Goal: Task Accomplishment & Management: Complete application form

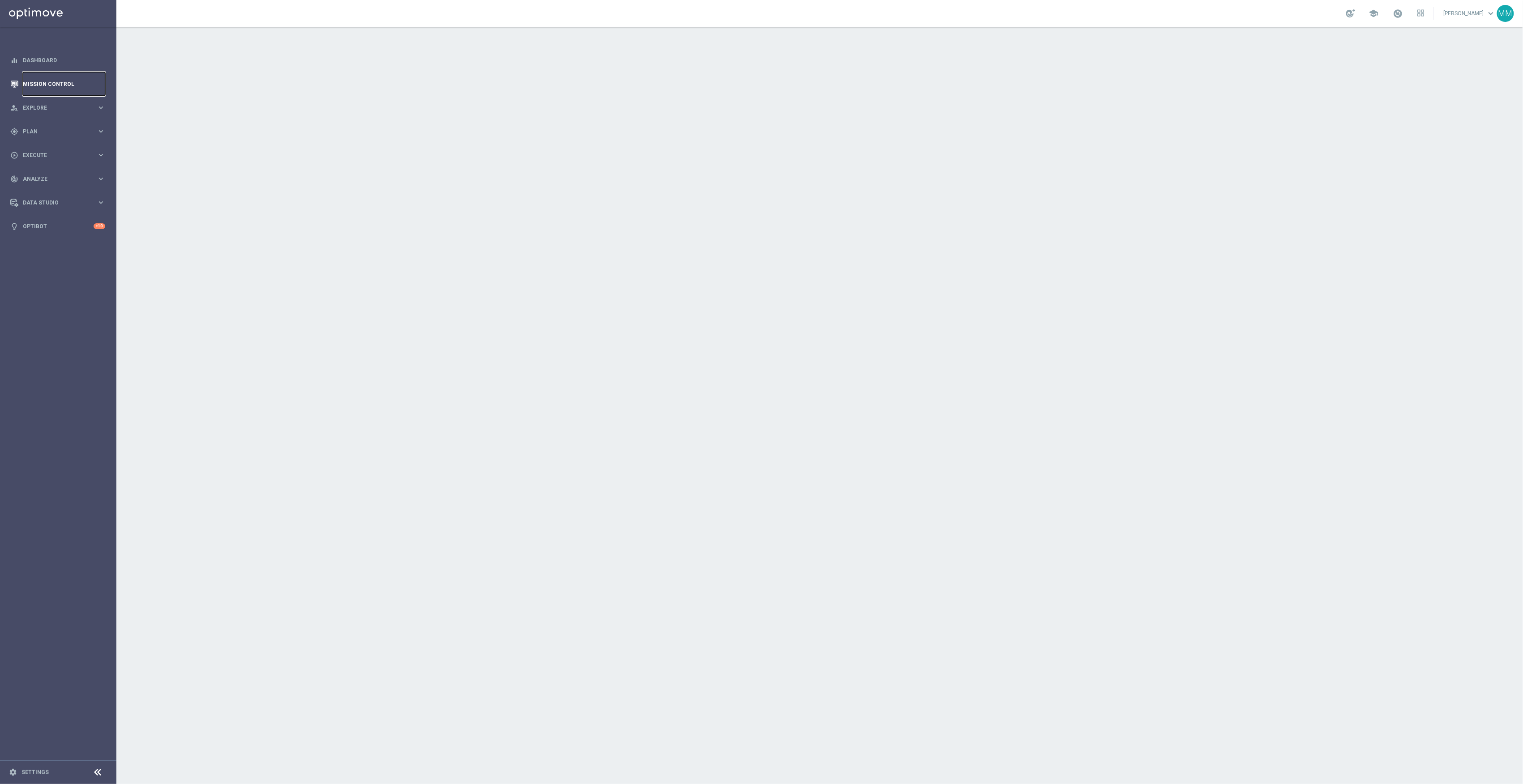
click at [60, 82] on link "Mission Control" at bounding box center [63, 84] width 82 height 23
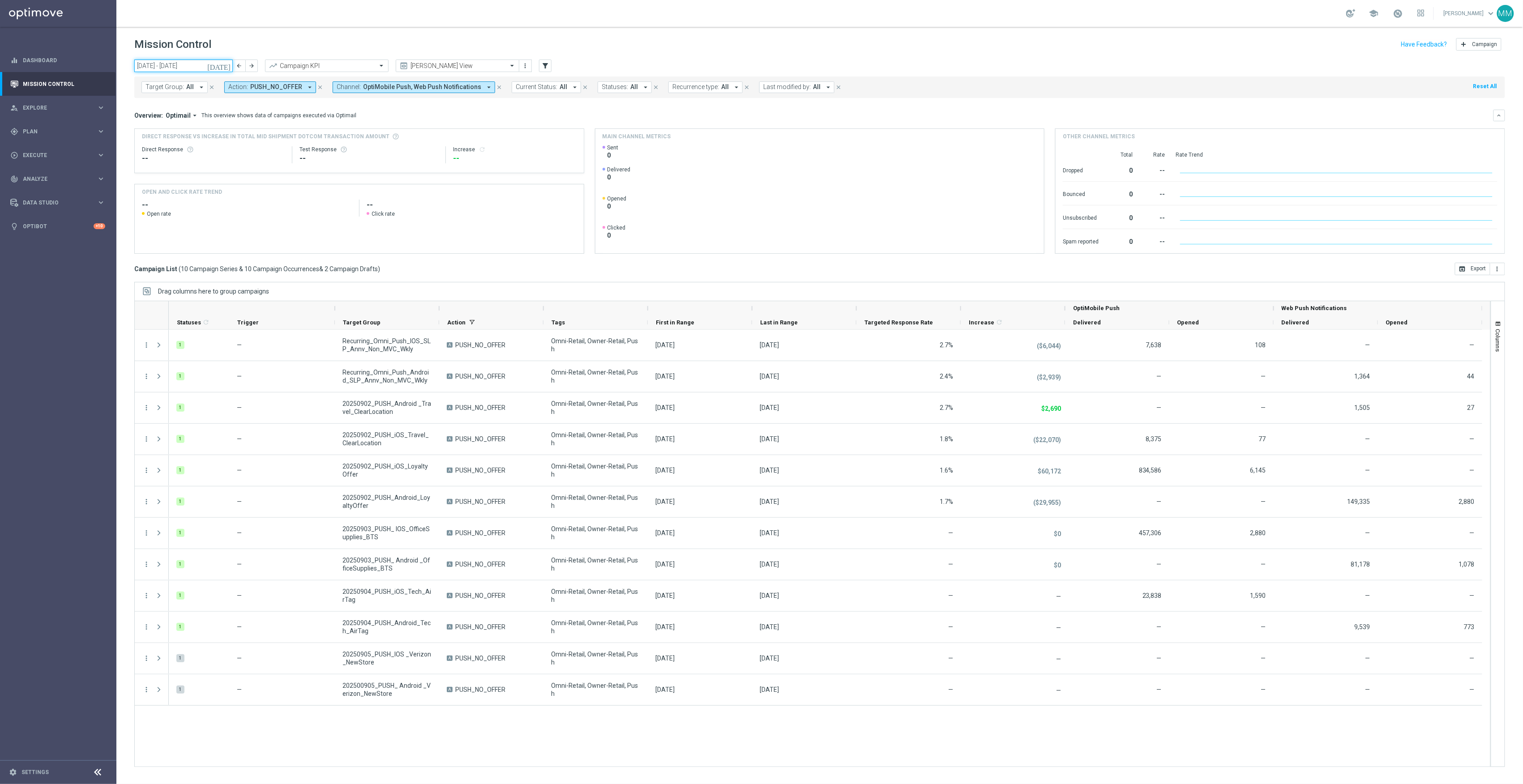
click at [217, 70] on input "01 Sep 2025 - 07 Sep 2025" at bounding box center [183, 65] width 99 height 13
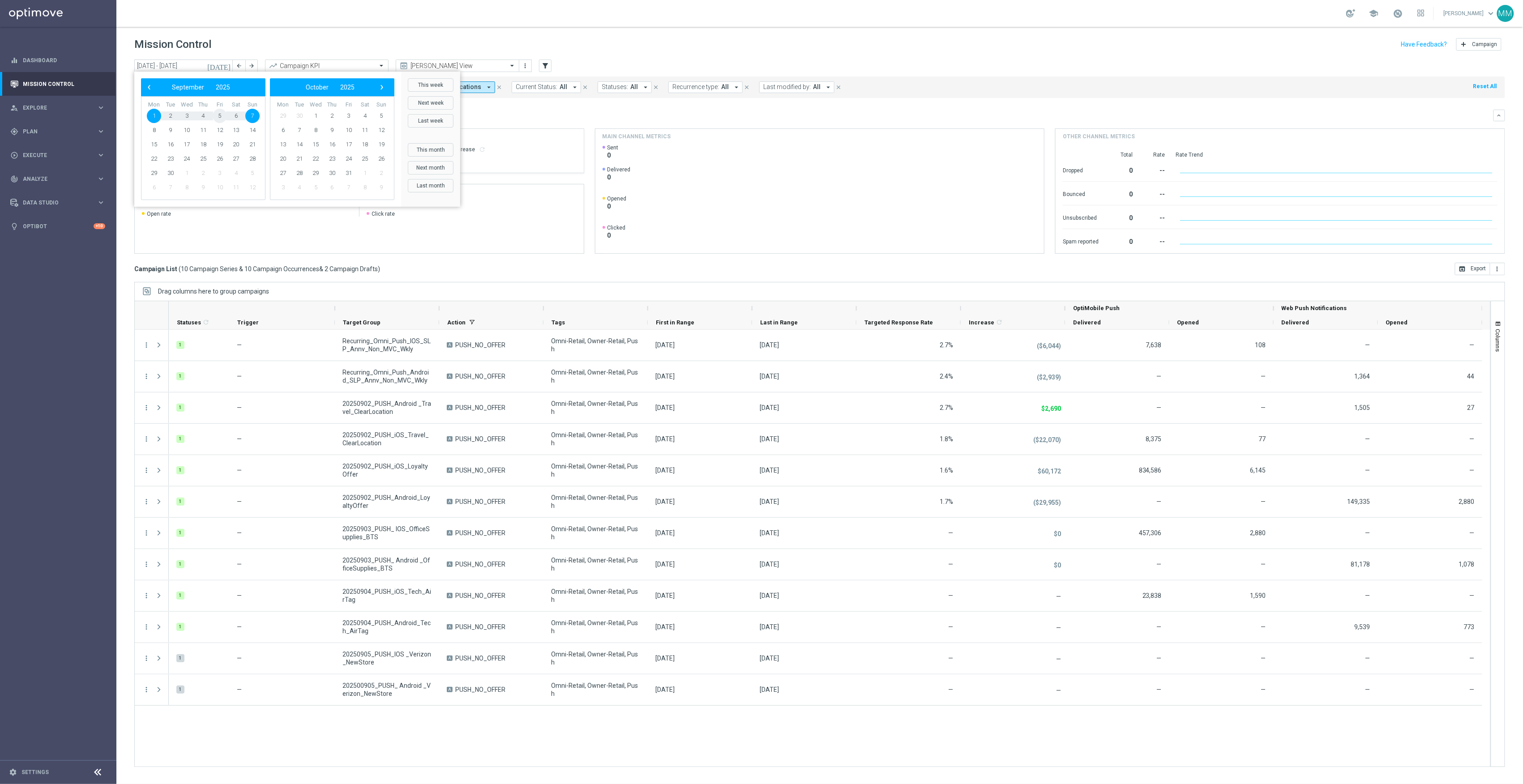
click at [220, 117] on span "5" at bounding box center [220, 115] width 15 height 15
type input "05 Sep 2025 - 05 Sep 2025"
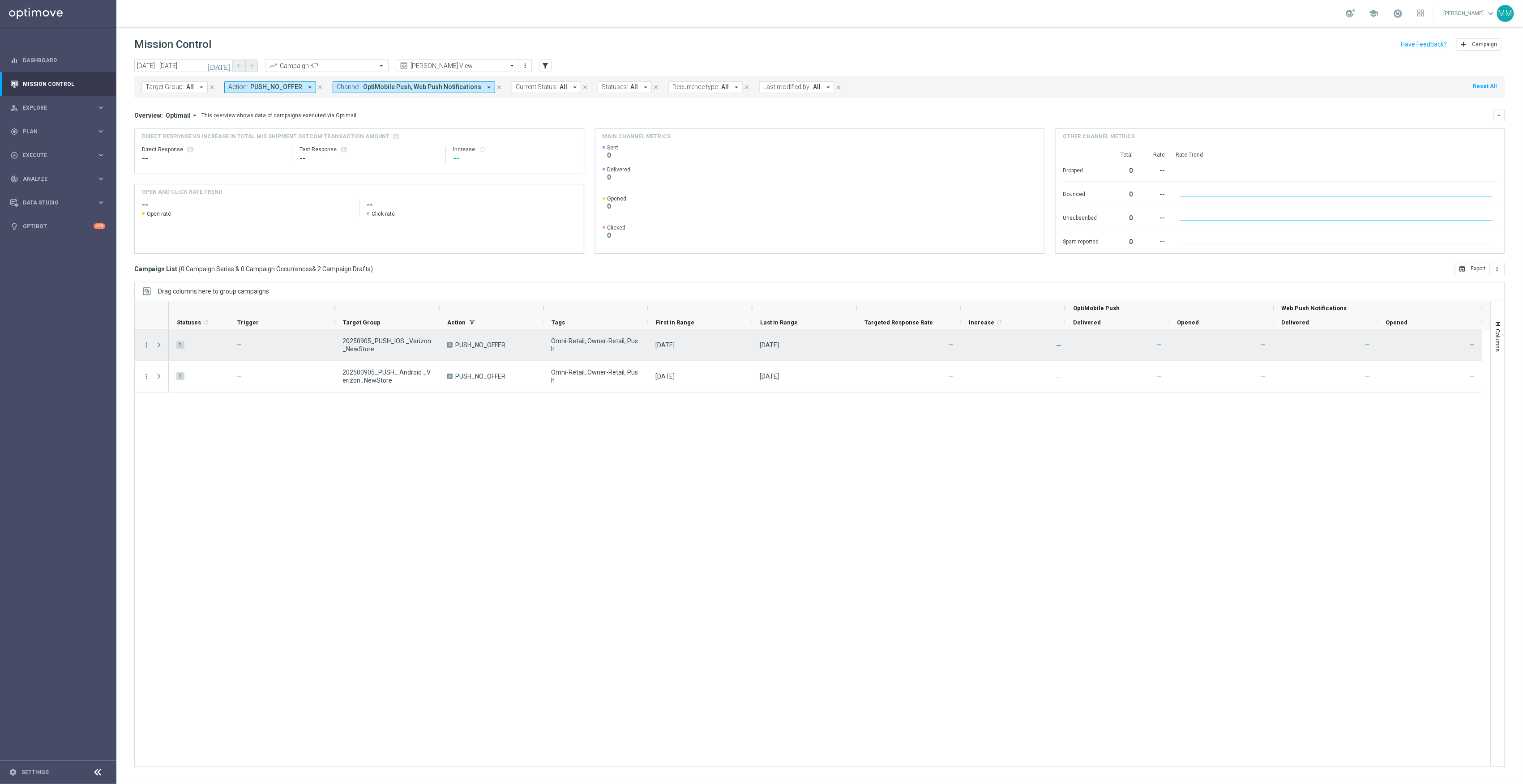
click at [146, 349] on icon "more_vert" at bounding box center [146, 345] width 8 height 8
click at [181, 381] on div "Edit" at bounding box center [205, 380] width 83 height 6
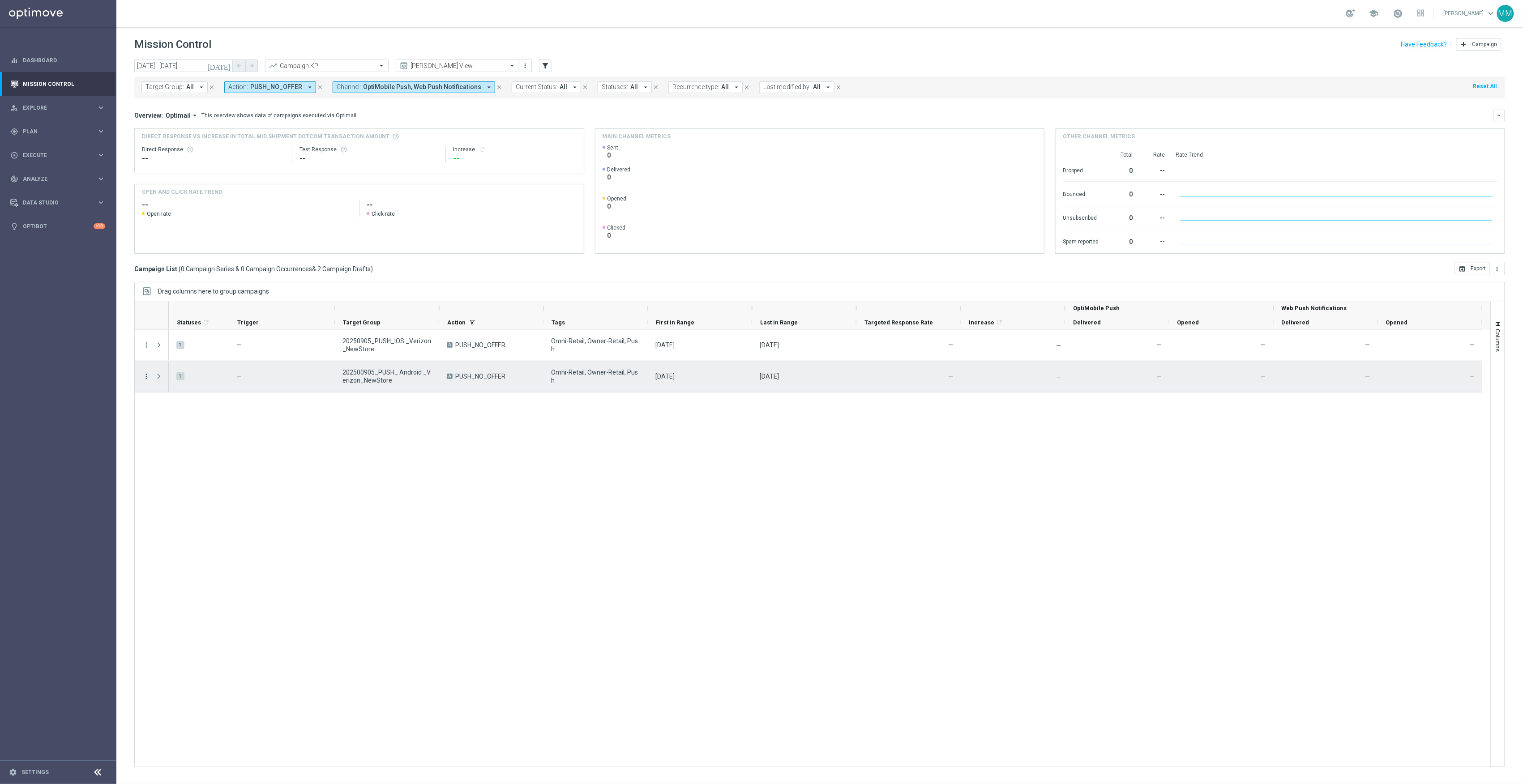
click at [145, 378] on icon "more_vert" at bounding box center [146, 376] width 8 height 8
click at [175, 412] on div "Edit" at bounding box center [205, 412] width 83 height 6
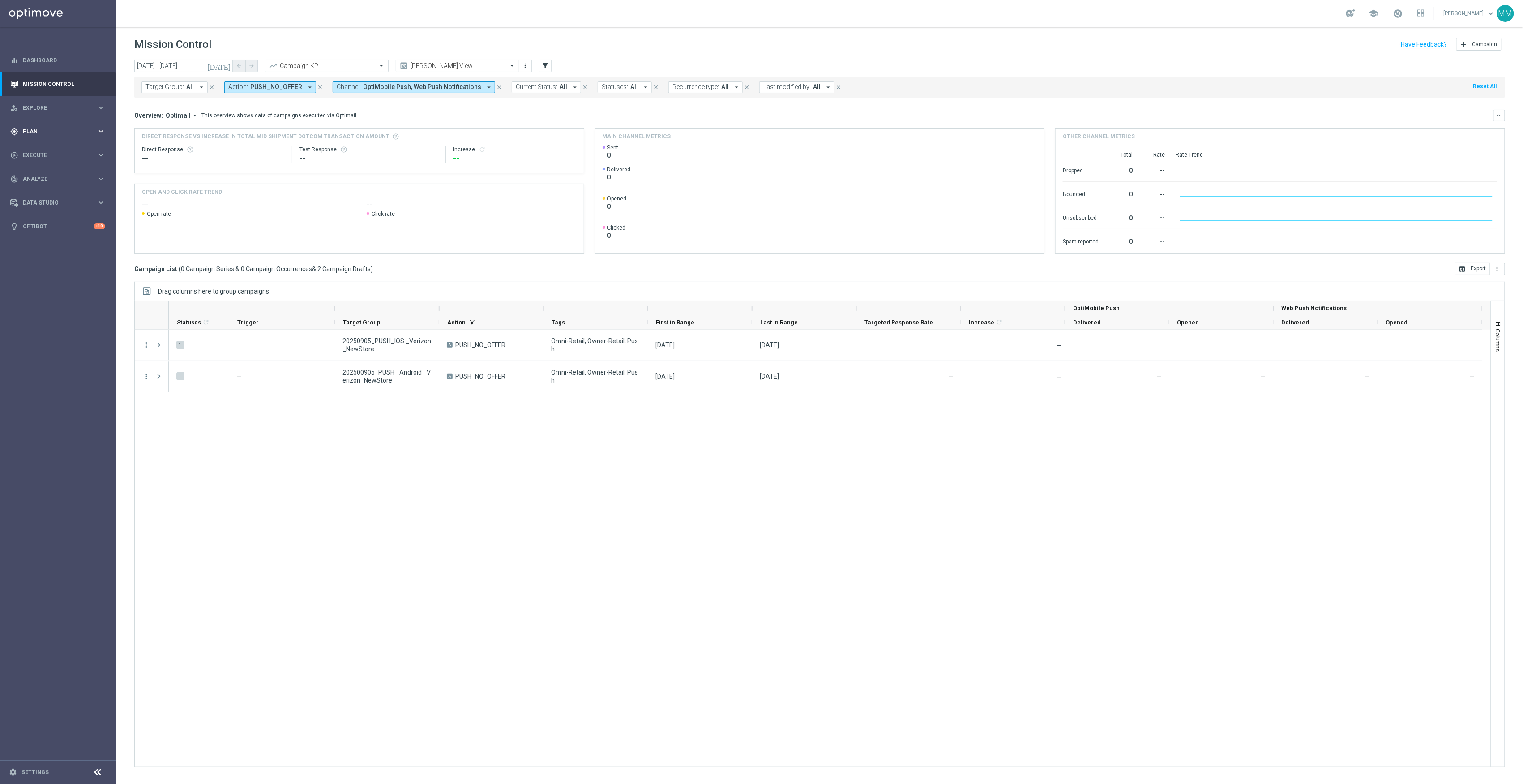
click at [38, 131] on span "Plan" at bounding box center [60, 132] width 74 height 6
click at [52, 177] on span "Templates" at bounding box center [56, 176] width 64 height 6
click at [61, 218] on link "OptiMobile Push" at bounding box center [60, 216] width 65 height 7
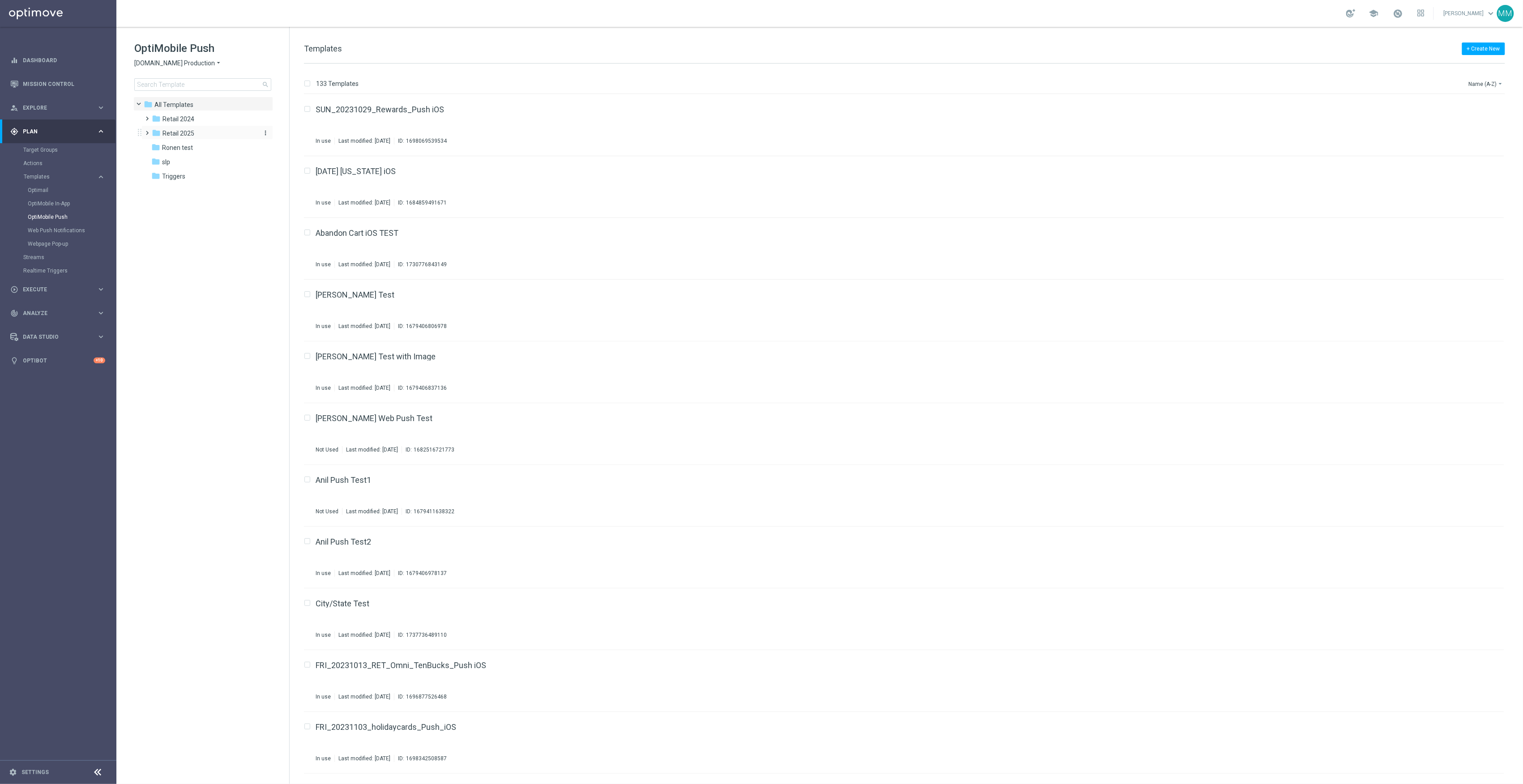
click at [195, 129] on div "folder Retail 2025" at bounding box center [204, 134] width 103 height 11
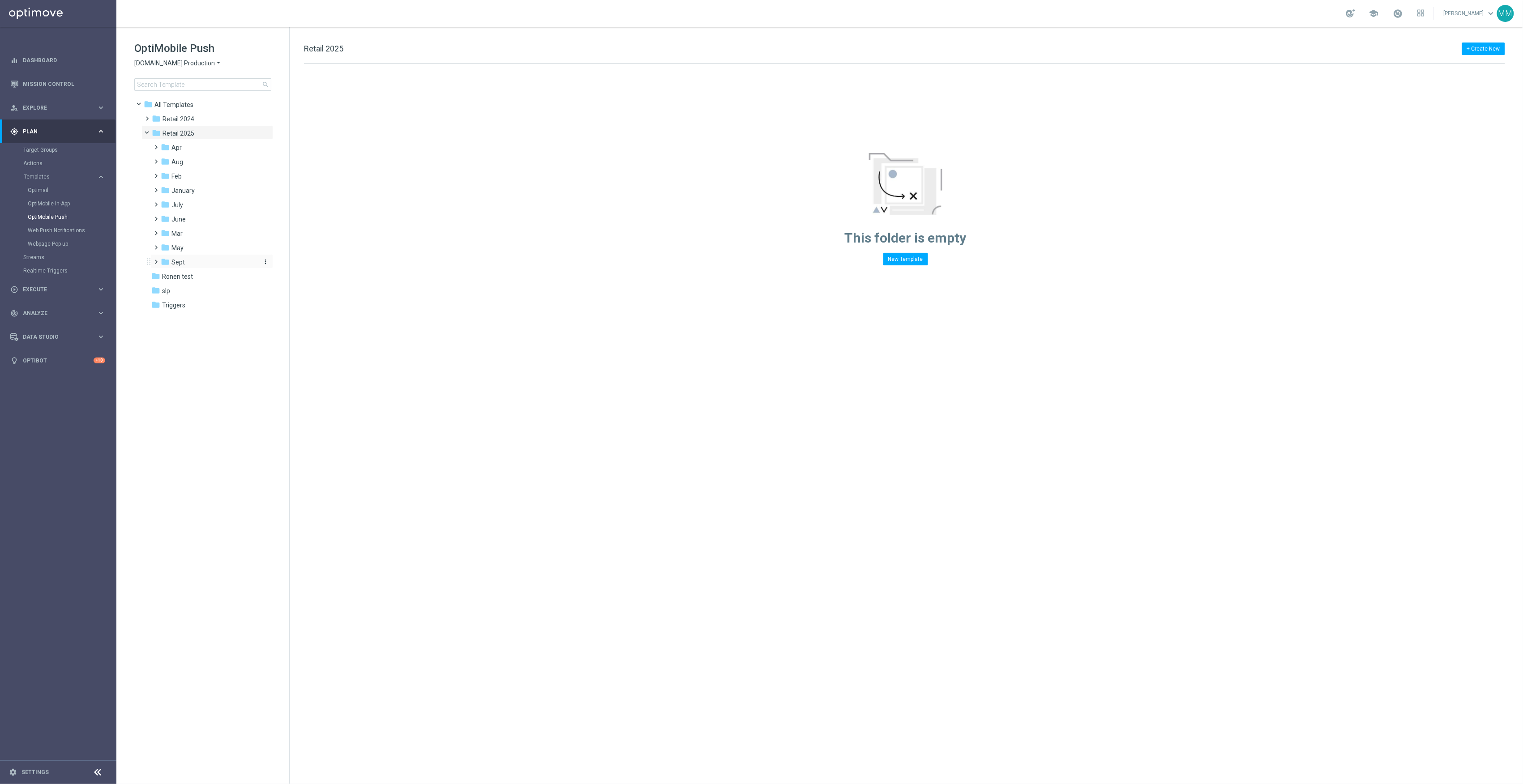
click at [192, 263] on div "folder Sept" at bounding box center [209, 262] width 96 height 11
click at [204, 322] on div "folder WO 9.7" at bounding box center [213, 320] width 88 height 11
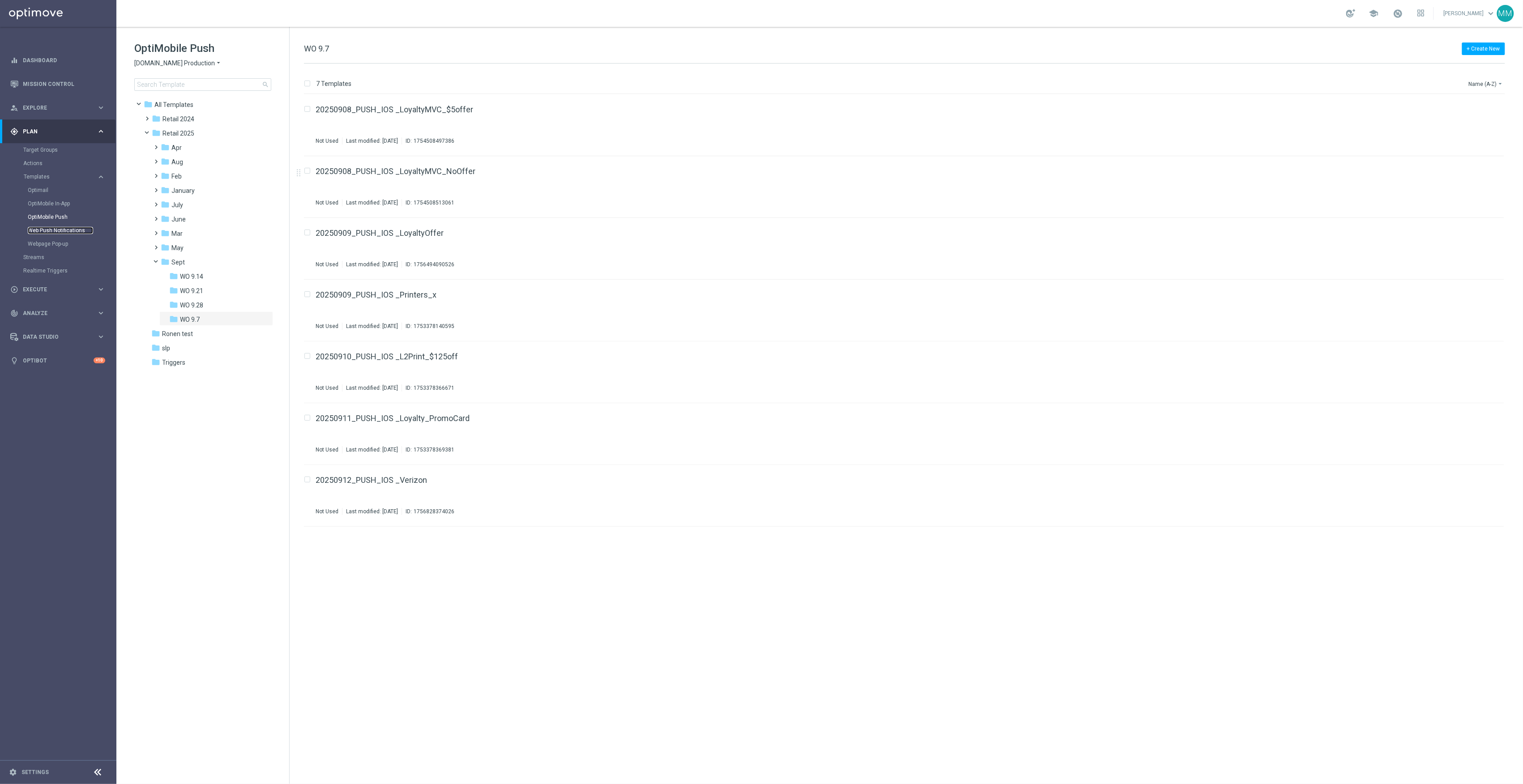
click at [68, 231] on link "Web Push Notifications" at bounding box center [60, 230] width 65 height 7
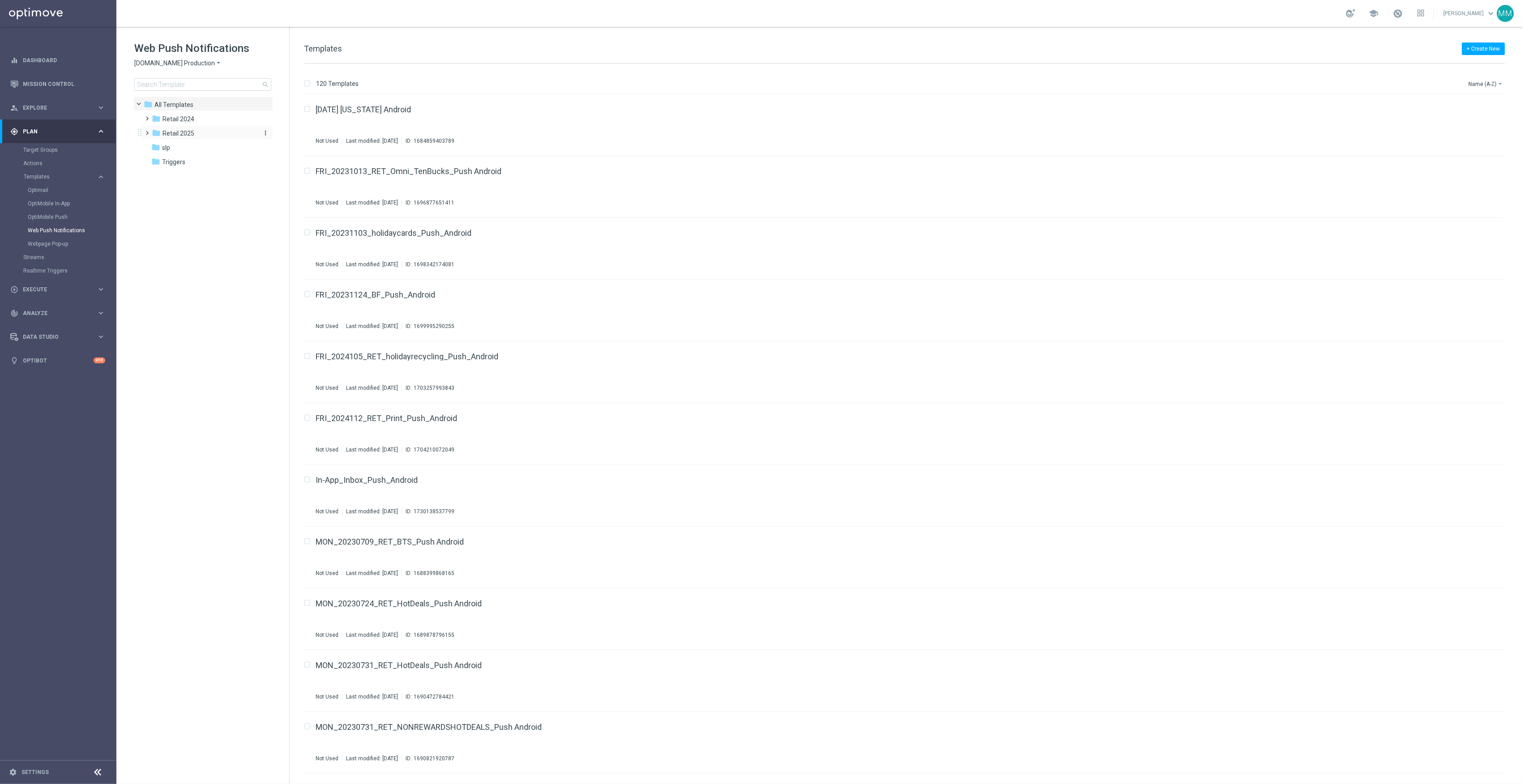
click at [188, 135] on span "Retail 2025" at bounding box center [179, 134] width 32 height 8
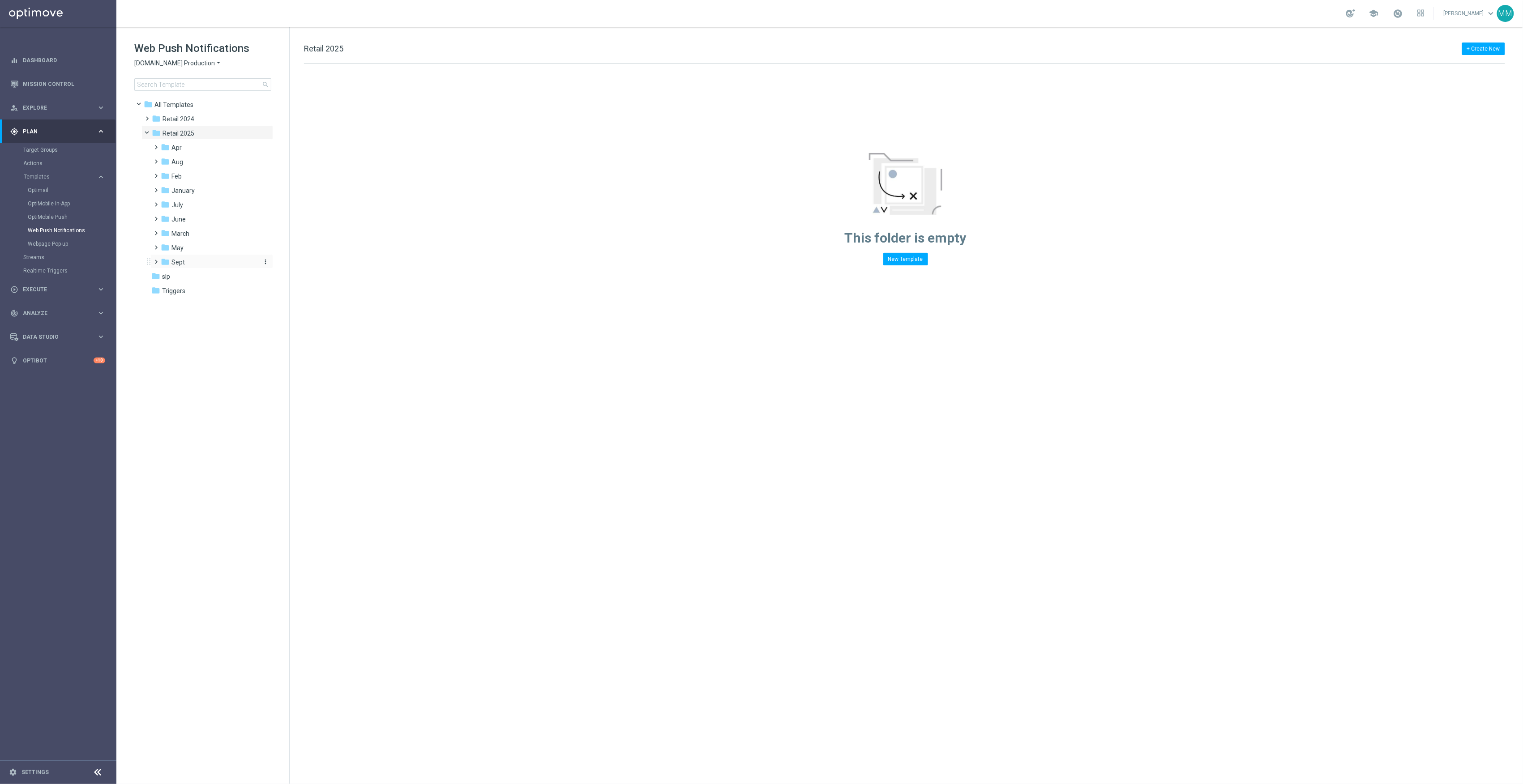
click at [190, 259] on div "folder Sept" at bounding box center [209, 262] width 96 height 11
click at [201, 317] on div "folder WO 9.7" at bounding box center [213, 320] width 88 height 11
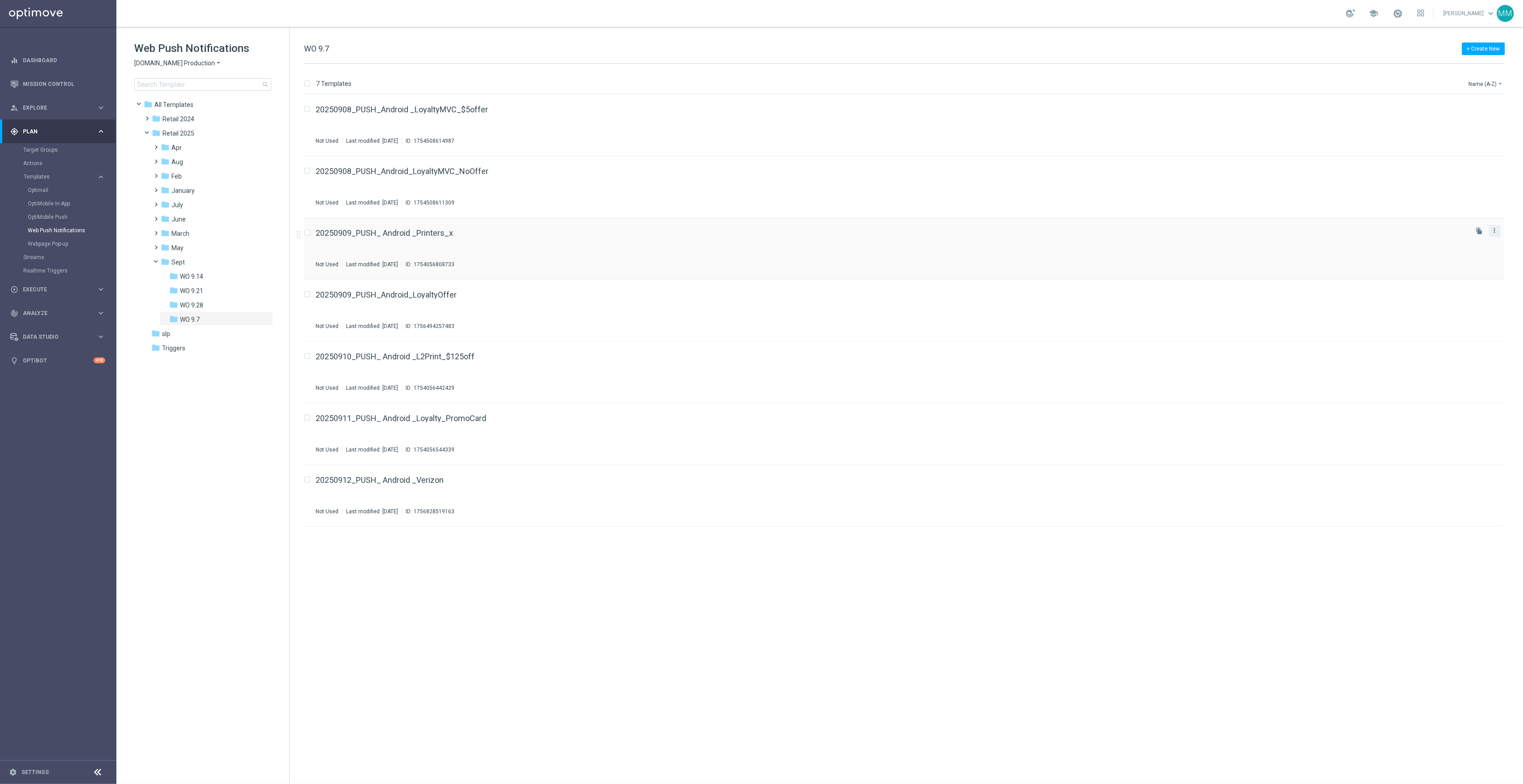
click at [1494, 229] on icon "more_vert" at bounding box center [1494, 230] width 7 height 7
click at [1464, 256] on div "delete_forever Delete" at bounding box center [1454, 253] width 71 height 13
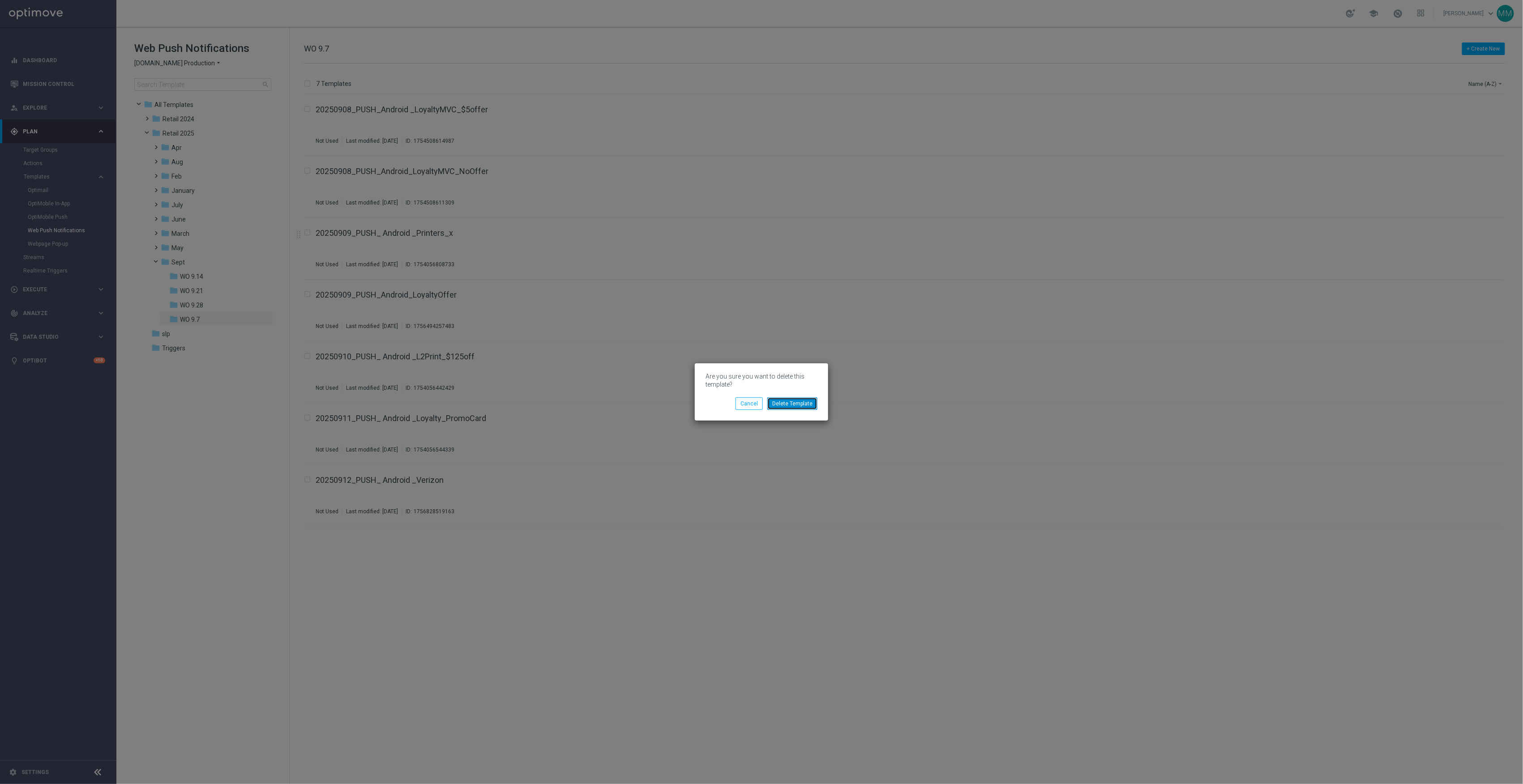
click at [801, 407] on button "Delete Template" at bounding box center [791, 403] width 50 height 13
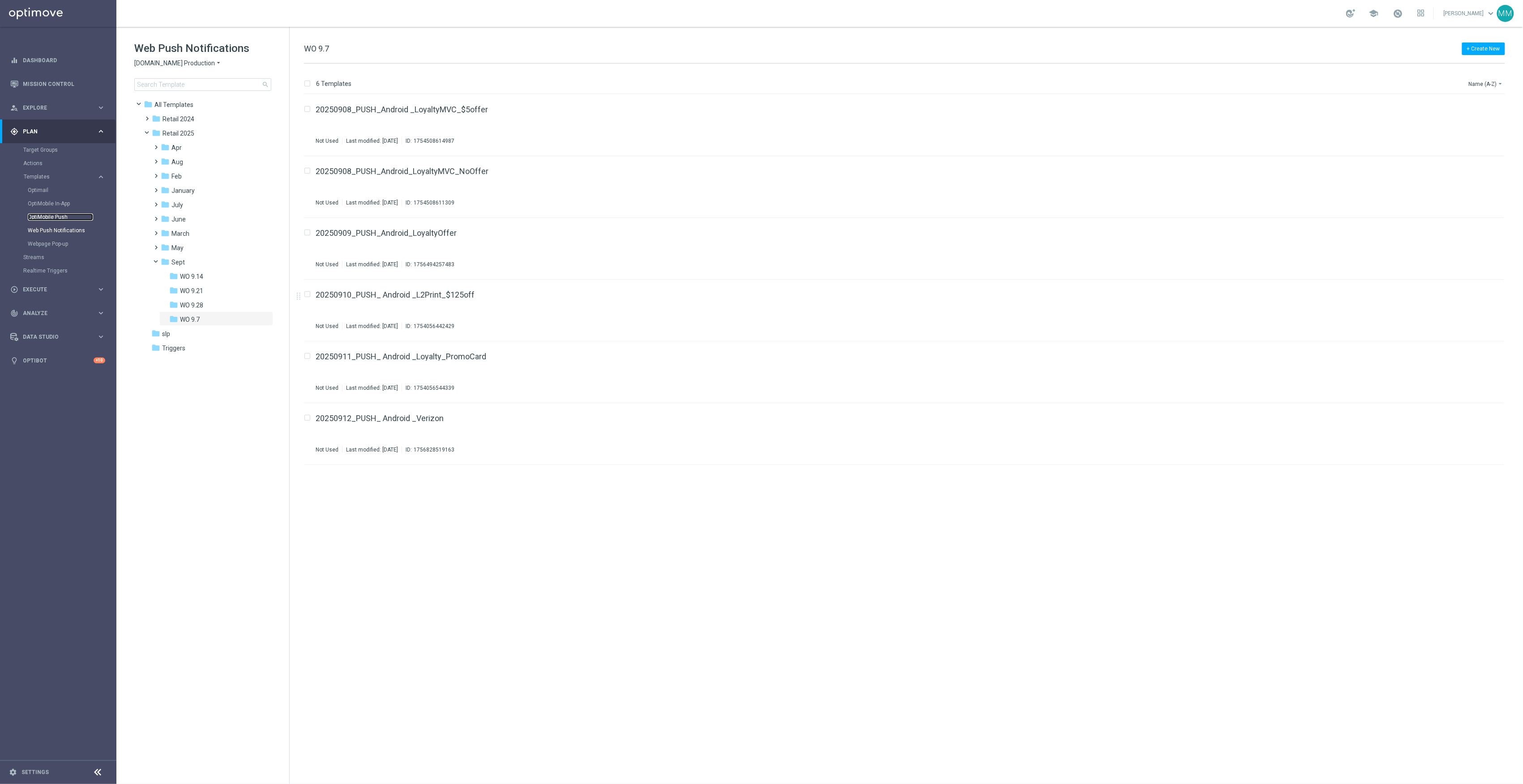
click at [66, 216] on link "OptiMobile Push" at bounding box center [60, 216] width 65 height 7
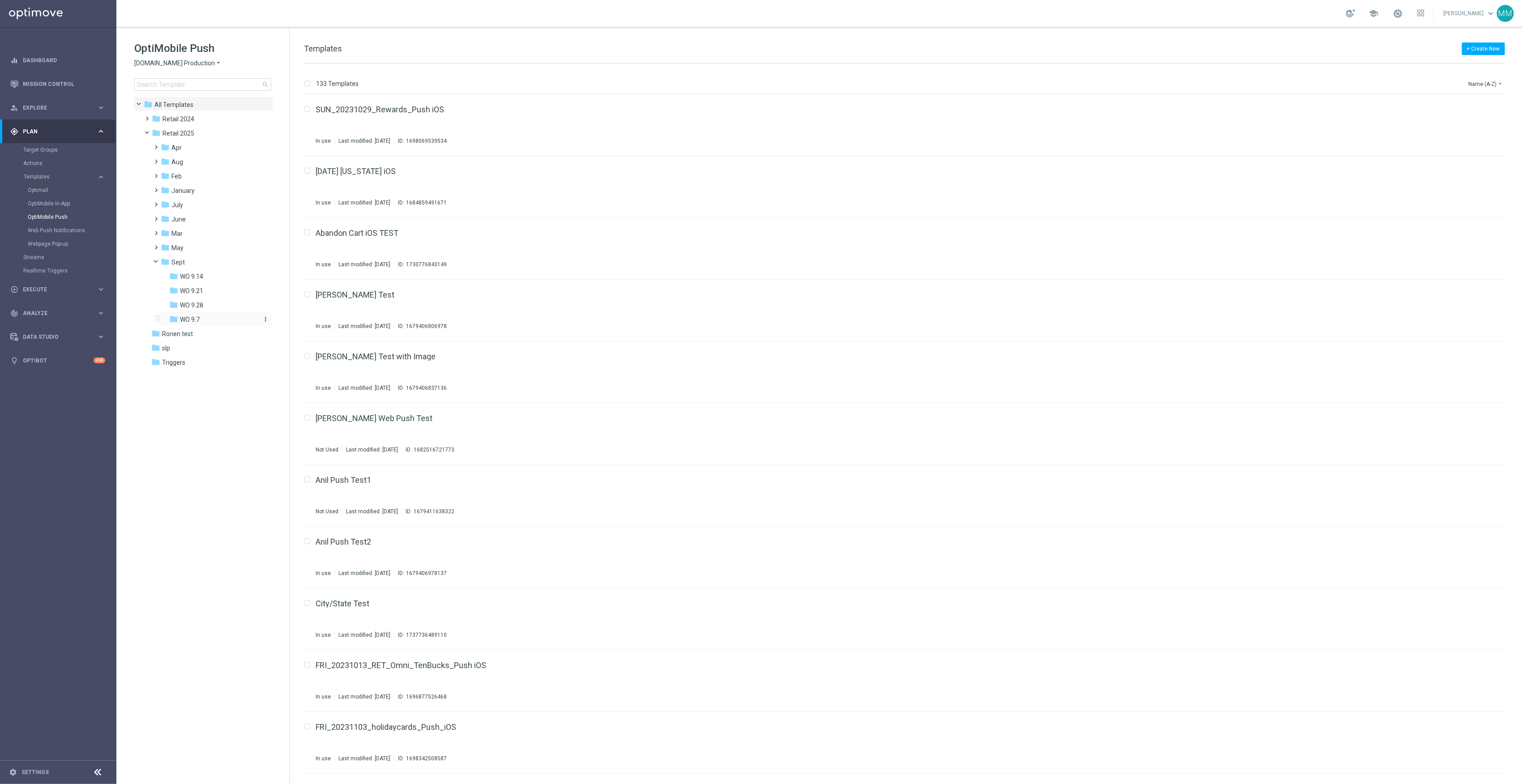
click at [214, 315] on div "folder WO 9.7" at bounding box center [213, 320] width 88 height 11
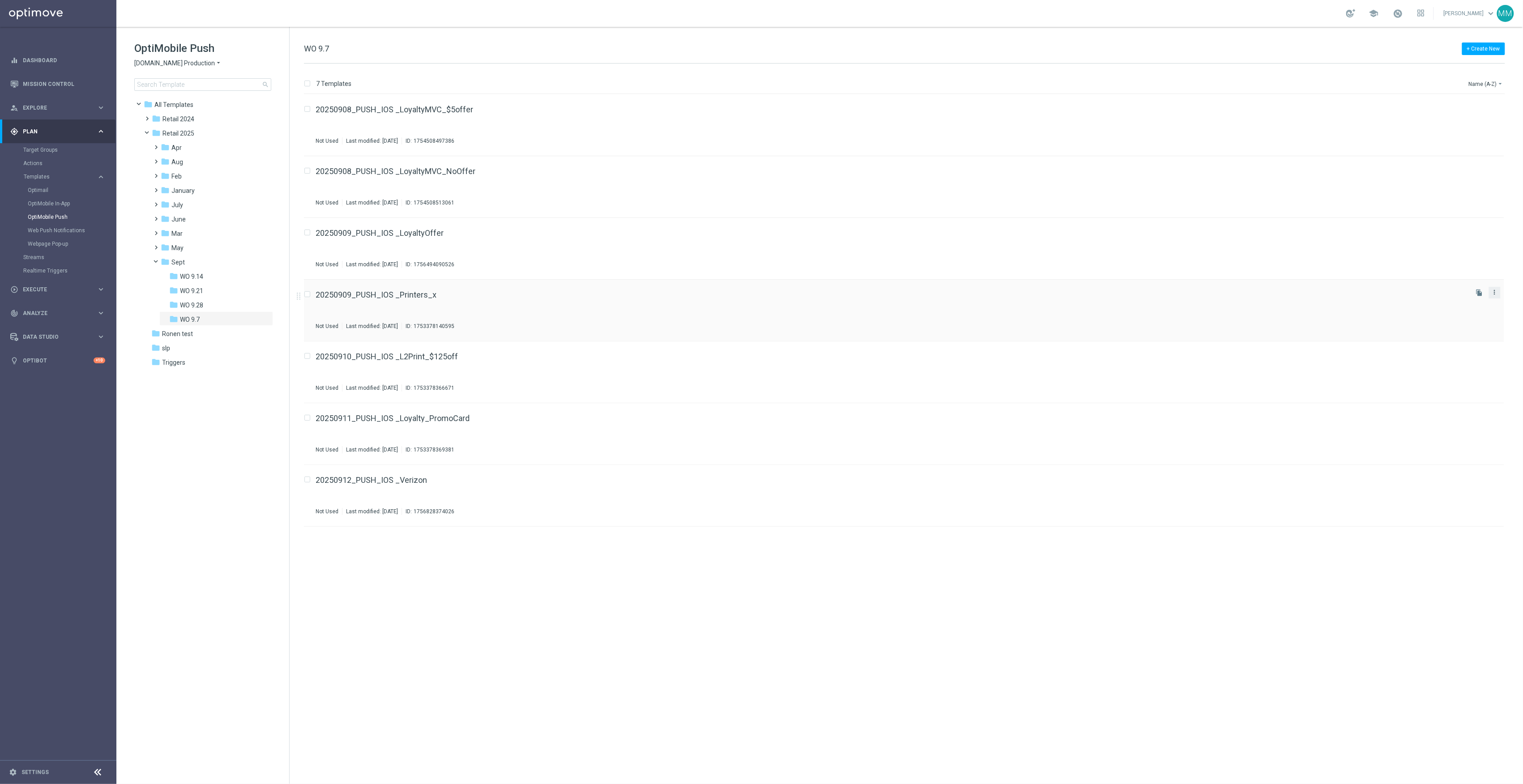
click at [1496, 294] on icon "more_vert" at bounding box center [1494, 292] width 7 height 7
click at [1462, 311] on div "Delete" at bounding box center [1460, 314] width 55 height 6
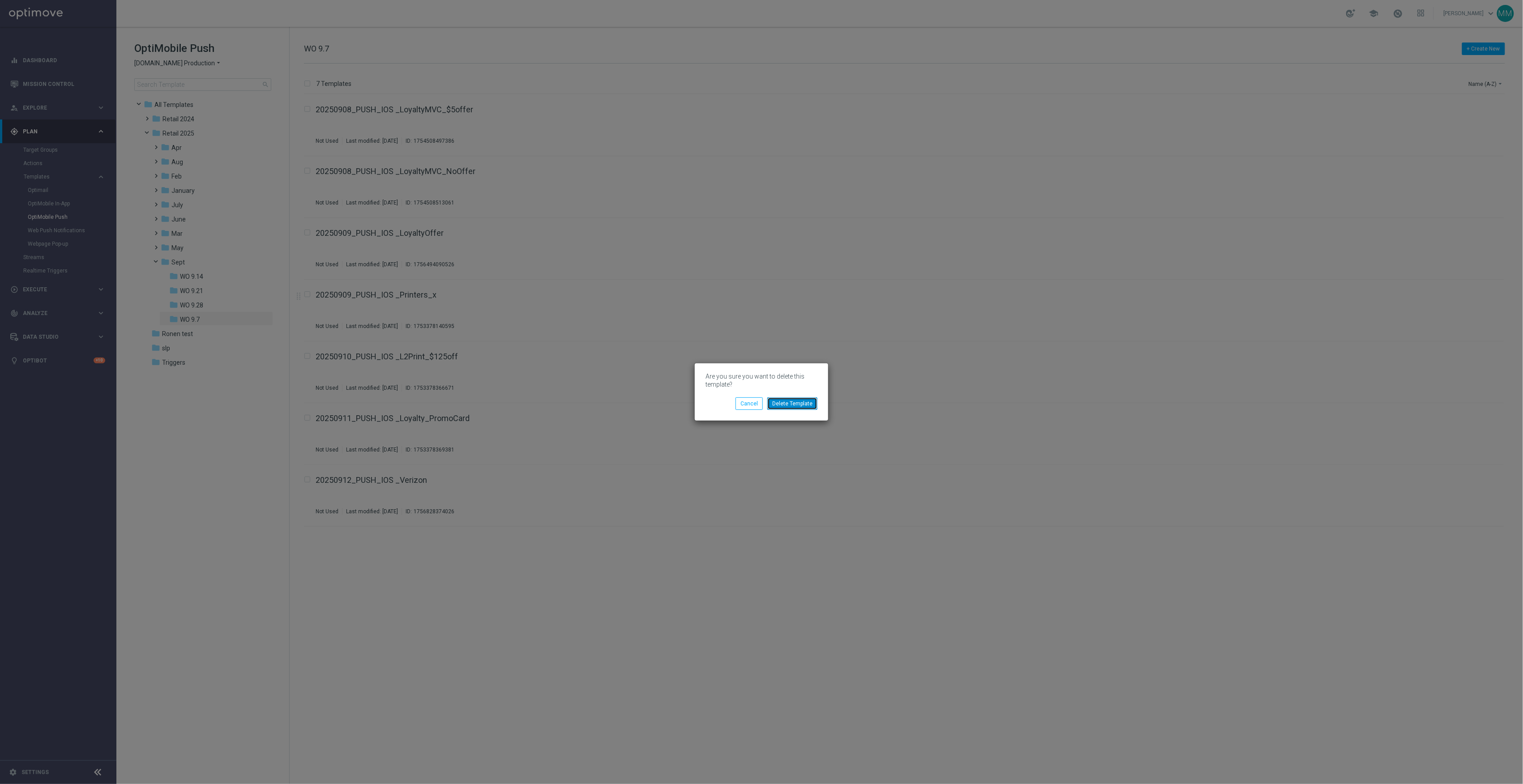
click at [800, 403] on button "Delete Template" at bounding box center [791, 403] width 50 height 13
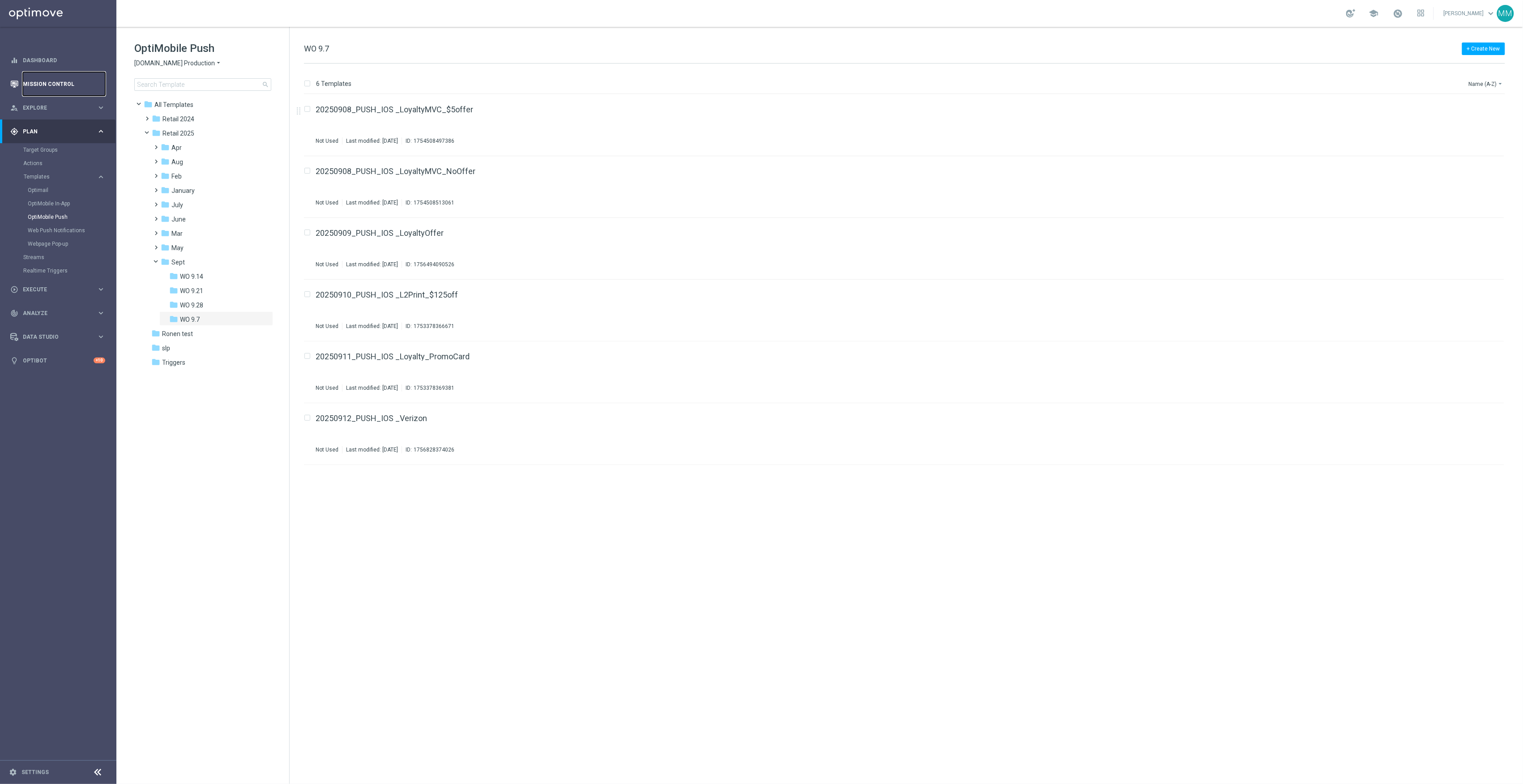
click at [40, 88] on link "Mission Control" at bounding box center [63, 84] width 82 height 23
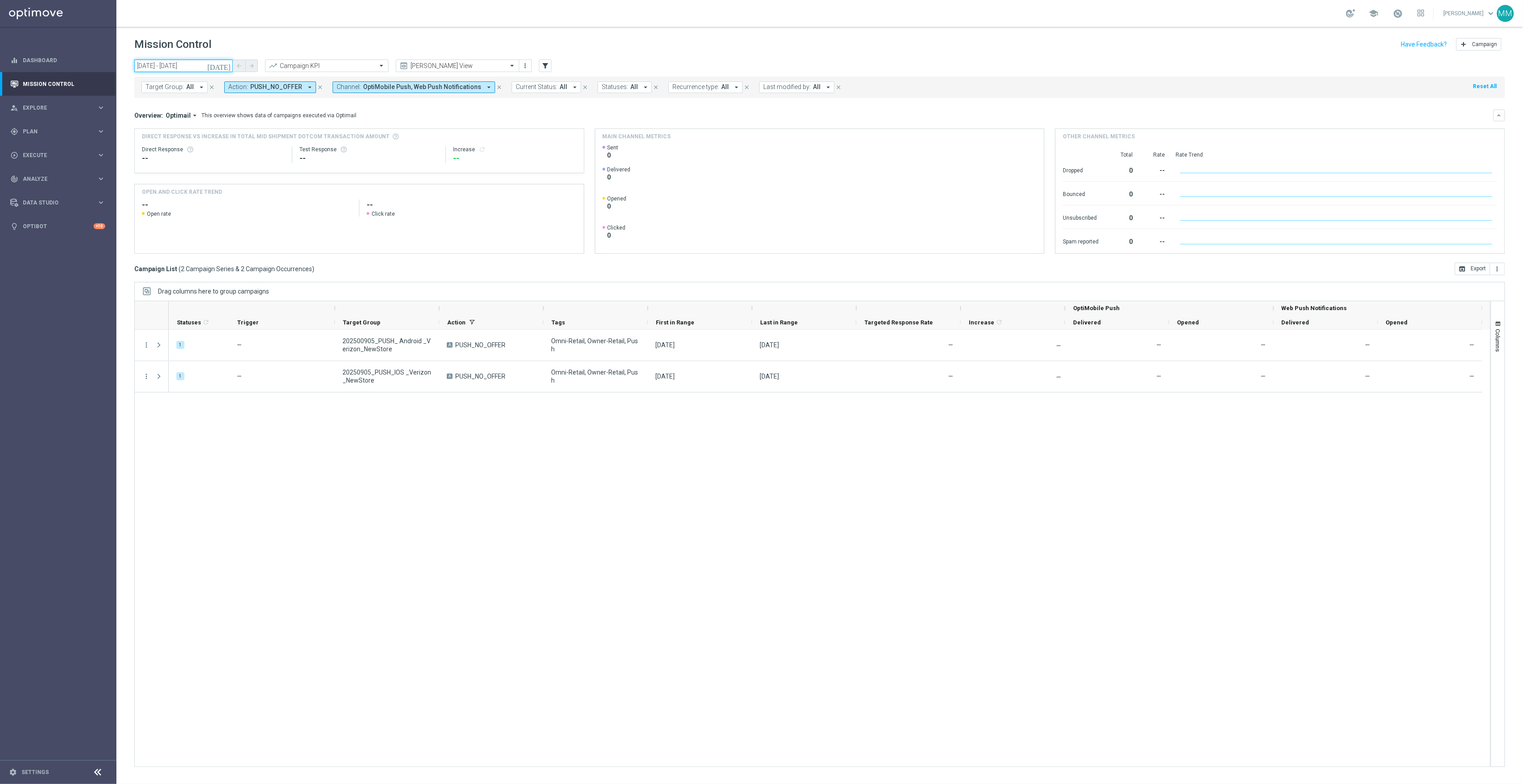
click at [185, 68] on input "05 Sep 2025 - 05 Sep 2025" at bounding box center [183, 65] width 99 height 13
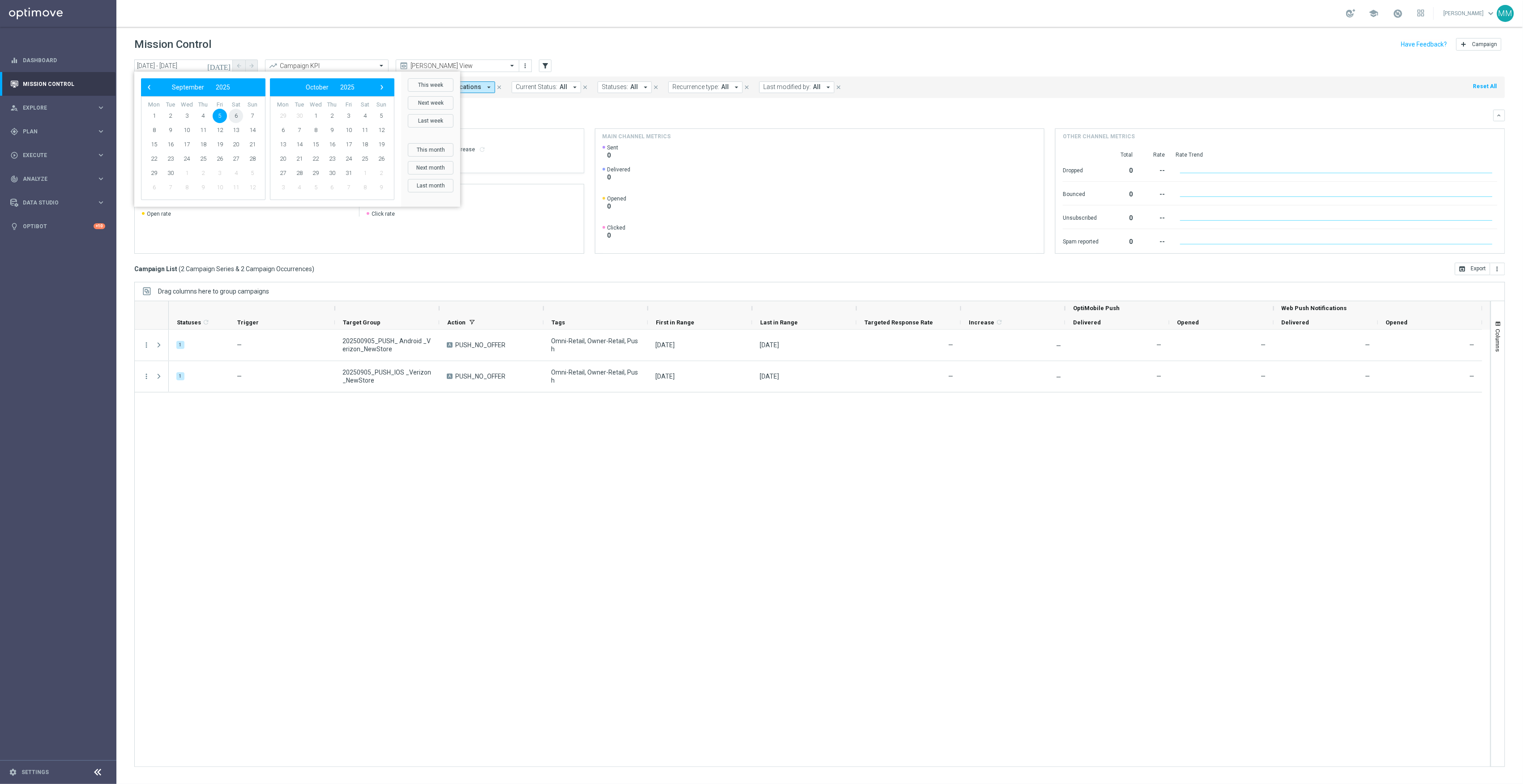
click at [239, 117] on span "6" at bounding box center [235, 115] width 15 height 15
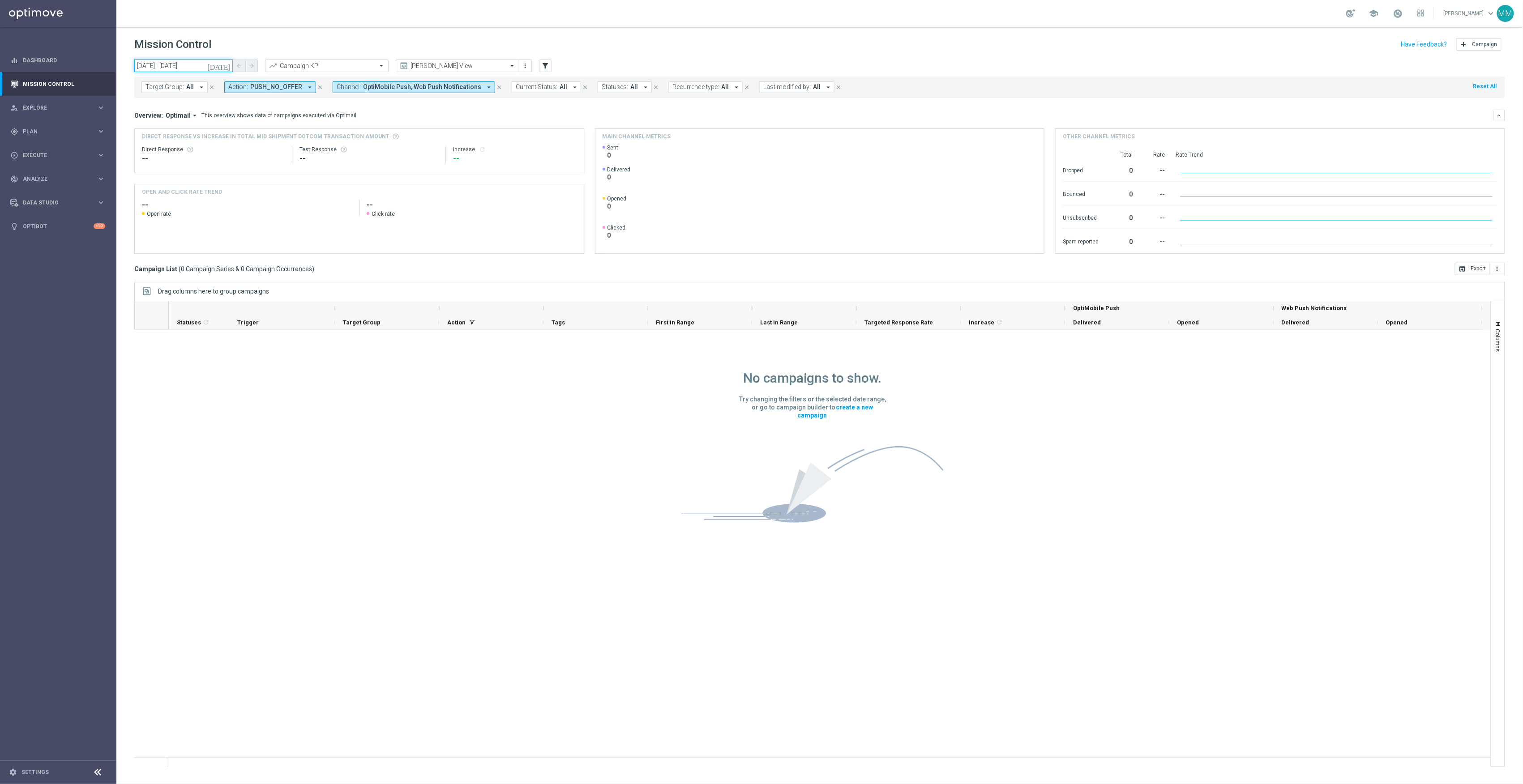
click at [208, 63] on input "06 Sep 2025 - 06 Sep 2025" at bounding box center [183, 65] width 99 height 13
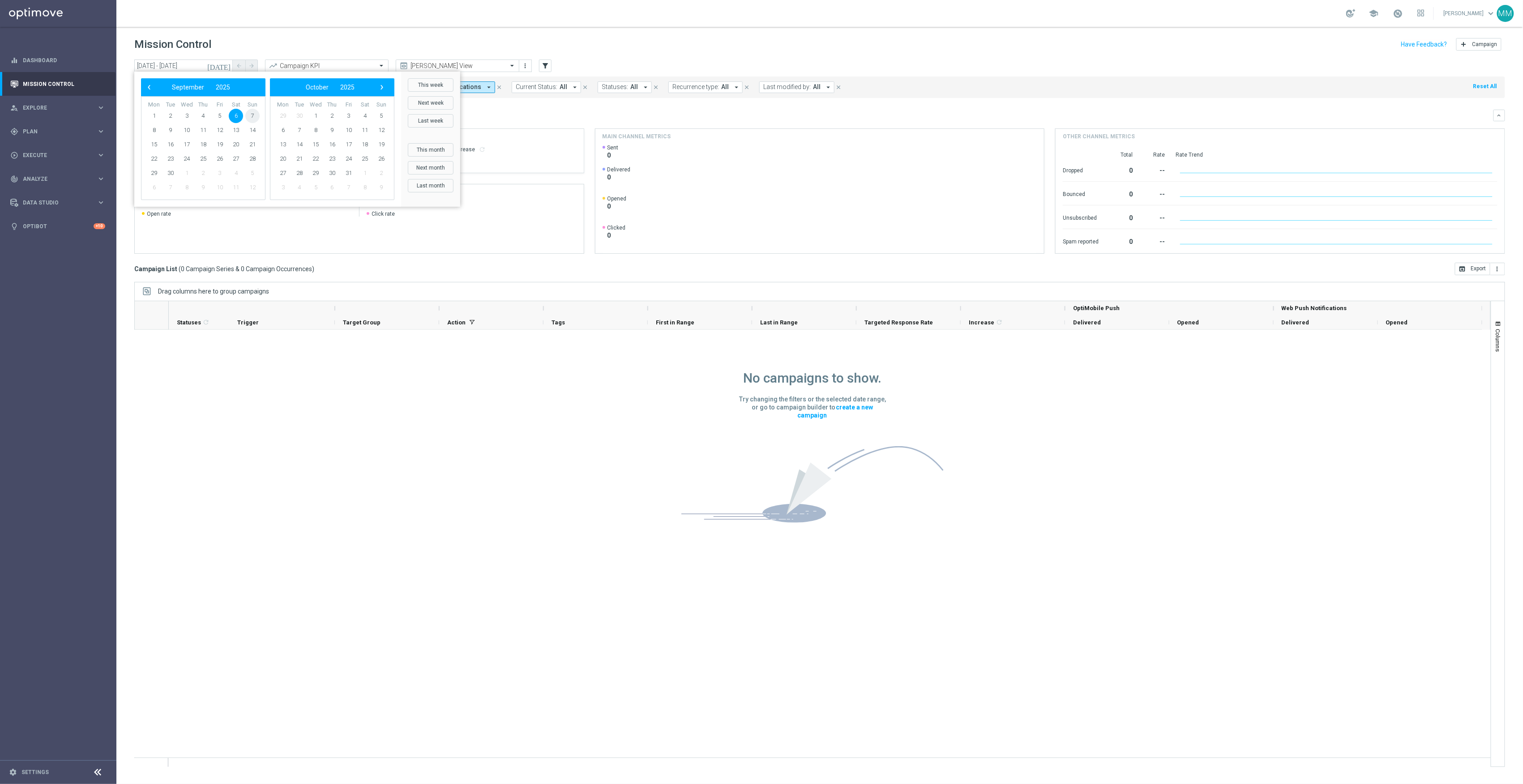
click at [255, 112] on span "7" at bounding box center [252, 115] width 15 height 15
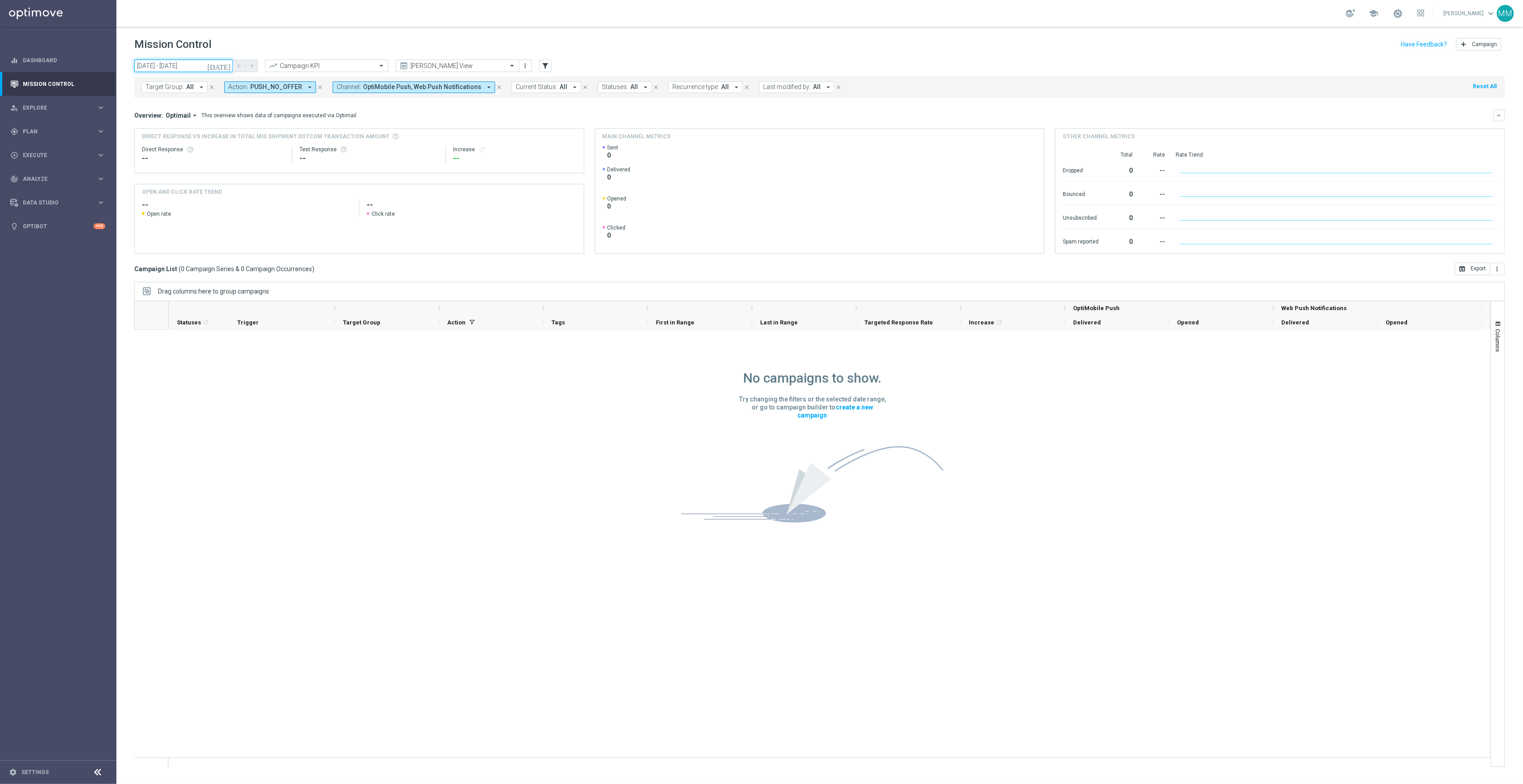
click at [194, 59] on input "07 Sep 2025 - 07 Sep 2025" at bounding box center [183, 65] width 99 height 13
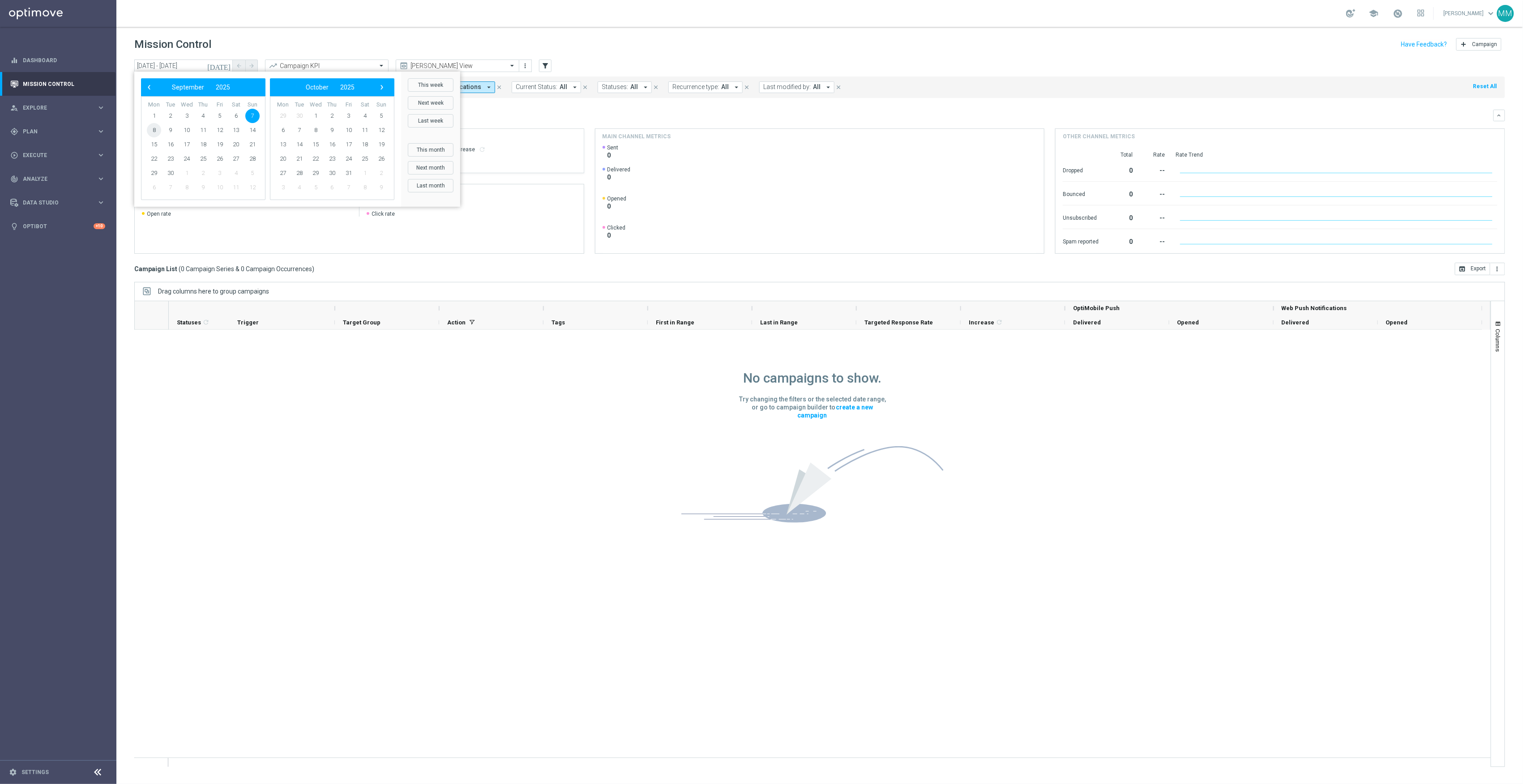
click at [157, 131] on span "8" at bounding box center [153, 130] width 15 height 15
click at [158, 129] on span "8" at bounding box center [153, 130] width 15 height 15
click at [158, 129] on div "Direct Response VS Increase In Total Mid Shipment Dotcom Transaction Amount Dir…" at bounding box center [359, 150] width 449 height 44
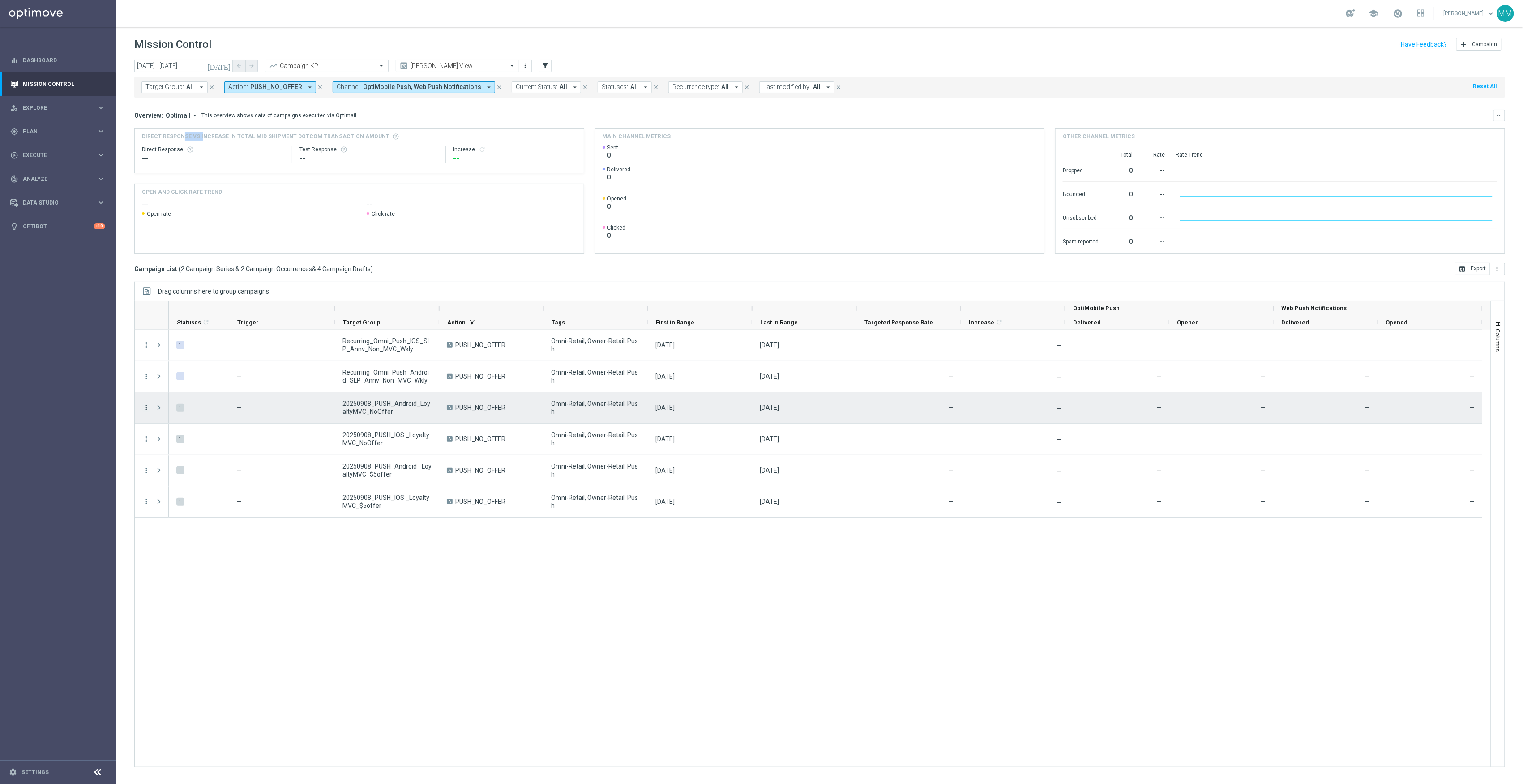
click at [148, 407] on icon "more_vert" at bounding box center [146, 408] width 8 height 8
click at [169, 443] on span "Edit" at bounding box center [169, 443] width 10 height 6
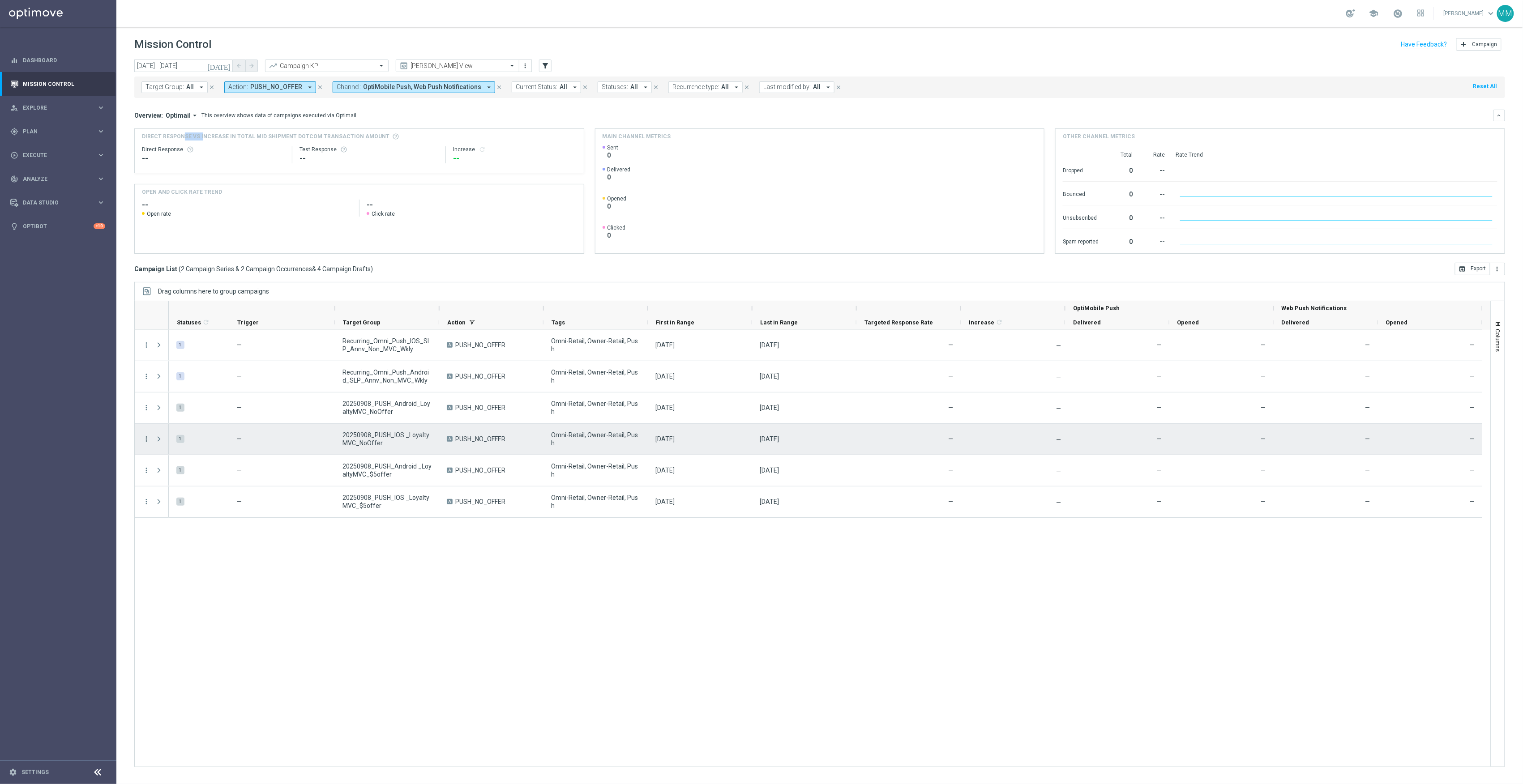
click at [146, 441] on icon "more_vert" at bounding box center [146, 439] width 8 height 8
click at [170, 471] on span "Edit" at bounding box center [169, 474] width 10 height 6
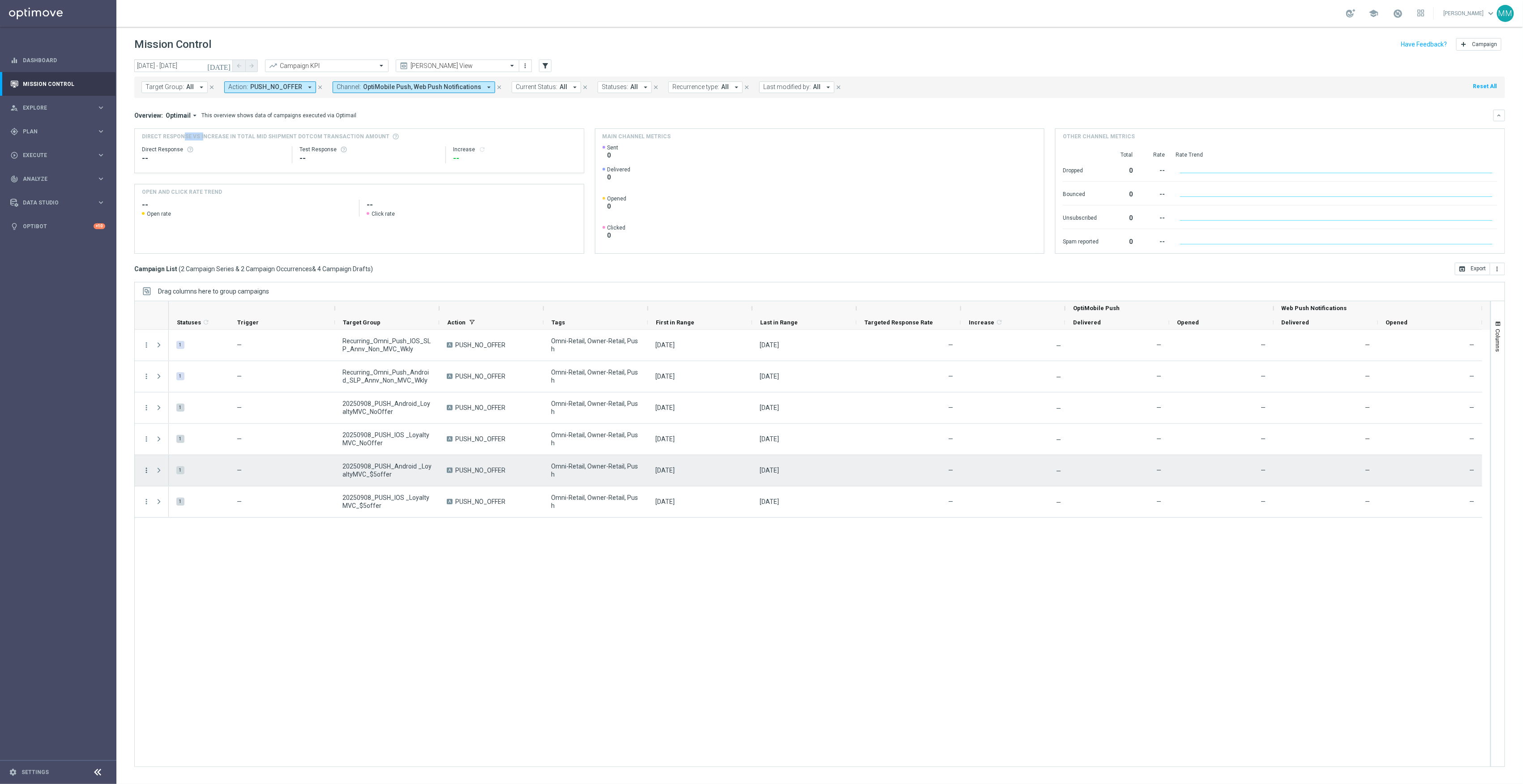
click at [147, 473] on icon "more_vert" at bounding box center [146, 470] width 8 height 8
click at [171, 505] on span "Edit" at bounding box center [169, 505] width 10 height 6
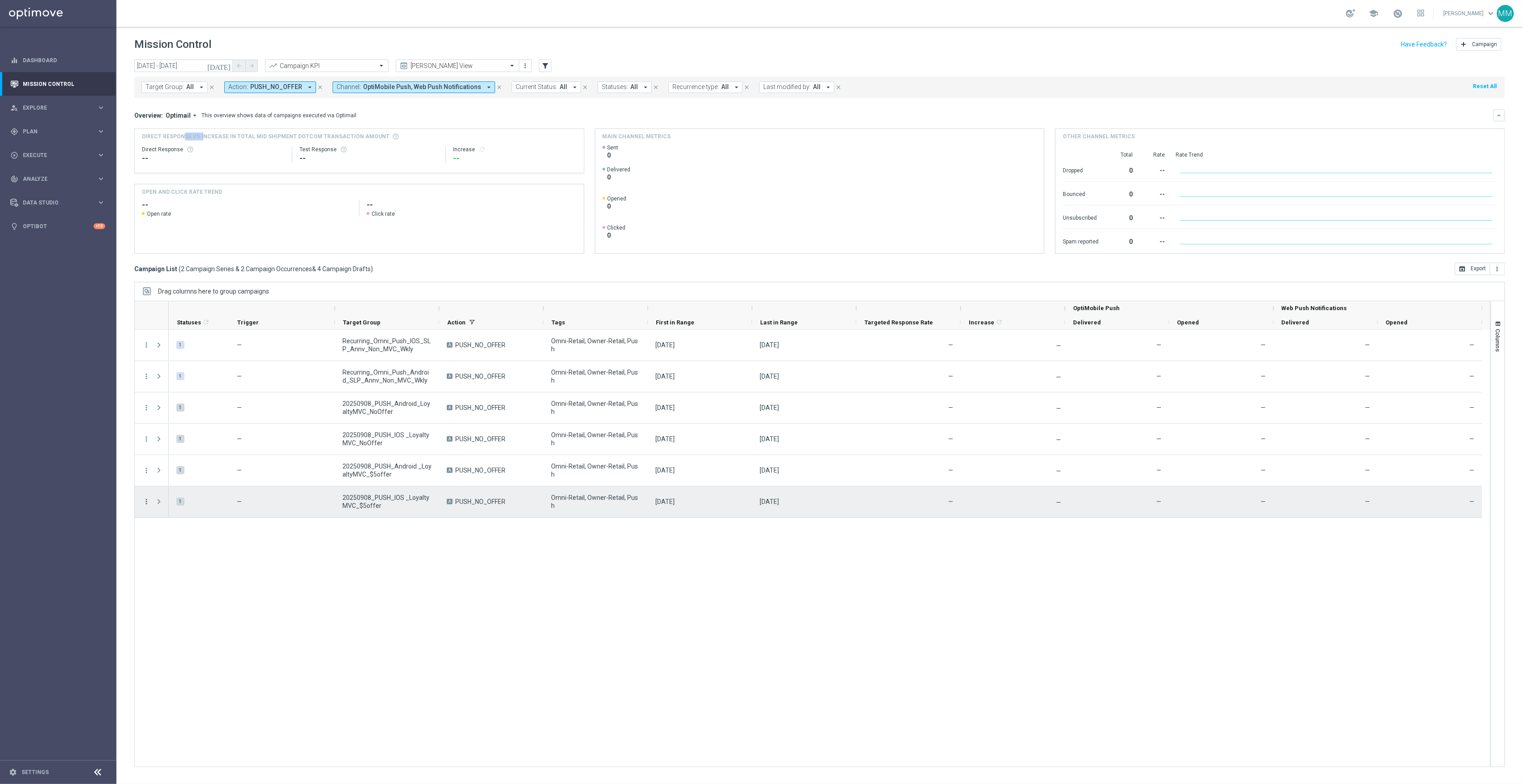
click at [145, 505] on icon "more_vert" at bounding box center [146, 501] width 8 height 8
click at [174, 535] on div "Edit" at bounding box center [205, 536] width 83 height 6
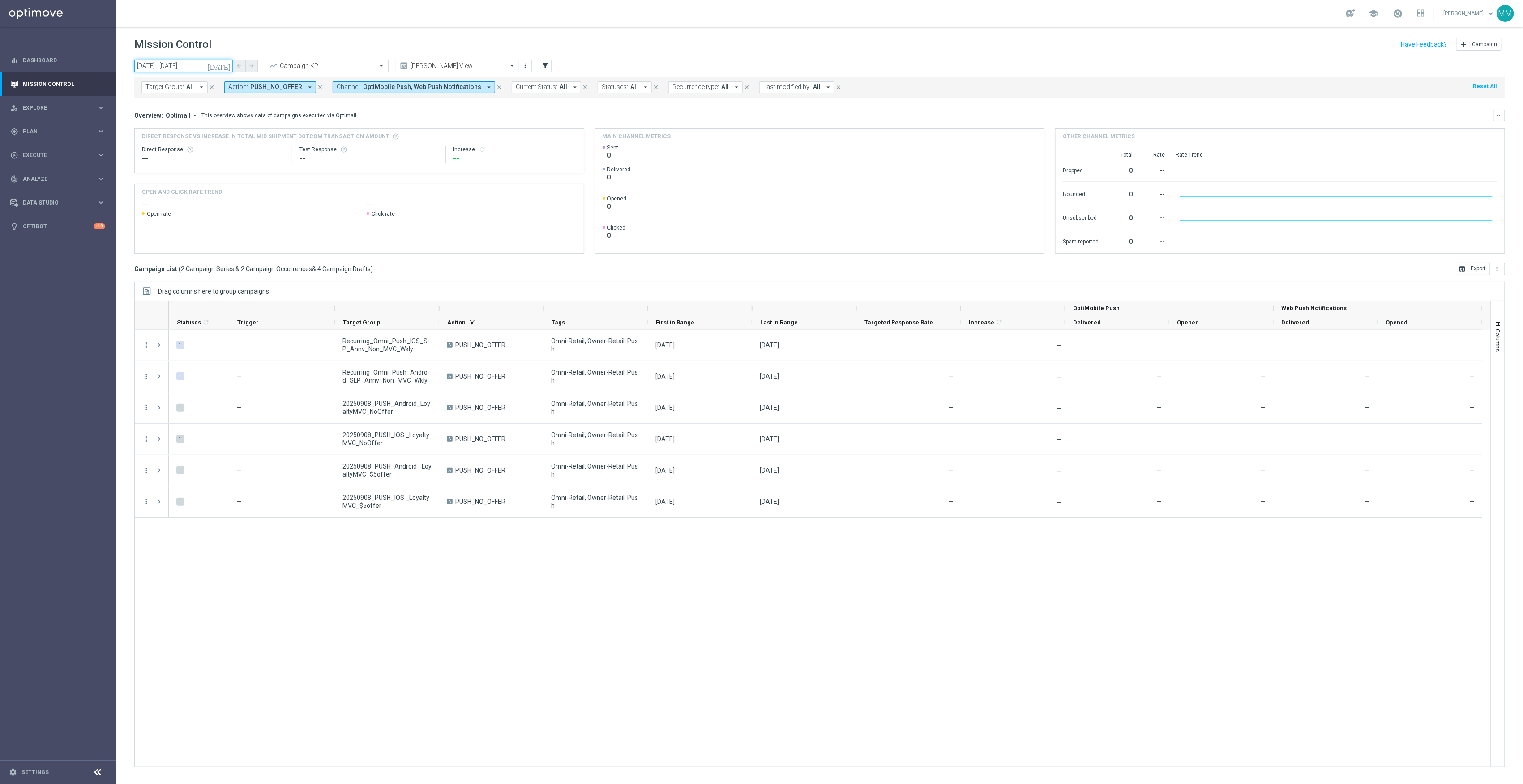
click at [197, 61] on input "08 Sep 2025 - 08 Sep 2025" at bounding box center [183, 65] width 99 height 13
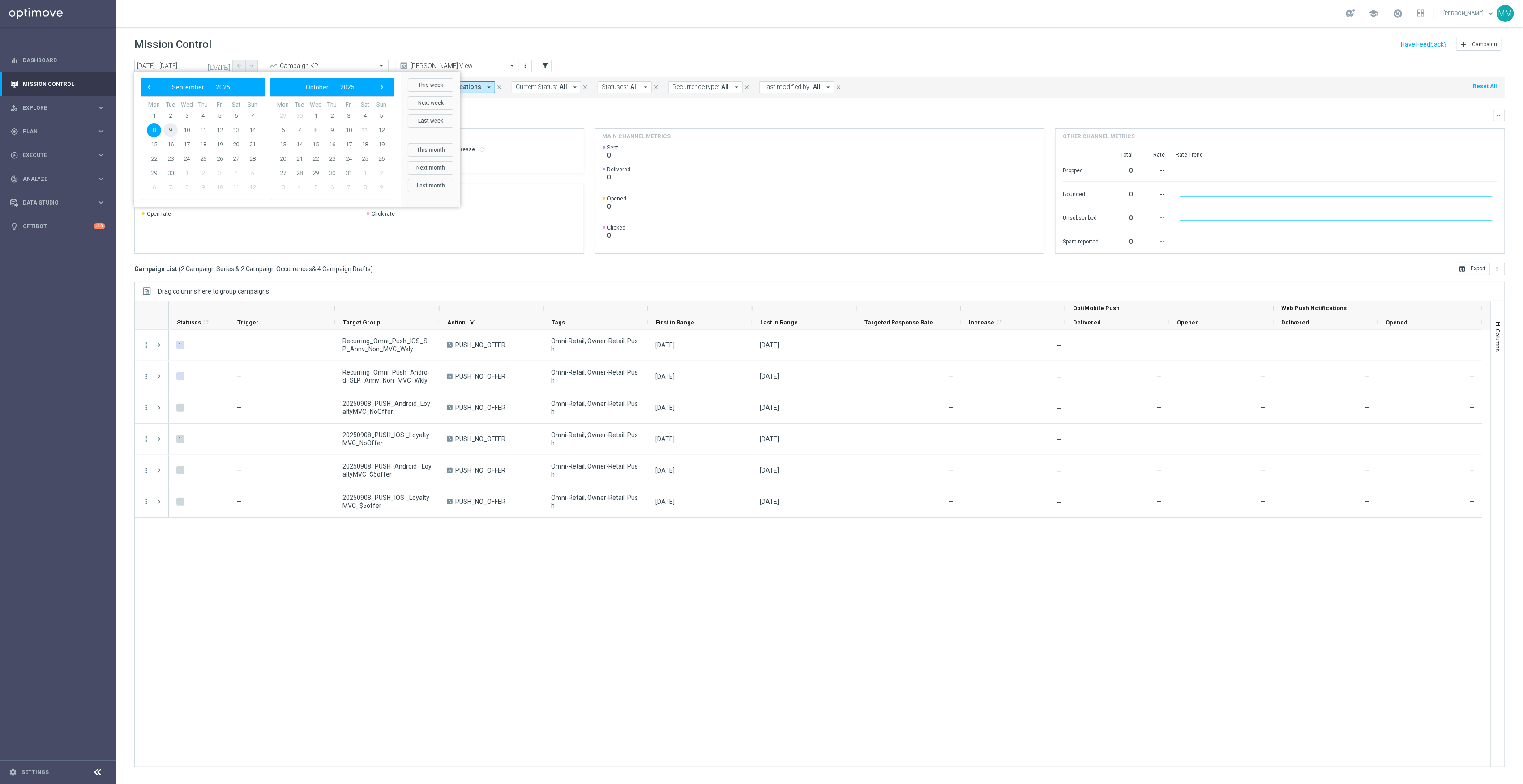
click at [173, 128] on span "9" at bounding box center [170, 130] width 15 height 15
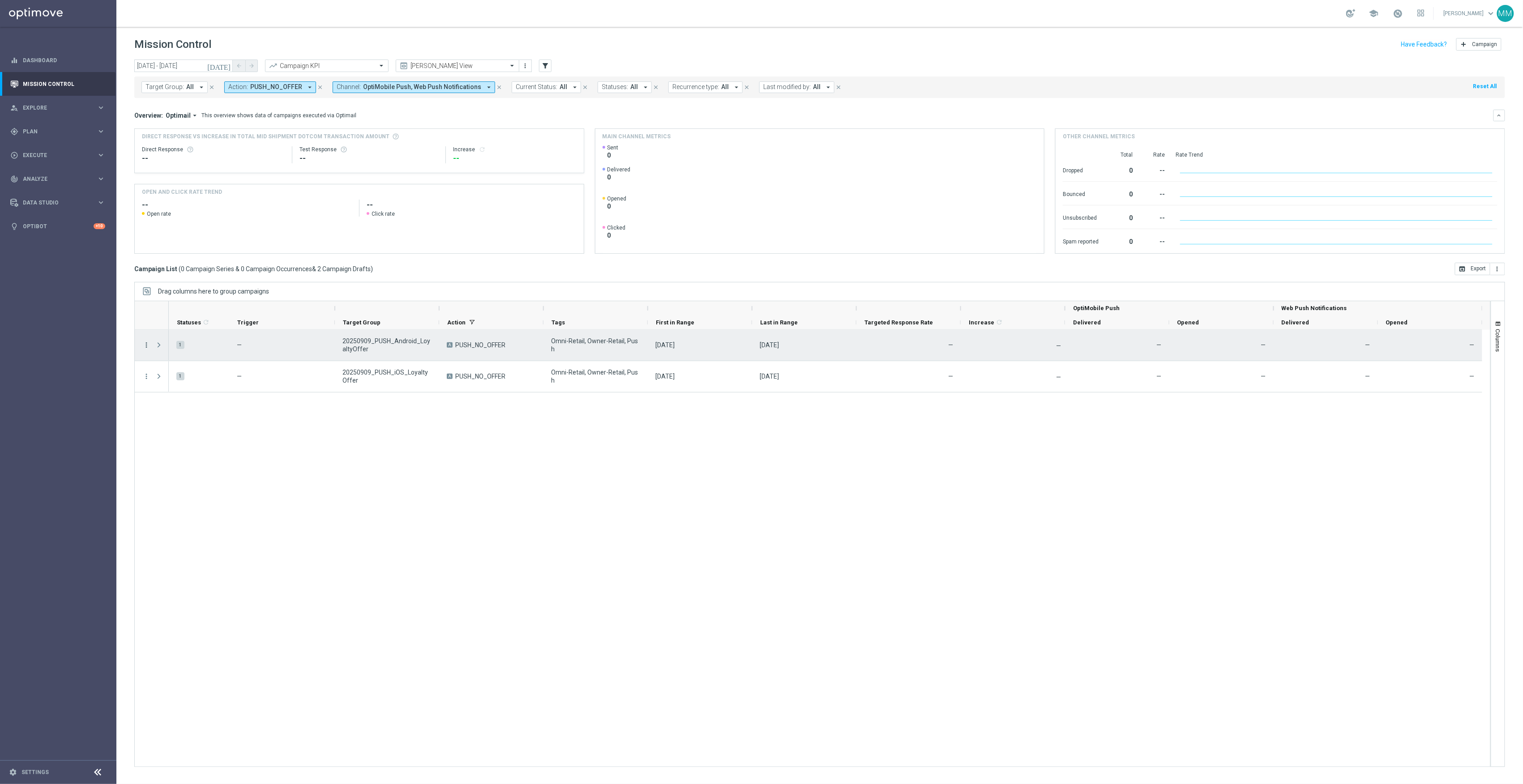
click at [145, 345] on icon "more_vert" at bounding box center [146, 345] width 8 height 8
click at [178, 382] on div "Edit" at bounding box center [205, 380] width 83 height 6
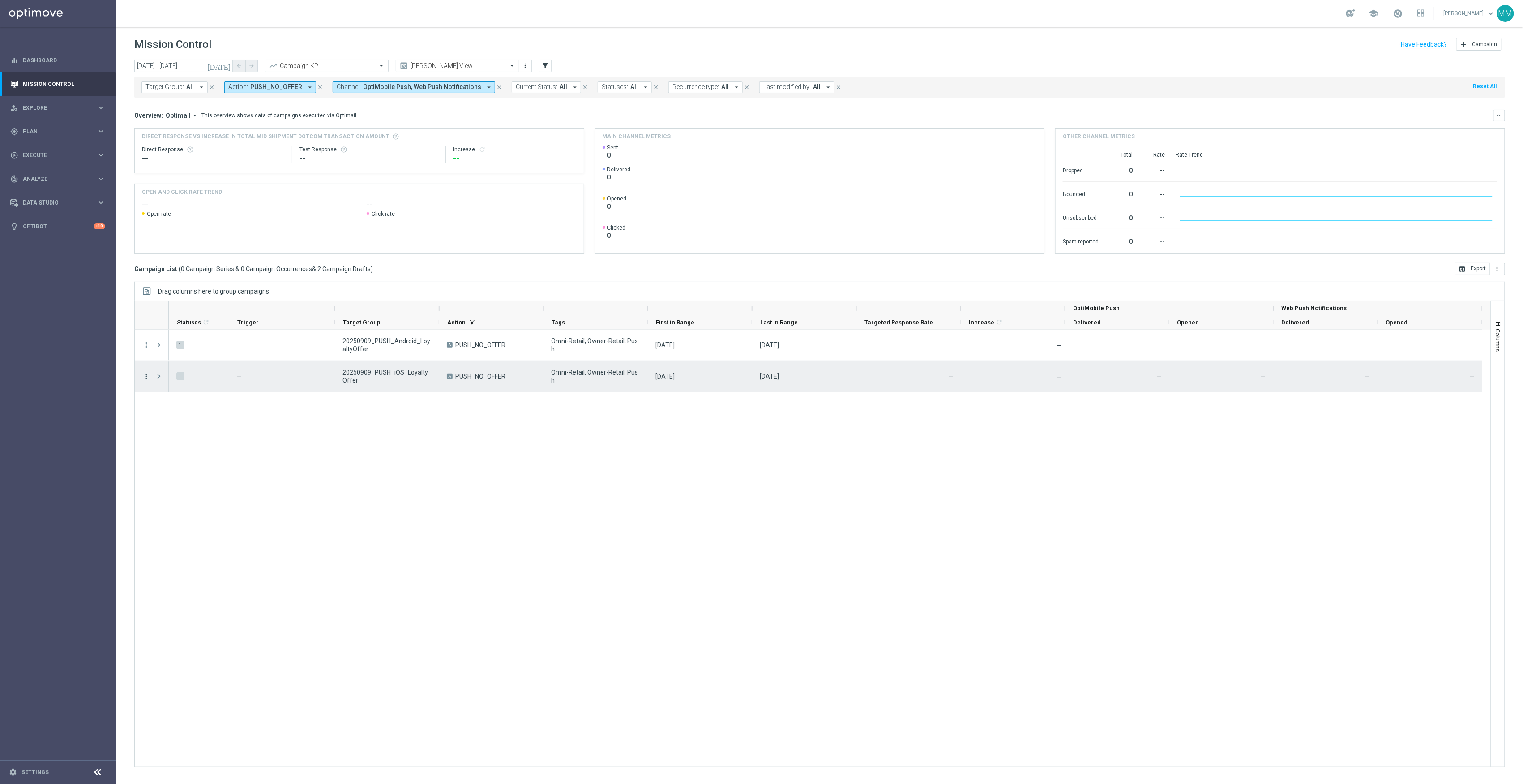
click at [146, 376] on icon "more_vert" at bounding box center [146, 376] width 8 height 8
click at [168, 412] on span "Edit" at bounding box center [169, 412] width 10 height 6
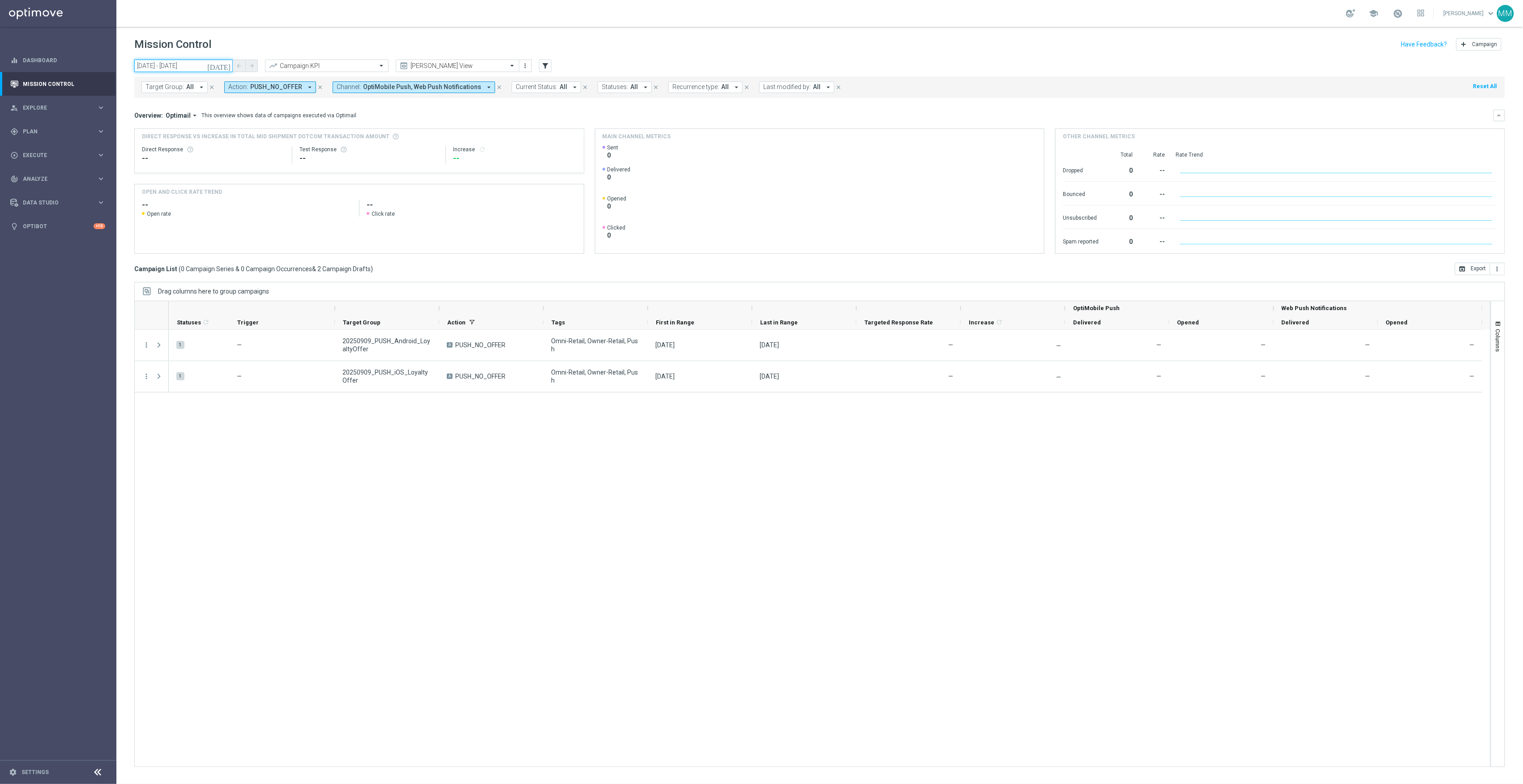
click at [212, 65] on input "09 Sep 2025 - 09 Sep 2025" at bounding box center [183, 65] width 99 height 13
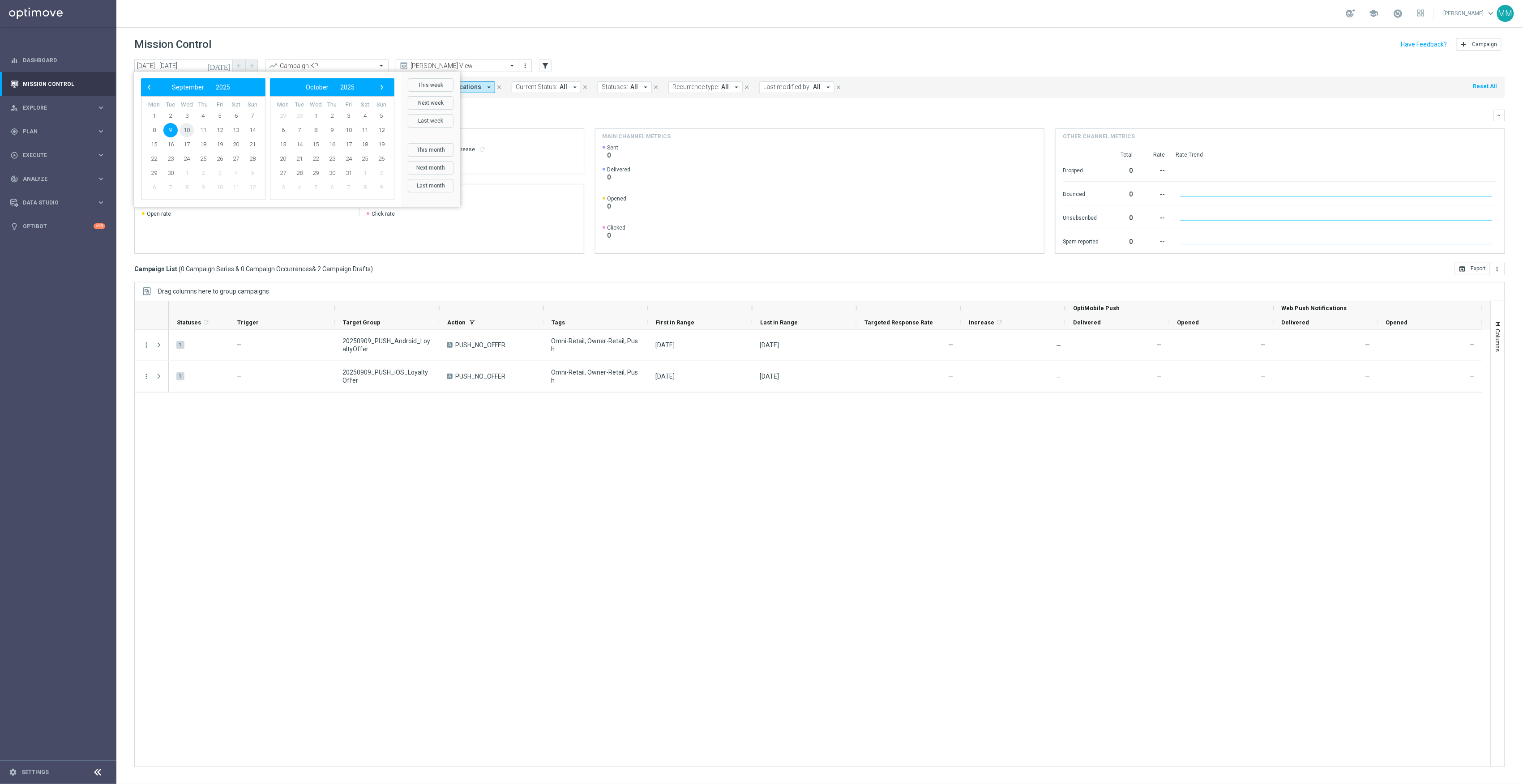
click at [190, 130] on span "10" at bounding box center [186, 130] width 15 height 15
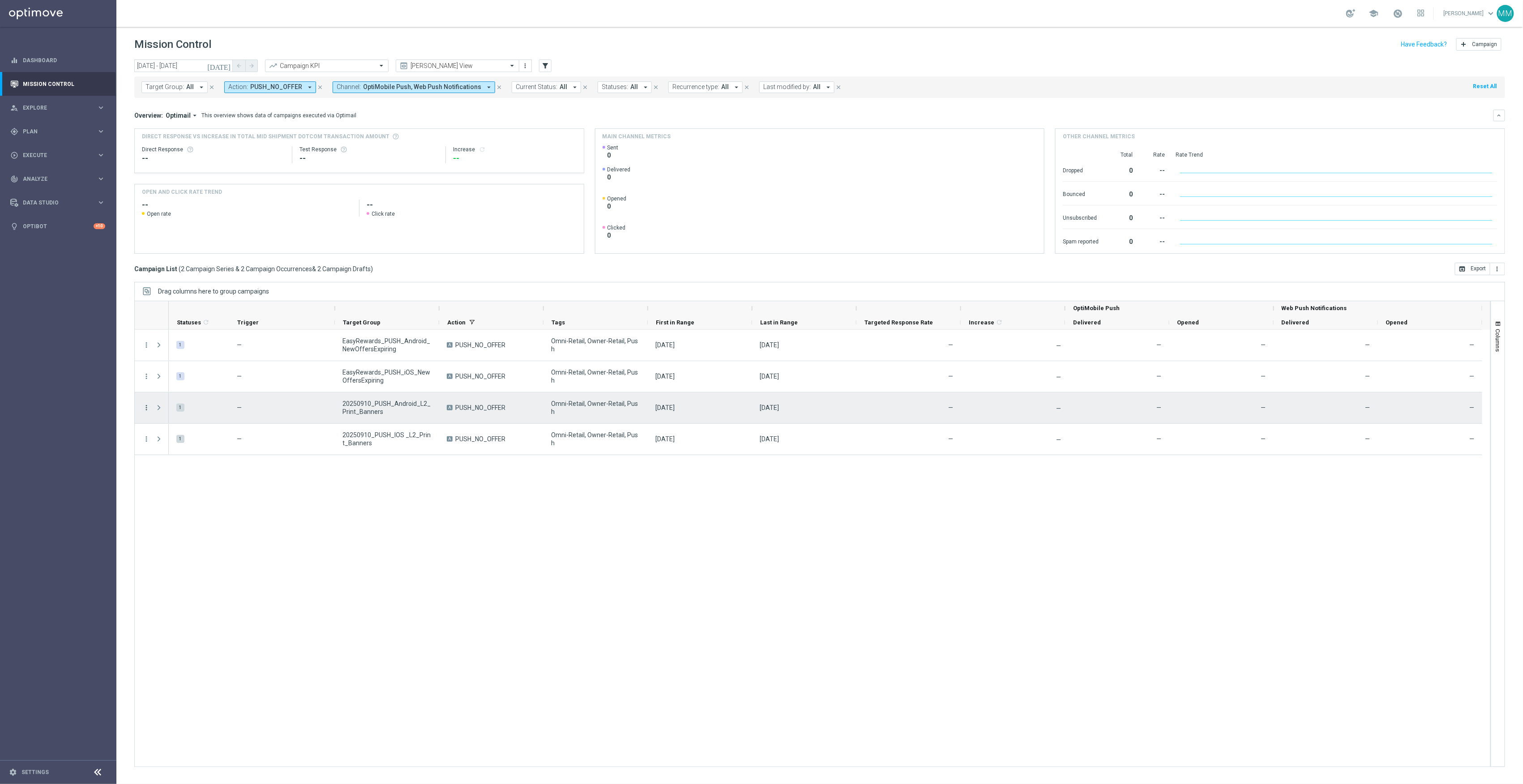
click at [148, 408] on icon "more_vert" at bounding box center [146, 408] width 8 height 8
click at [173, 449] on div "edit Edit" at bounding box center [201, 443] width 100 height 13
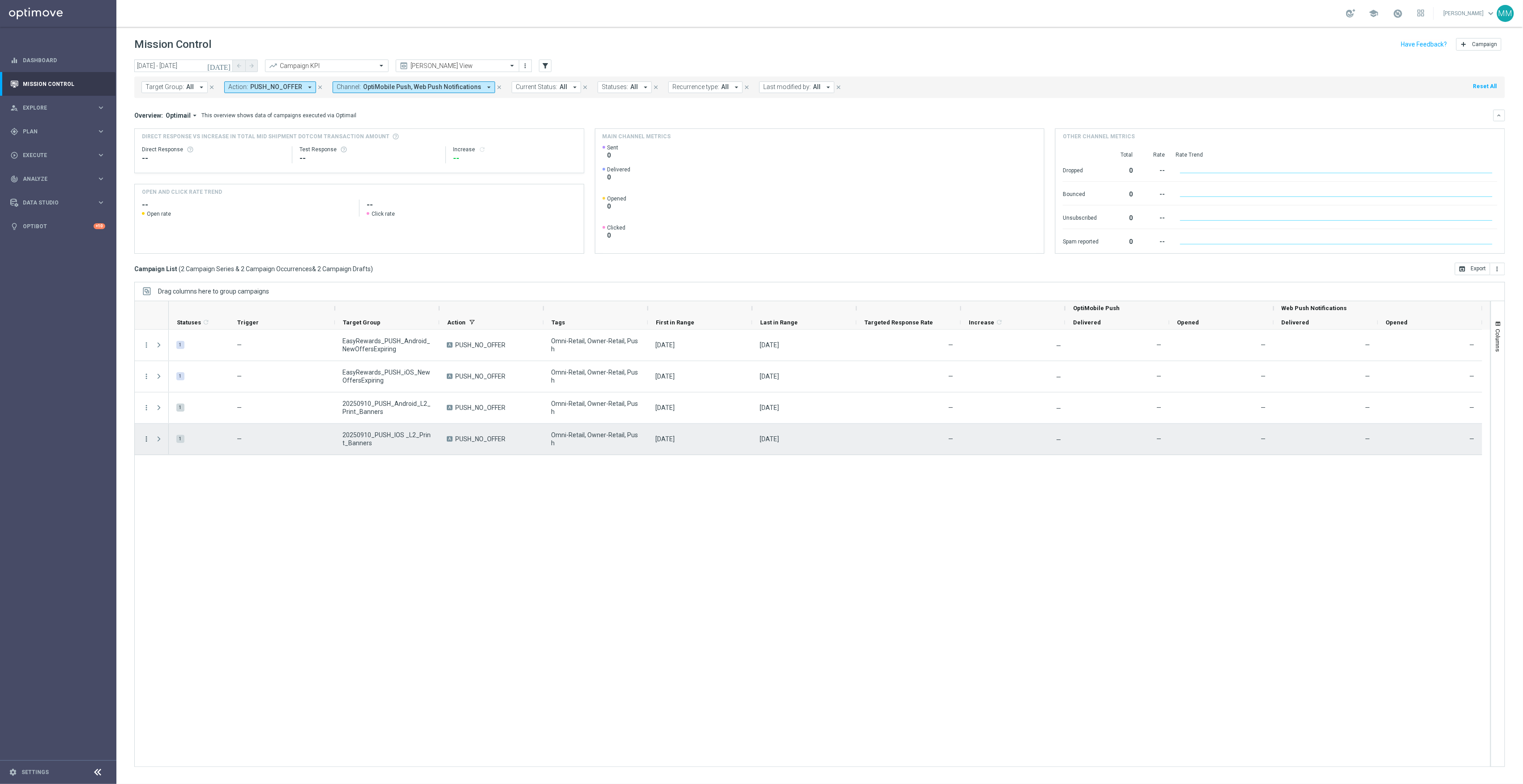
click at [145, 437] on icon "more_vert" at bounding box center [146, 439] width 8 height 8
click at [173, 477] on span "Edit" at bounding box center [169, 474] width 10 height 6
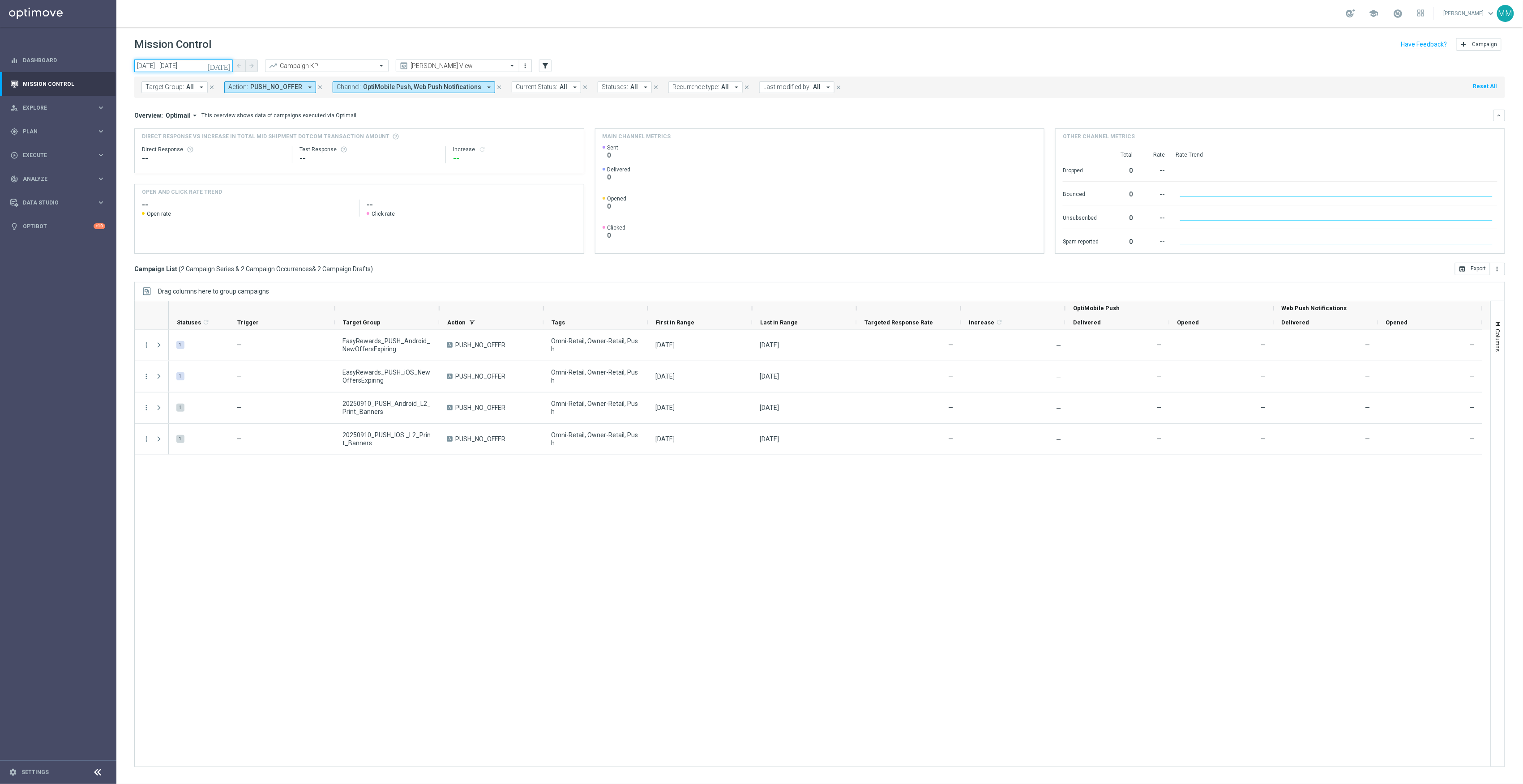
click at [212, 70] on input "10 Sep 2025 - 10 Sep 2025" at bounding box center [183, 65] width 99 height 13
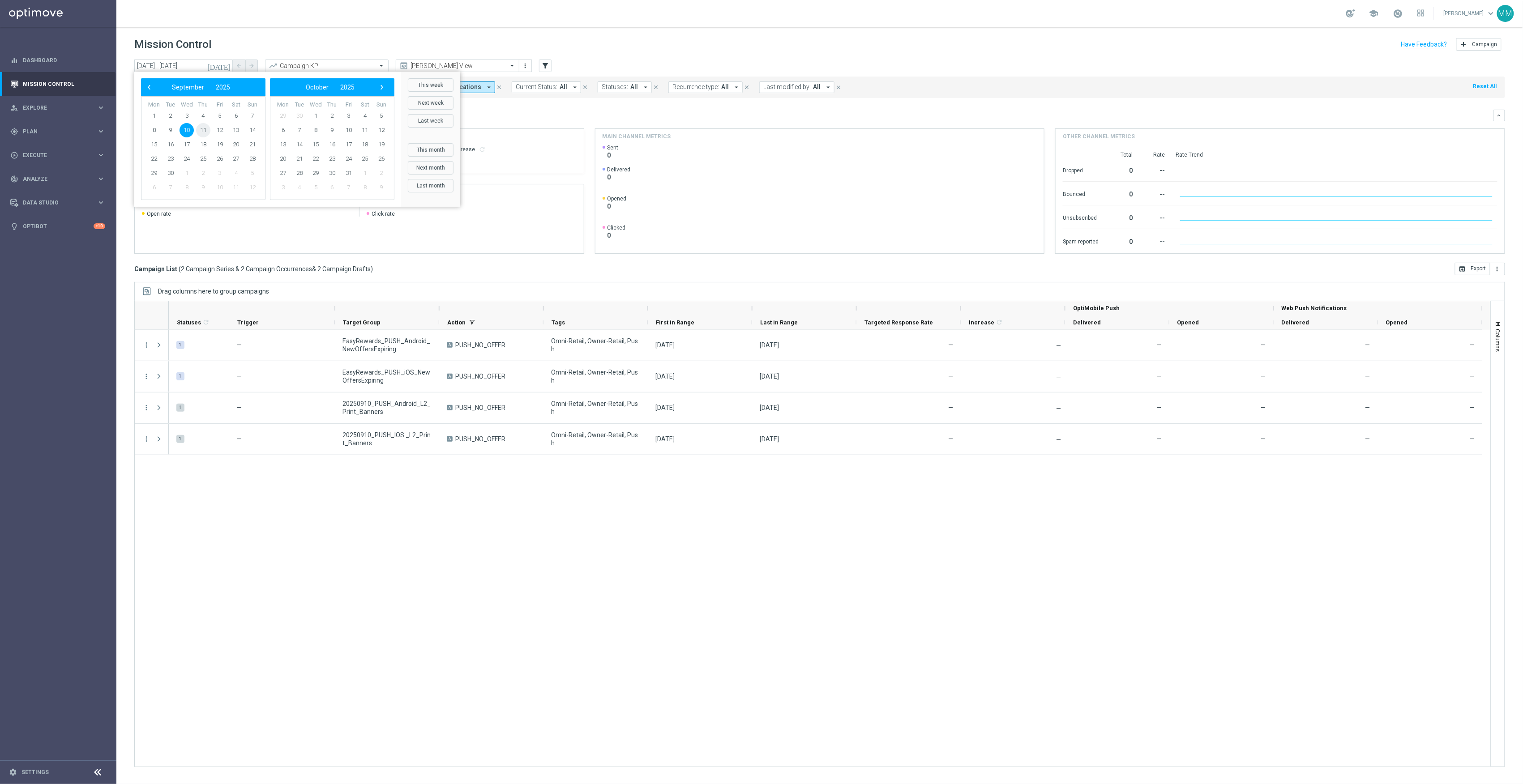
click at [204, 128] on span "11" at bounding box center [203, 130] width 15 height 15
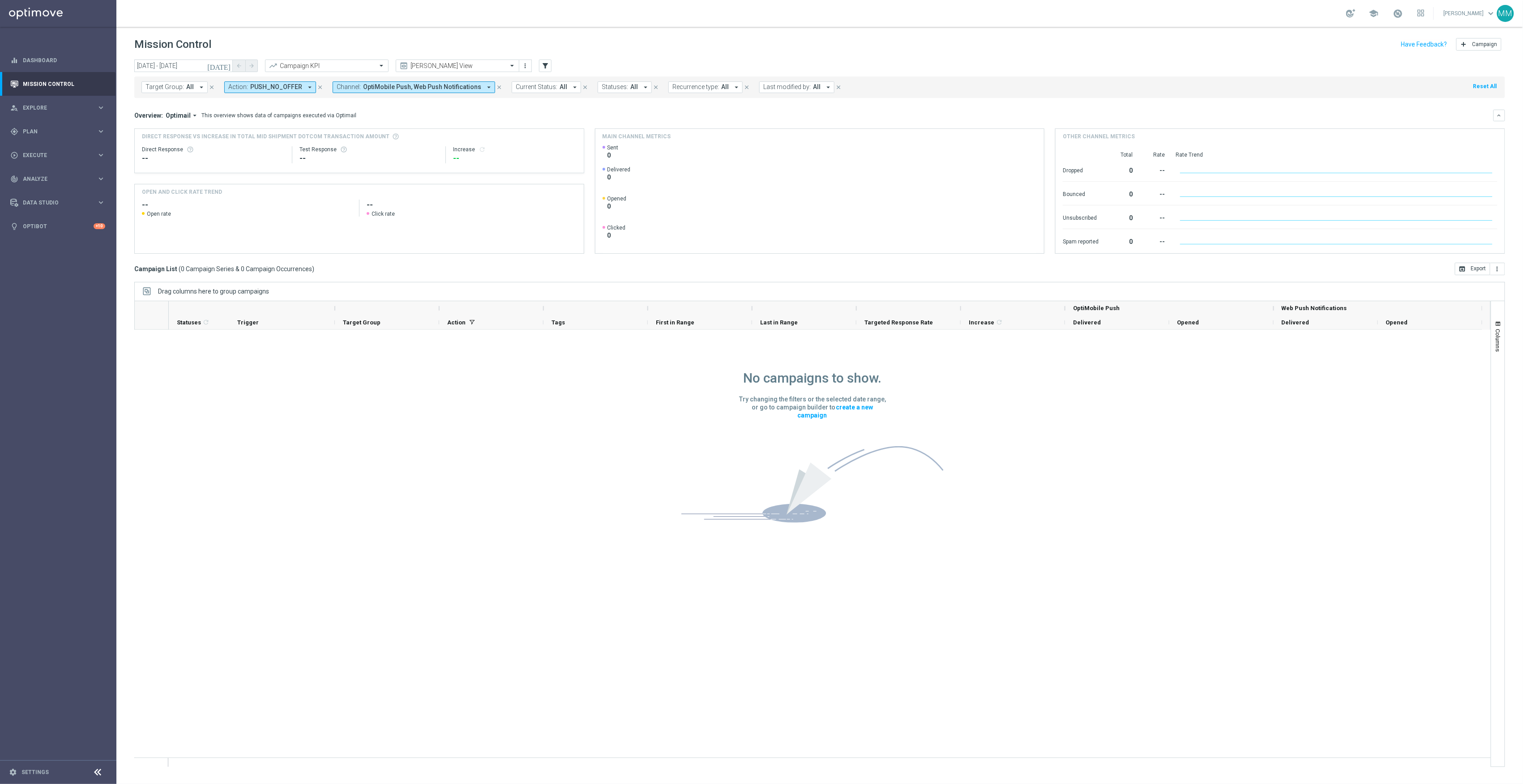
click at [169, 57] on header "Mission Control add Campaign" at bounding box center [820, 43] width 1407 height 32
click at [180, 68] on input "11 Sep 2025 - 11 Sep 2025" at bounding box center [183, 65] width 99 height 13
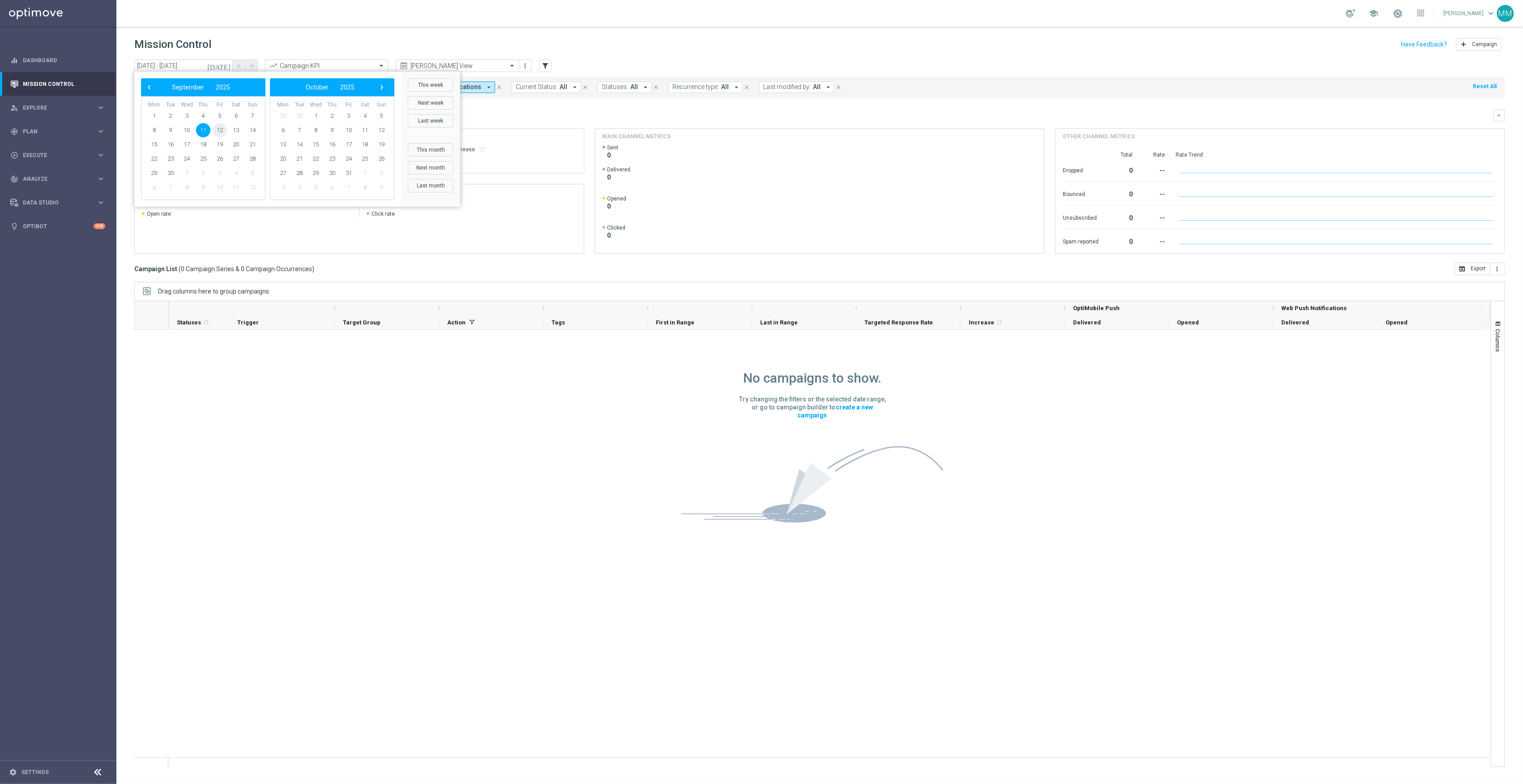
click at [216, 129] on span "12" at bounding box center [220, 130] width 15 height 15
click at [219, 128] on span "12" at bounding box center [220, 130] width 15 height 15
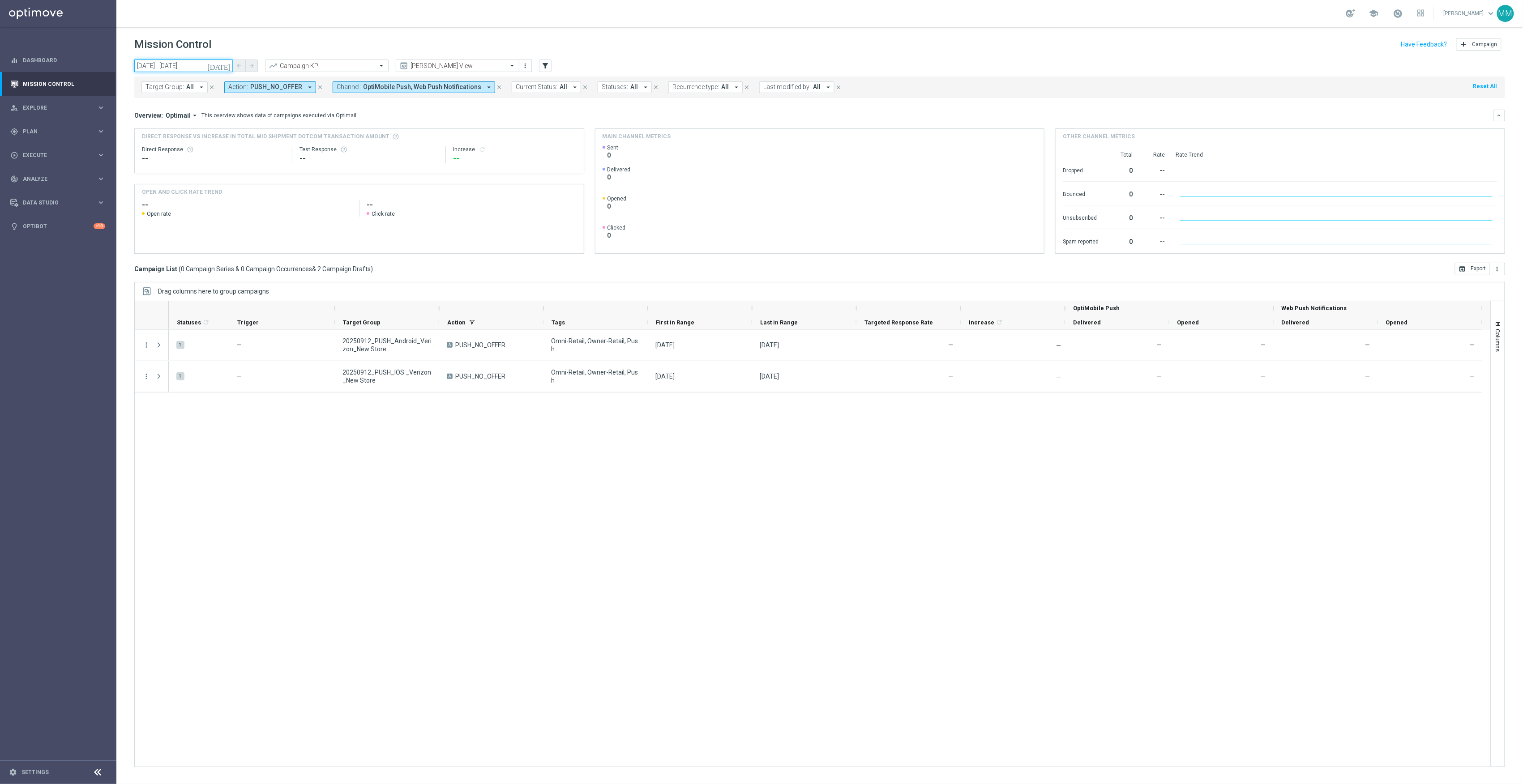
click at [188, 62] on input "12 Sep 2025 - 12 Sep 2025" at bounding box center [183, 65] width 99 height 13
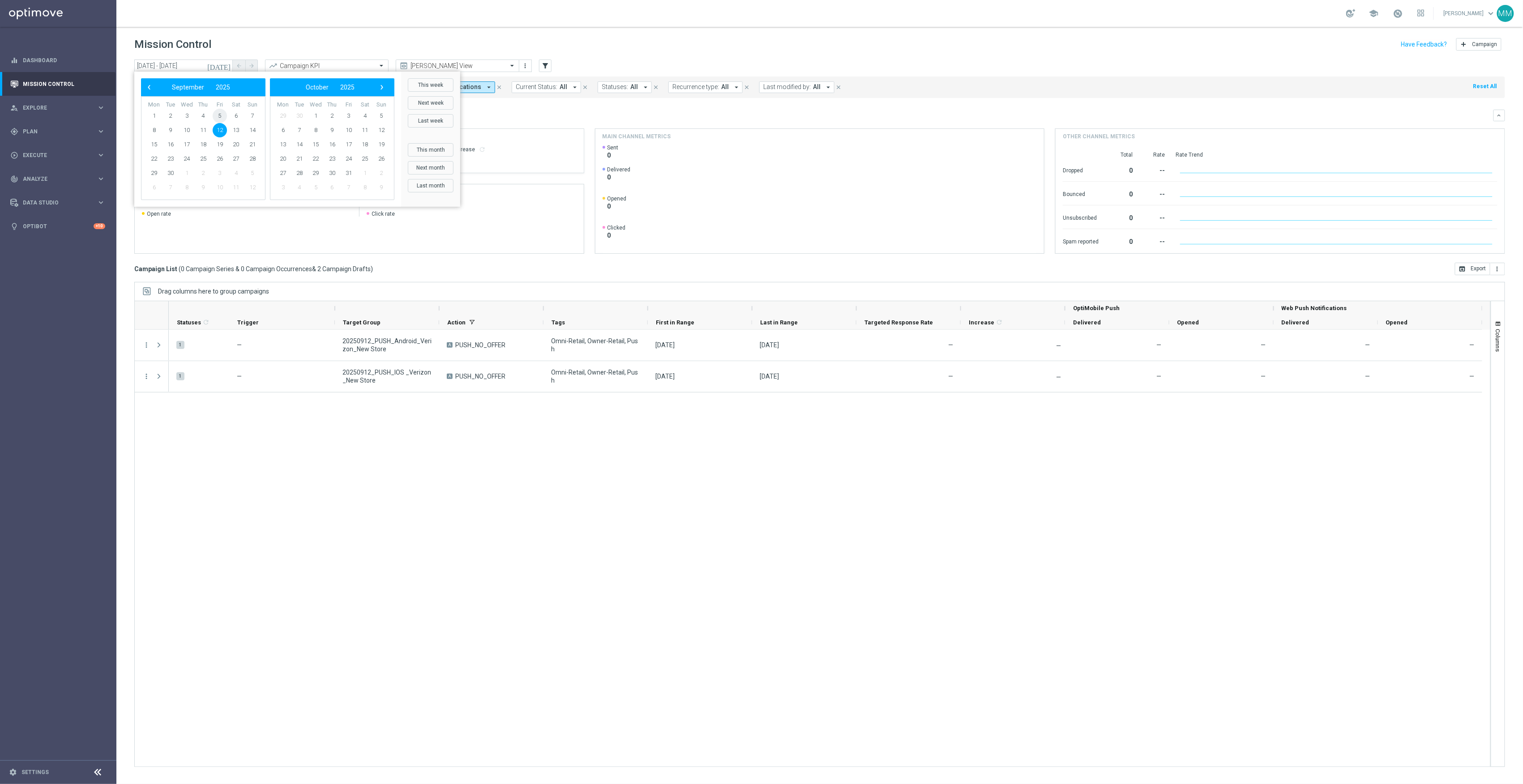
click at [221, 118] on span "5" at bounding box center [220, 115] width 15 height 15
type input "05 Sep 2025 - 05 Sep 2025"
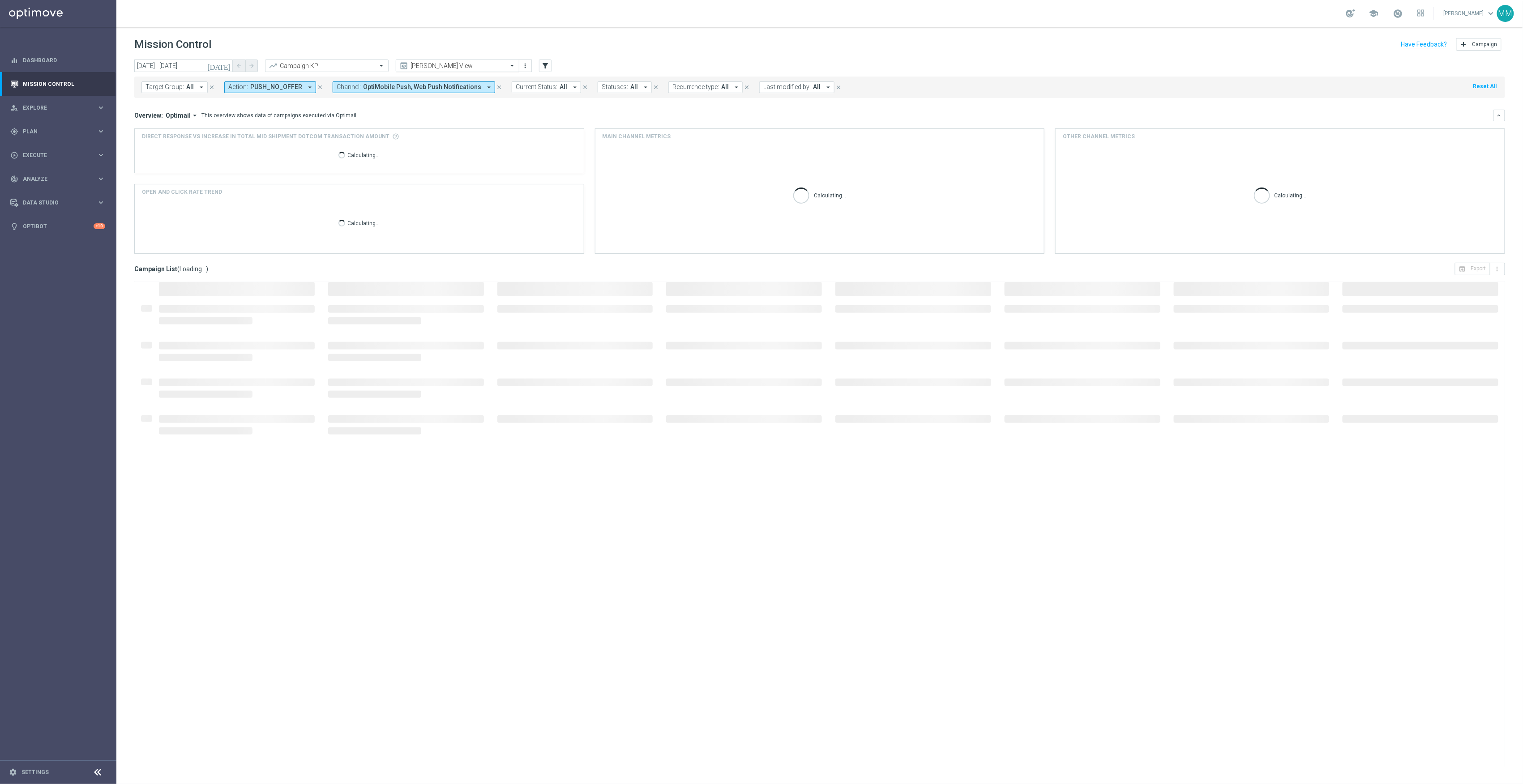
click at [453, 64] on input "text" at bounding box center [449, 66] width 96 height 8
click at [461, 160] on div "Promo Email" at bounding box center [458, 167] width 114 height 15
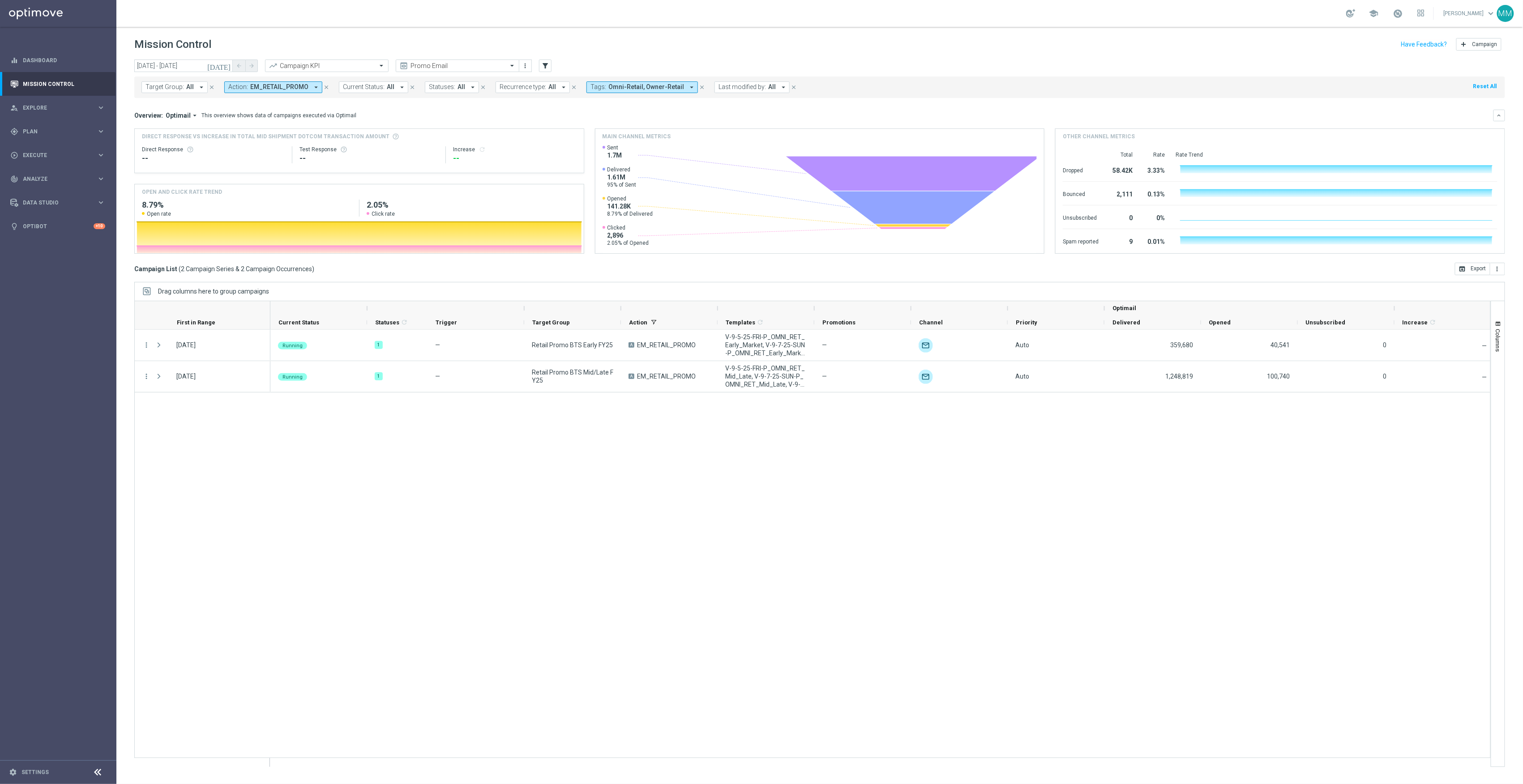
drag, startPoint x: 407, startPoint y: 554, endPoint x: 405, endPoint y: 529, distance: 25.1
click at [407, 554] on div "Running 1 — Retail Promo BTS Early FY25 A EM_RETAIL_PROMO V-9-5-25-FRI-P_OMNI_R…" at bounding box center [880, 548] width 1220 height 437
click at [239, 43] on div "Mission Control add Campaign" at bounding box center [820, 45] width 1371 height 18
click at [79, 131] on span "Plan" at bounding box center [60, 132] width 74 height 6
click at [64, 219] on link "OptiMobile Push" at bounding box center [60, 216] width 65 height 7
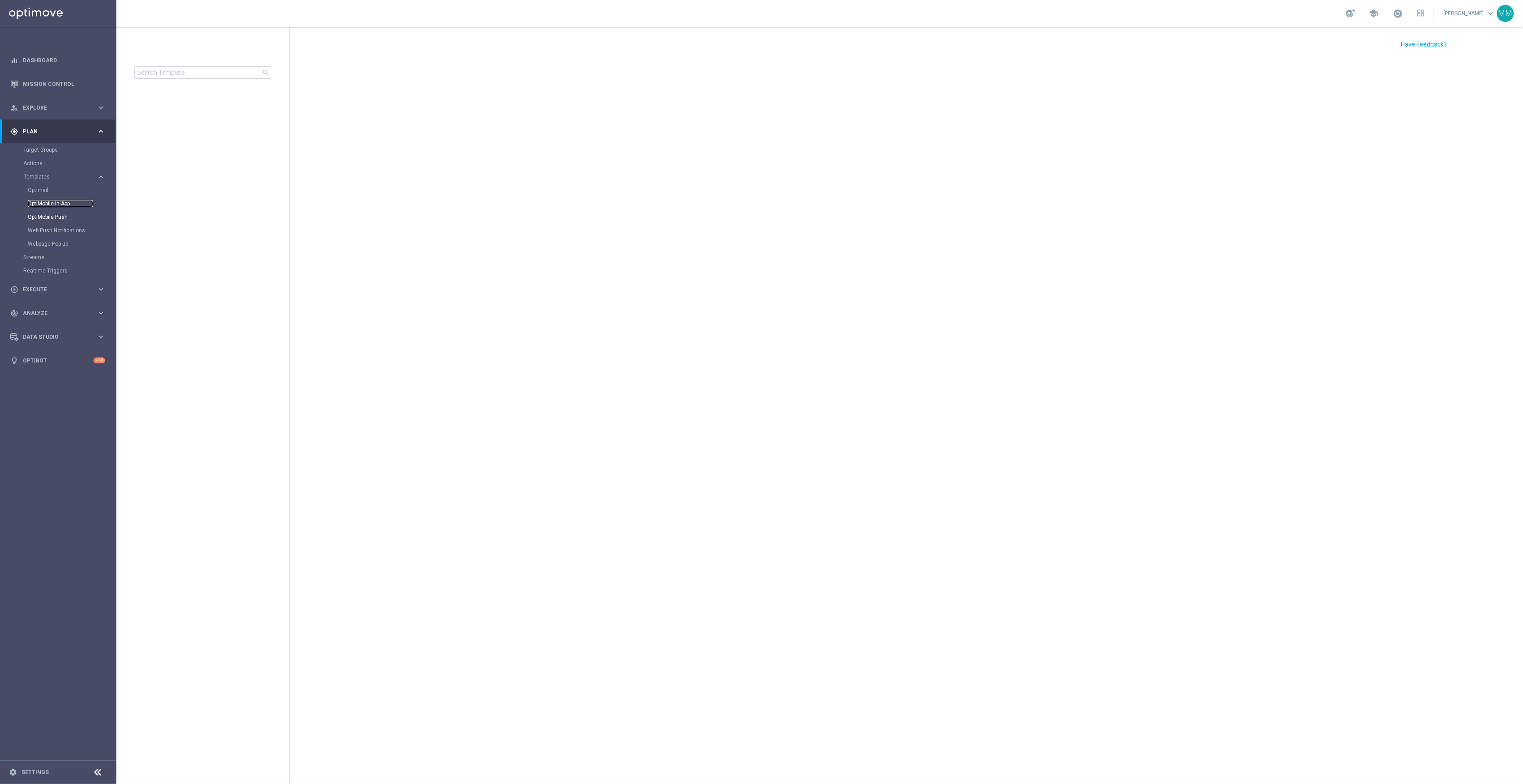
click at [65, 205] on link "OptiMobile In-App" at bounding box center [60, 203] width 65 height 7
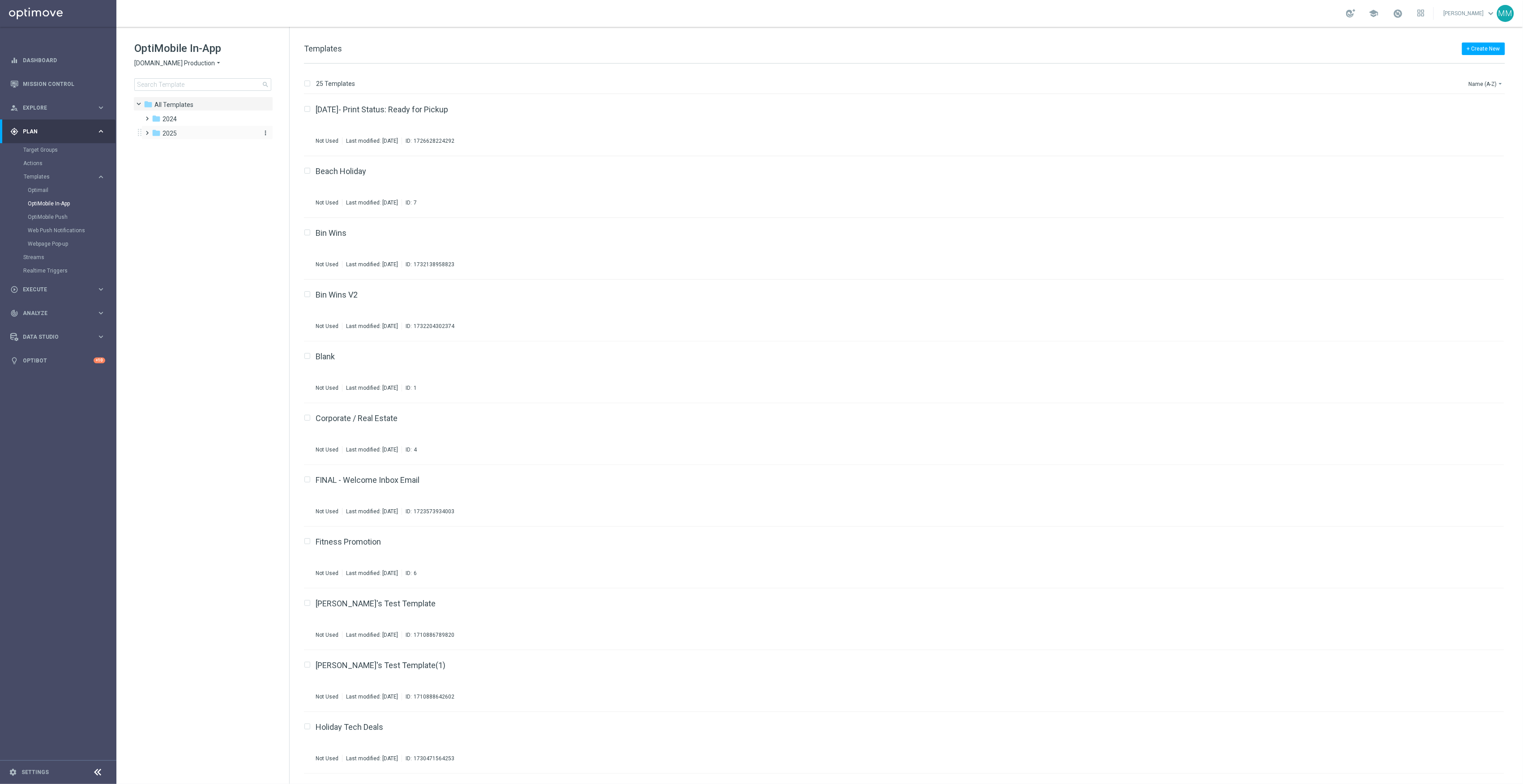
click at [190, 130] on div "folder 2025" at bounding box center [204, 134] width 103 height 11
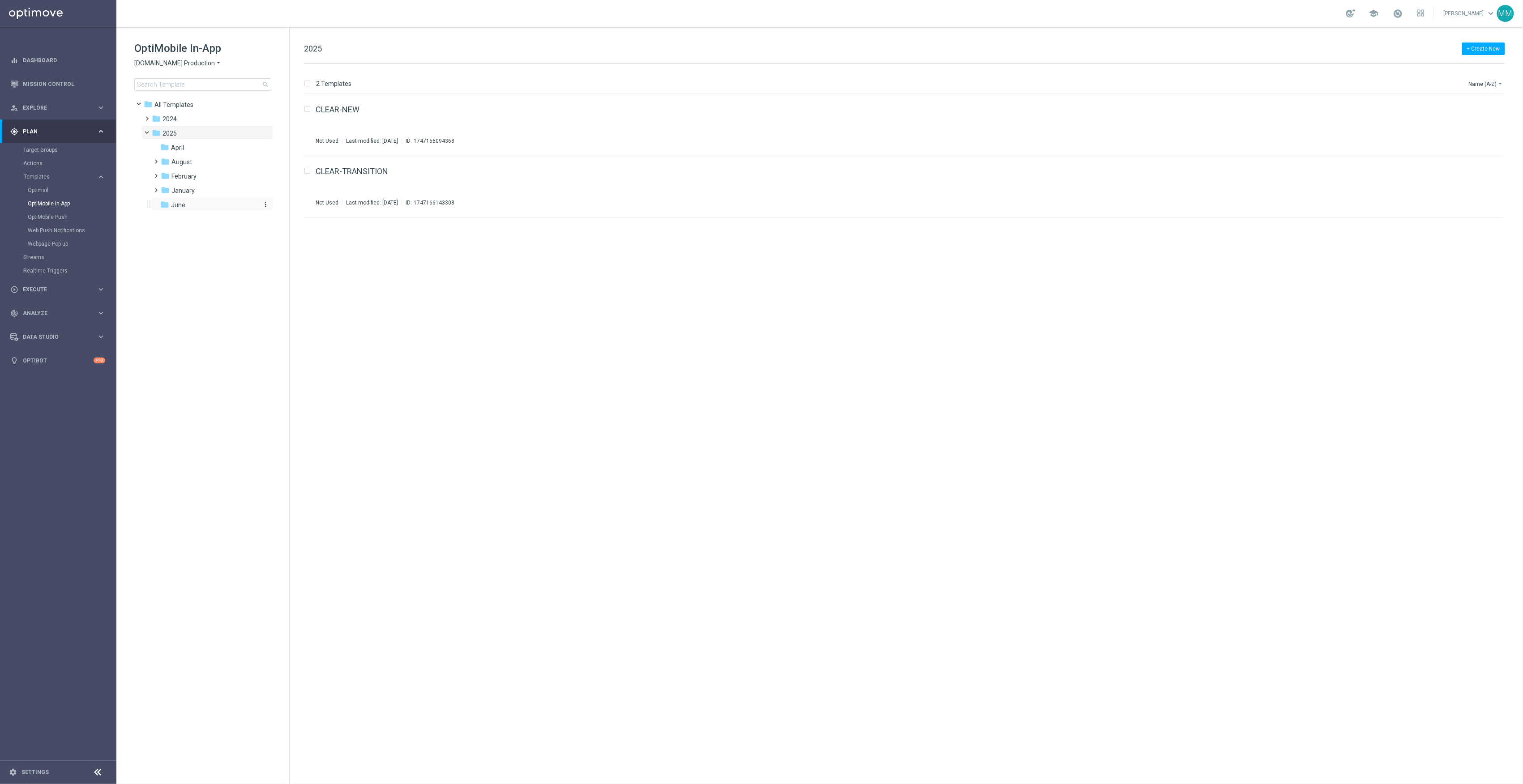
click at [195, 205] on div "folder June" at bounding box center [208, 205] width 96 height 11
click at [205, 164] on div "folder August" at bounding box center [209, 162] width 96 height 11
click at [201, 179] on div "folder wo 8.3" at bounding box center [213, 176] width 88 height 11
click at [195, 150] on div "folder April" at bounding box center [208, 147] width 96 height 11
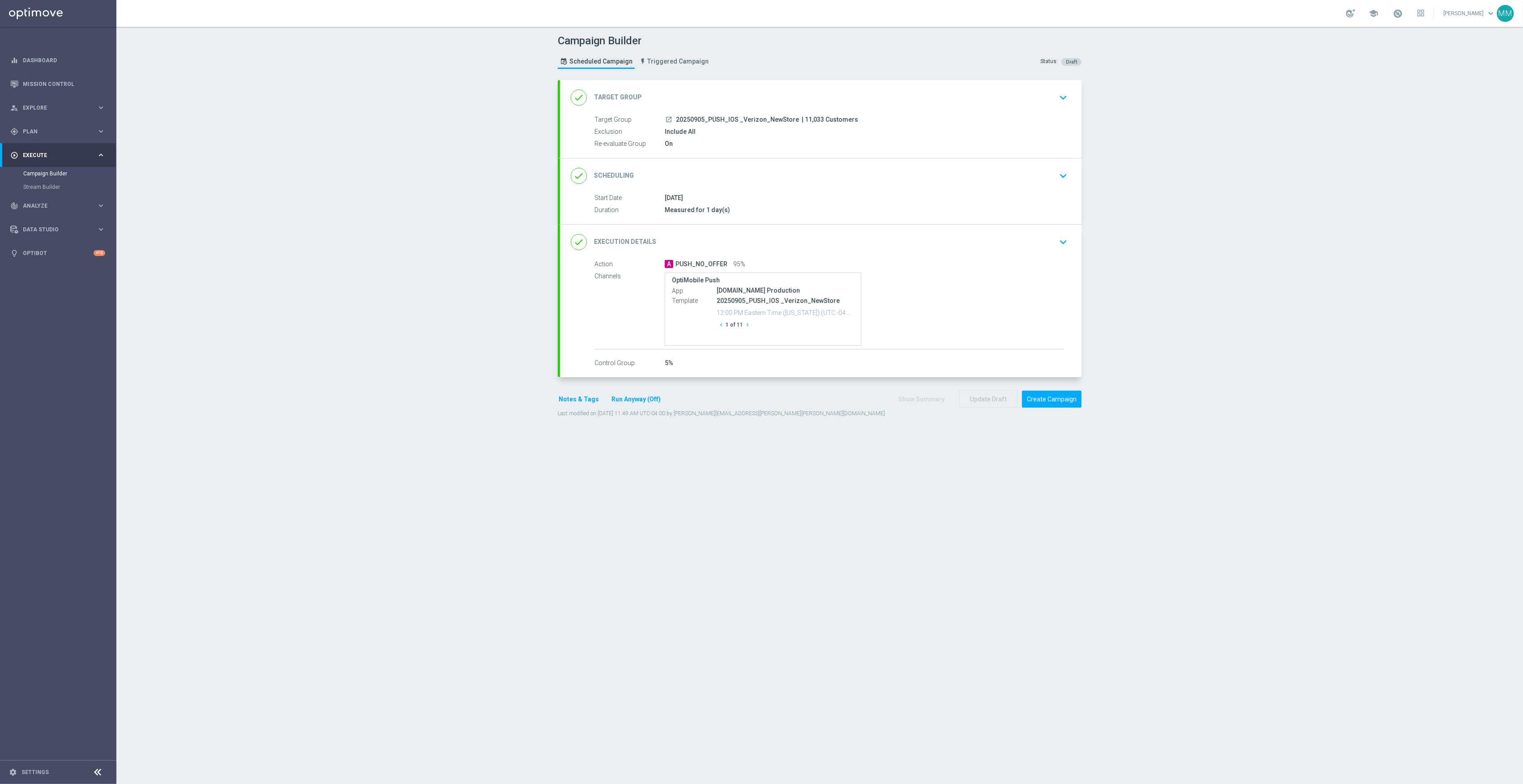
click at [744, 328] on icon "chevron_right" at bounding box center [747, 325] width 6 height 6
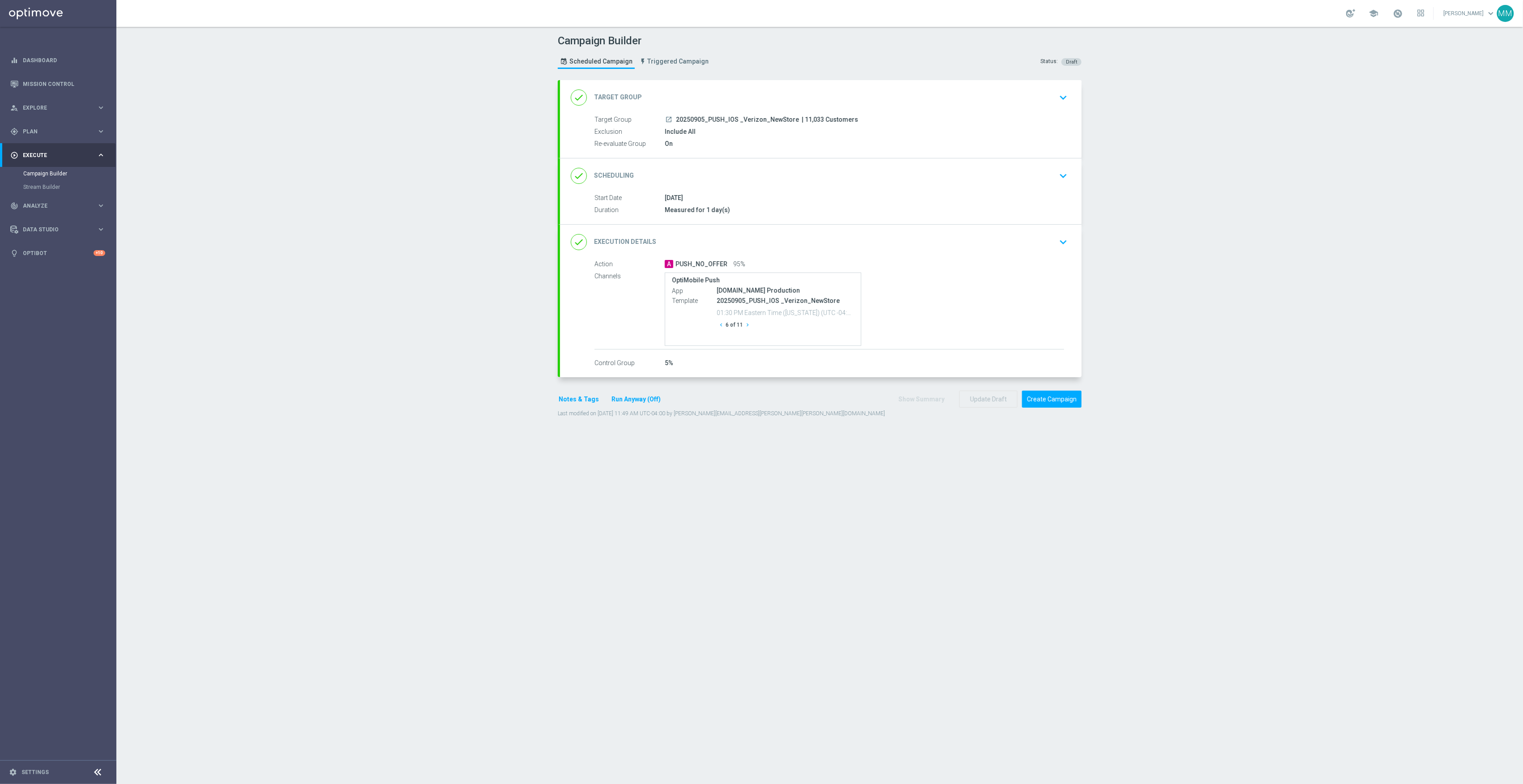
click at [744, 328] on icon "chevron_right" at bounding box center [747, 325] width 6 height 6
click at [747, 328] on icon "chevron_right" at bounding box center [750, 325] width 6 height 6
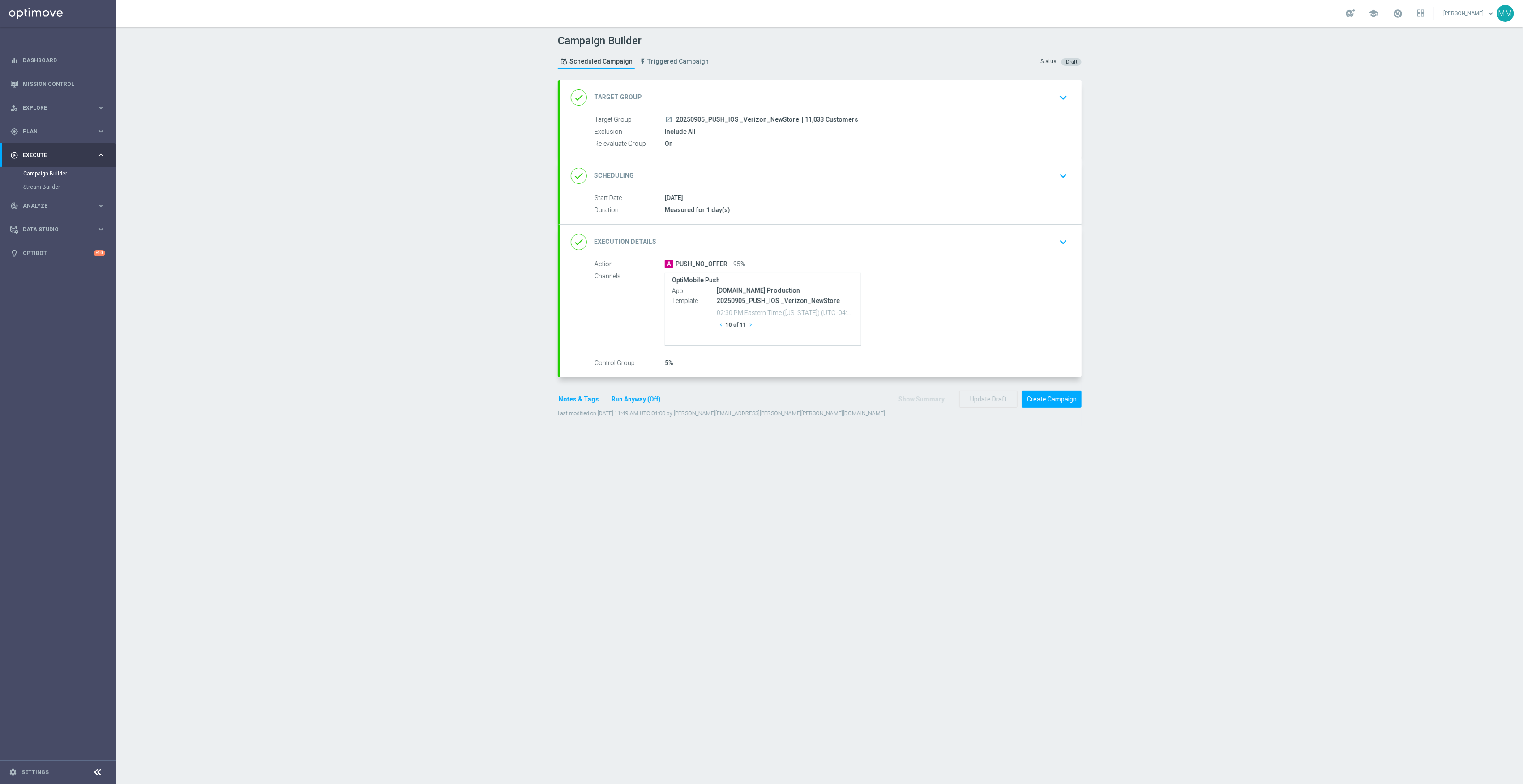
click at [747, 328] on icon "chevron_right" at bounding box center [750, 325] width 6 height 6
click at [744, 328] on icon "chevron_right" at bounding box center [747, 325] width 6 height 6
click at [1048, 403] on button "Create Campaign" at bounding box center [1052, 400] width 60 height 18
click at [741, 330] on icon "chevron_right" at bounding box center [744, 333] width 6 height 6
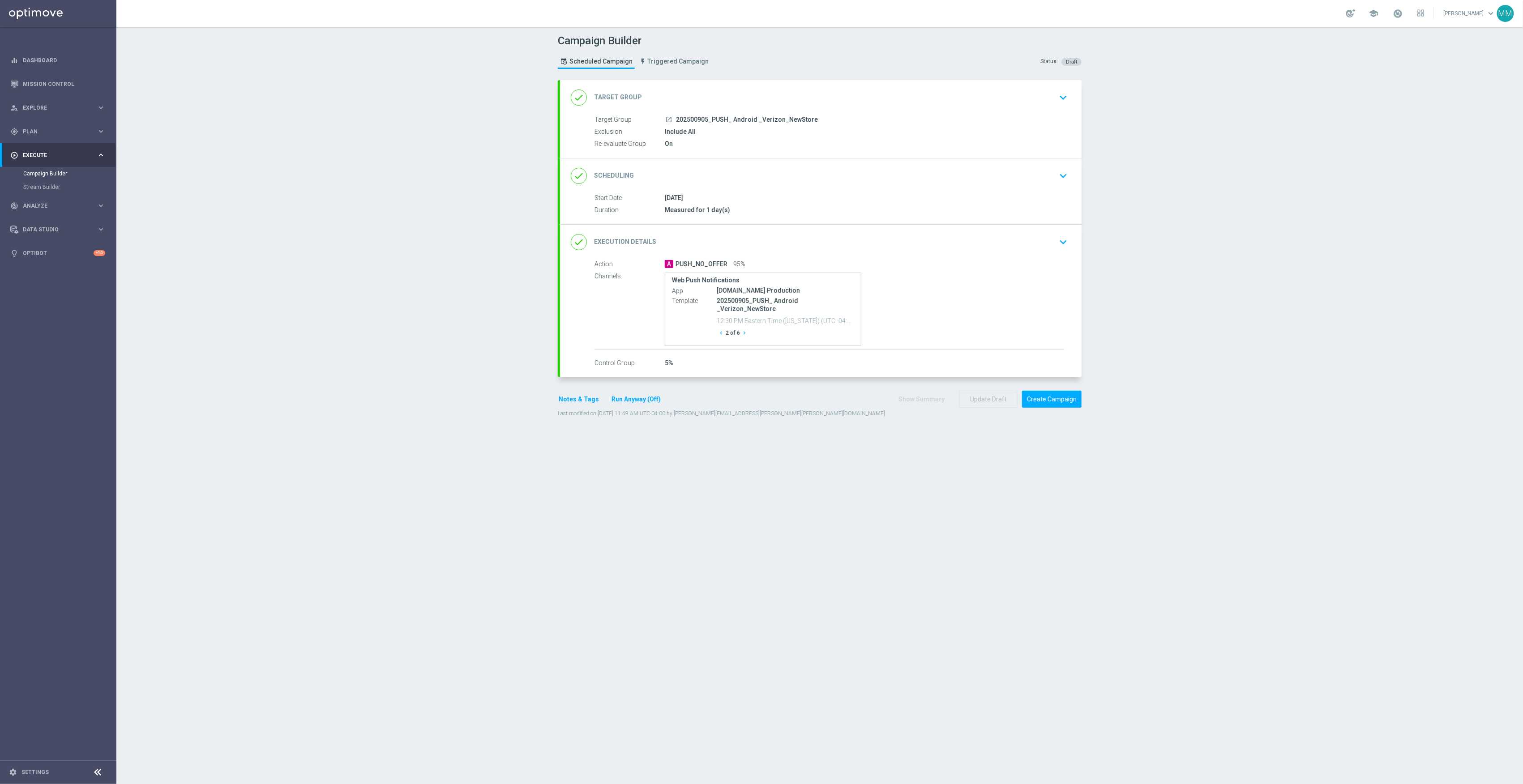
click at [741, 330] on icon "chevron_right" at bounding box center [744, 333] width 6 height 6
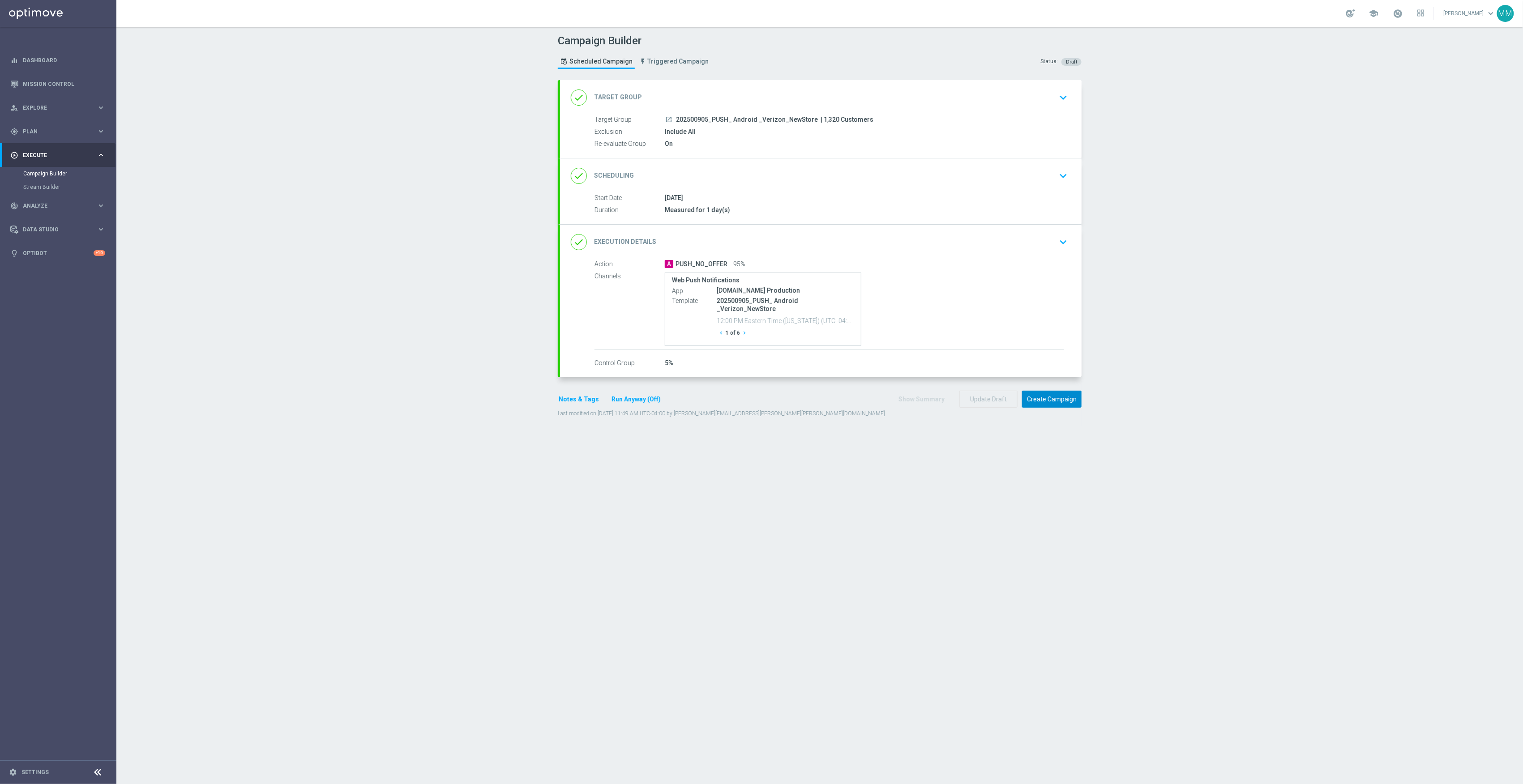
click at [1062, 400] on button "Create Campaign" at bounding box center [1052, 400] width 60 height 18
click at [741, 330] on icon "chevron_right" at bounding box center [744, 333] width 6 height 6
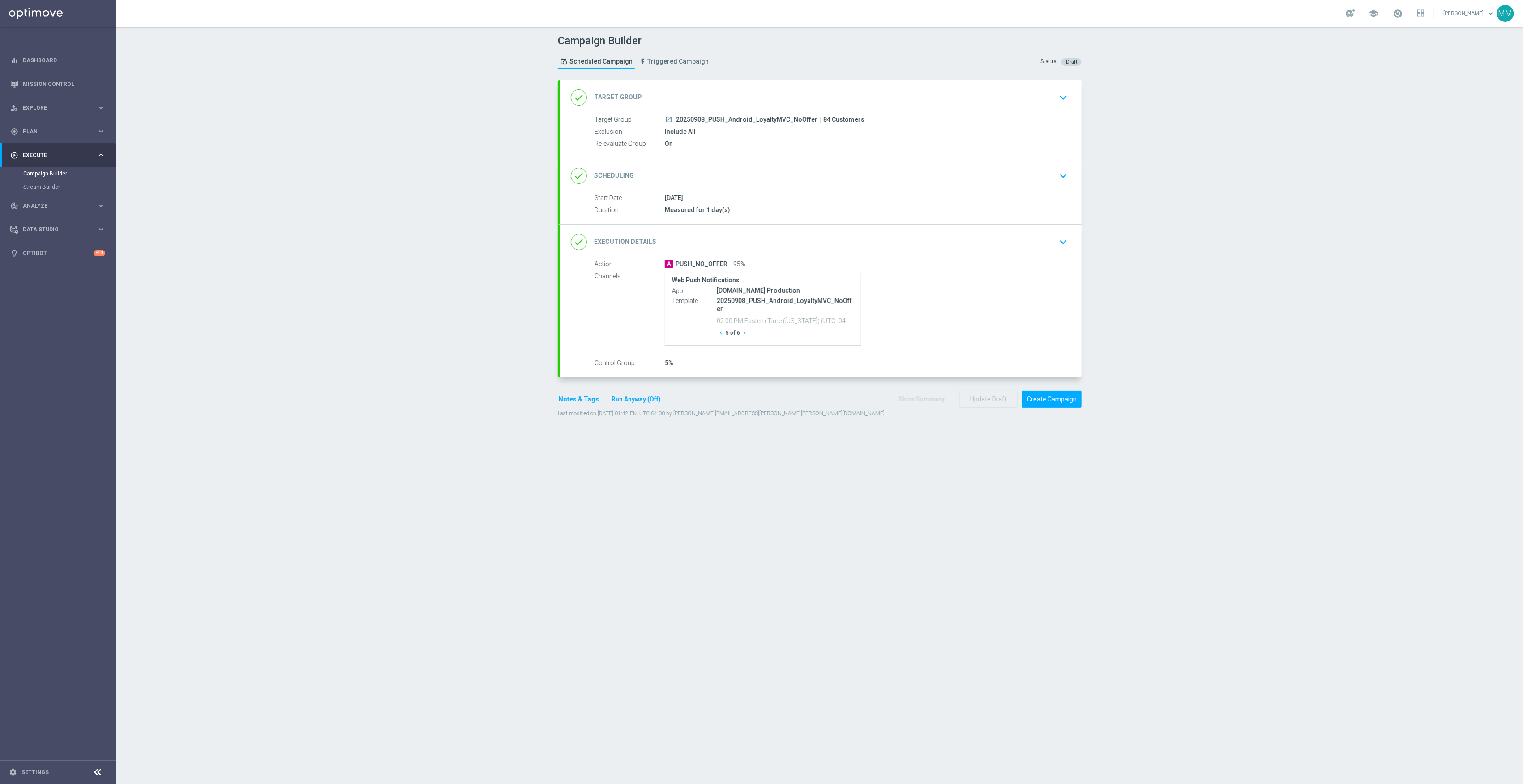
click at [741, 330] on icon "chevron_right" at bounding box center [744, 333] width 6 height 6
click at [1043, 398] on button "Create Campaign" at bounding box center [1052, 400] width 60 height 18
click at [744, 324] on icon "chevron_right" at bounding box center [747, 325] width 6 height 6
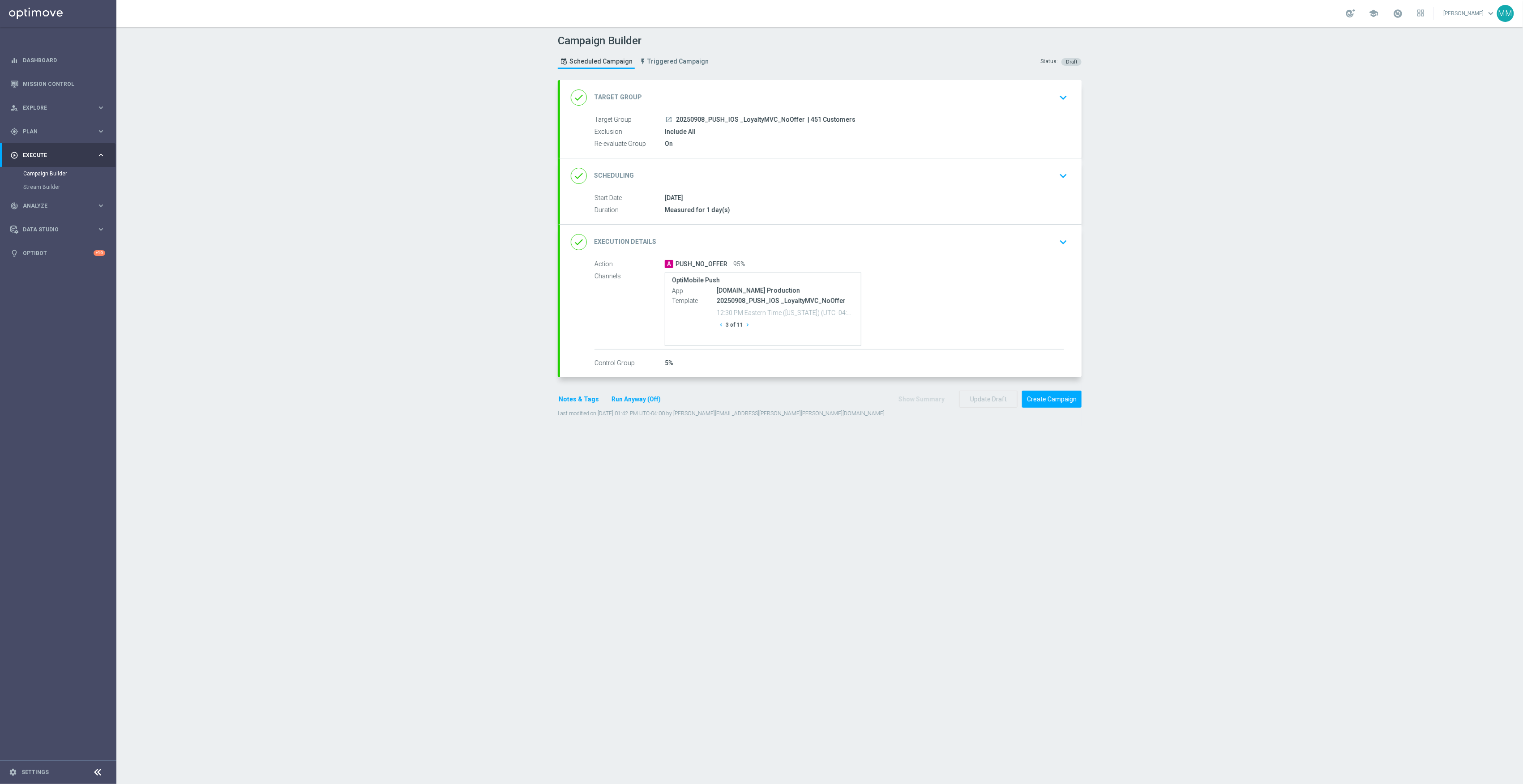
click at [744, 324] on icon "chevron_right" at bounding box center [747, 325] width 6 height 6
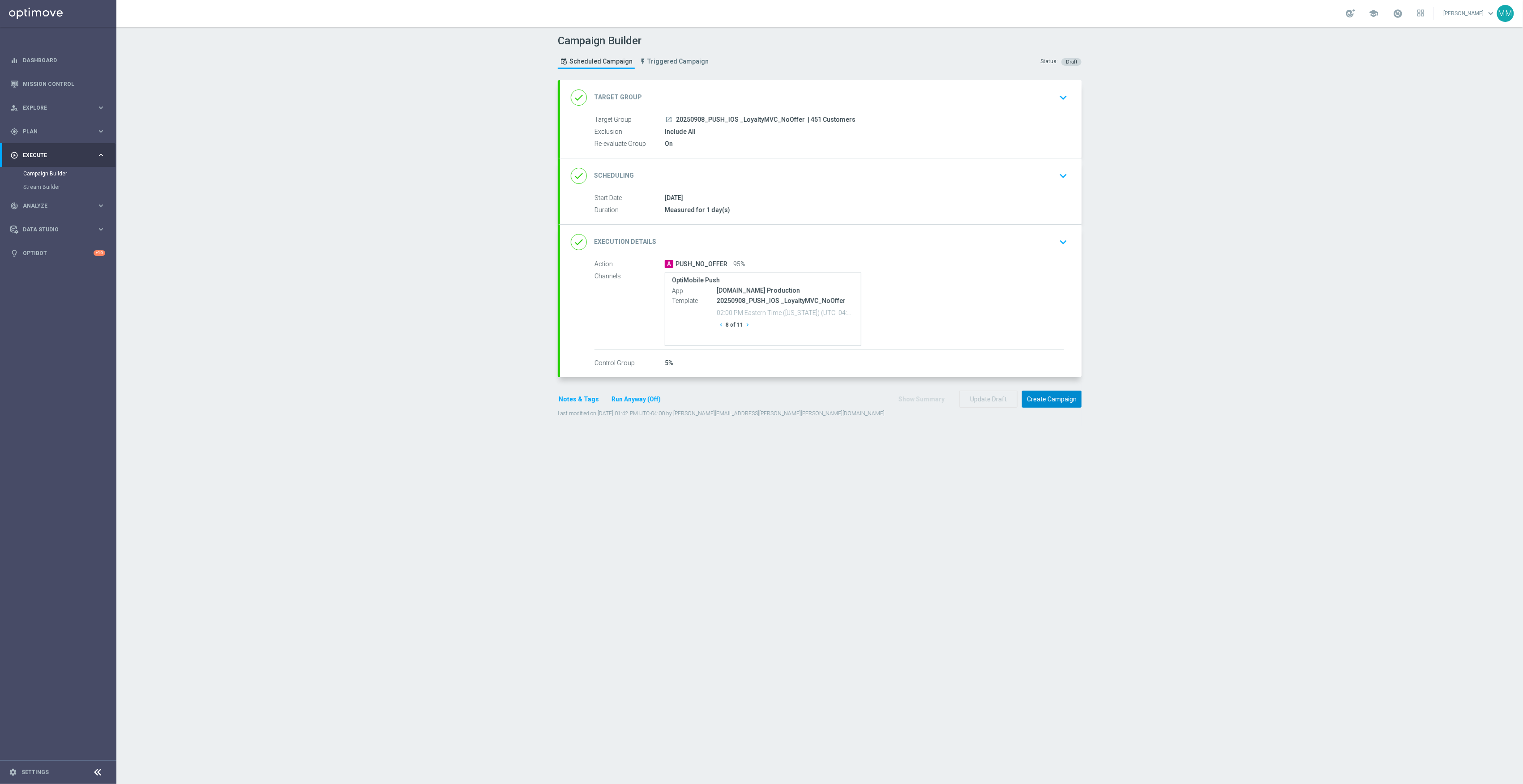
click at [1055, 403] on button "Create Campaign" at bounding box center [1052, 400] width 60 height 18
click at [741, 330] on icon "chevron_right" at bounding box center [744, 333] width 6 height 6
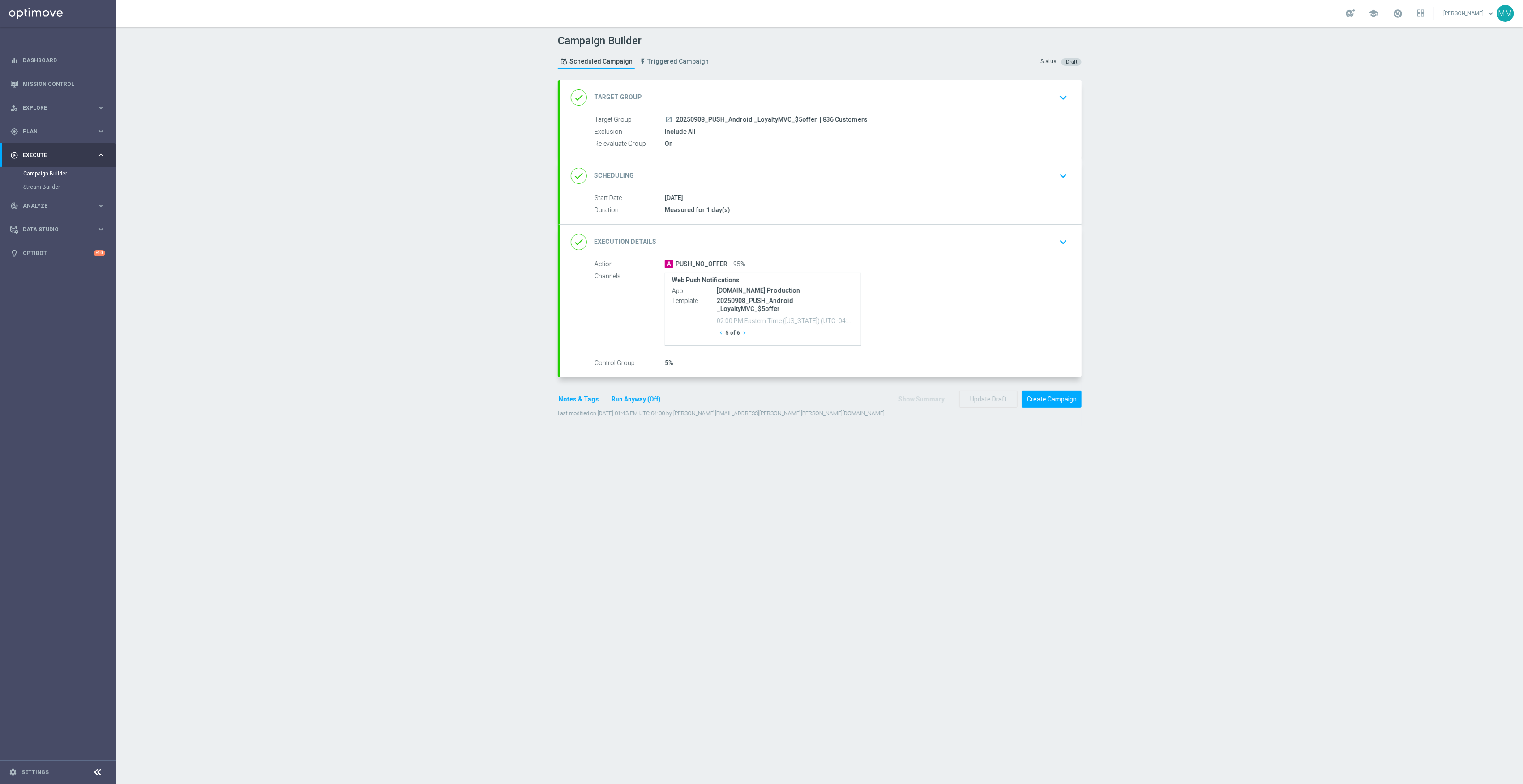
click at [741, 330] on icon "chevron_right" at bounding box center [744, 333] width 6 height 6
click at [1043, 397] on button "Create Campaign" at bounding box center [1052, 400] width 60 height 18
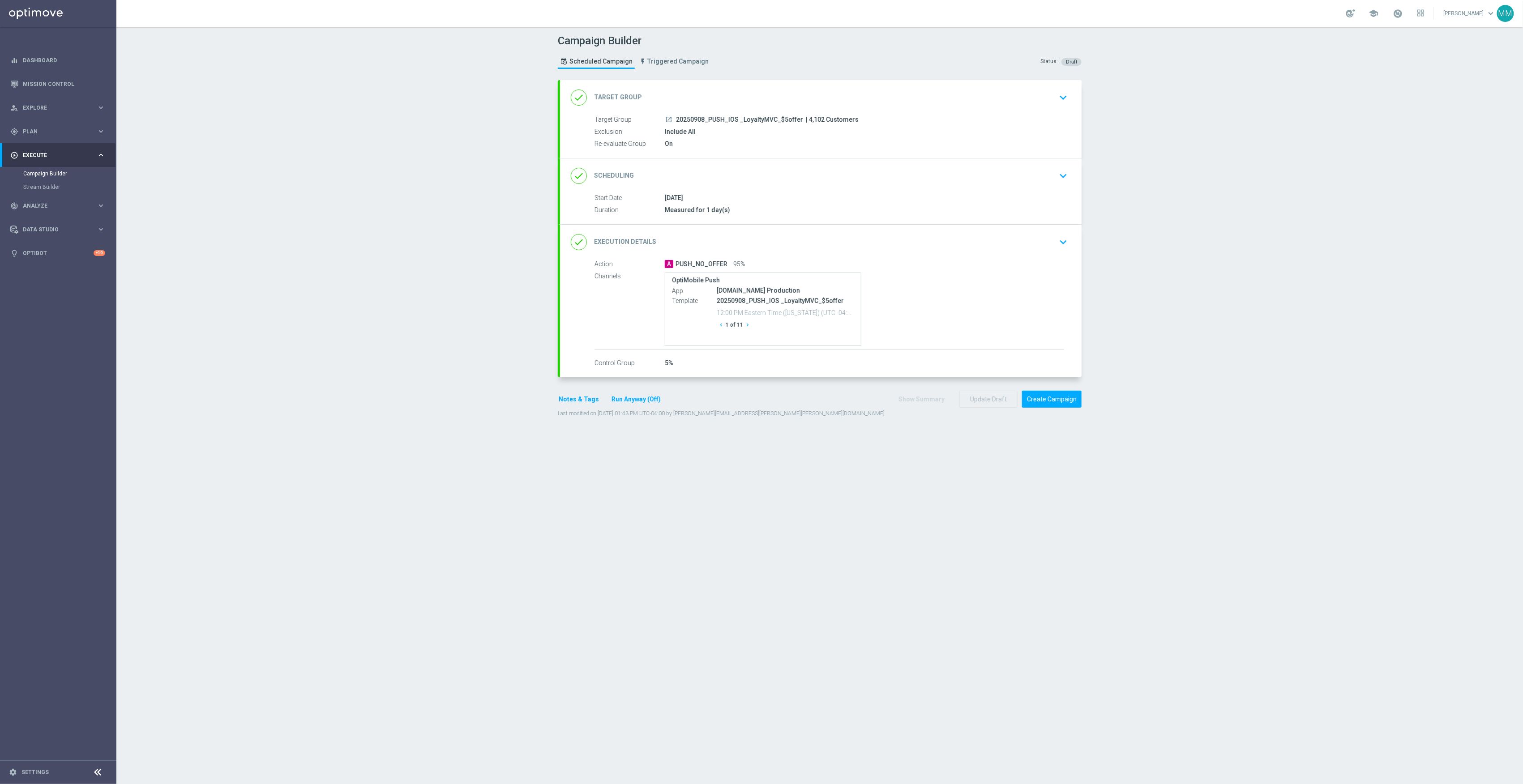
click at [744, 325] on icon "chevron_right" at bounding box center [747, 325] width 6 height 6
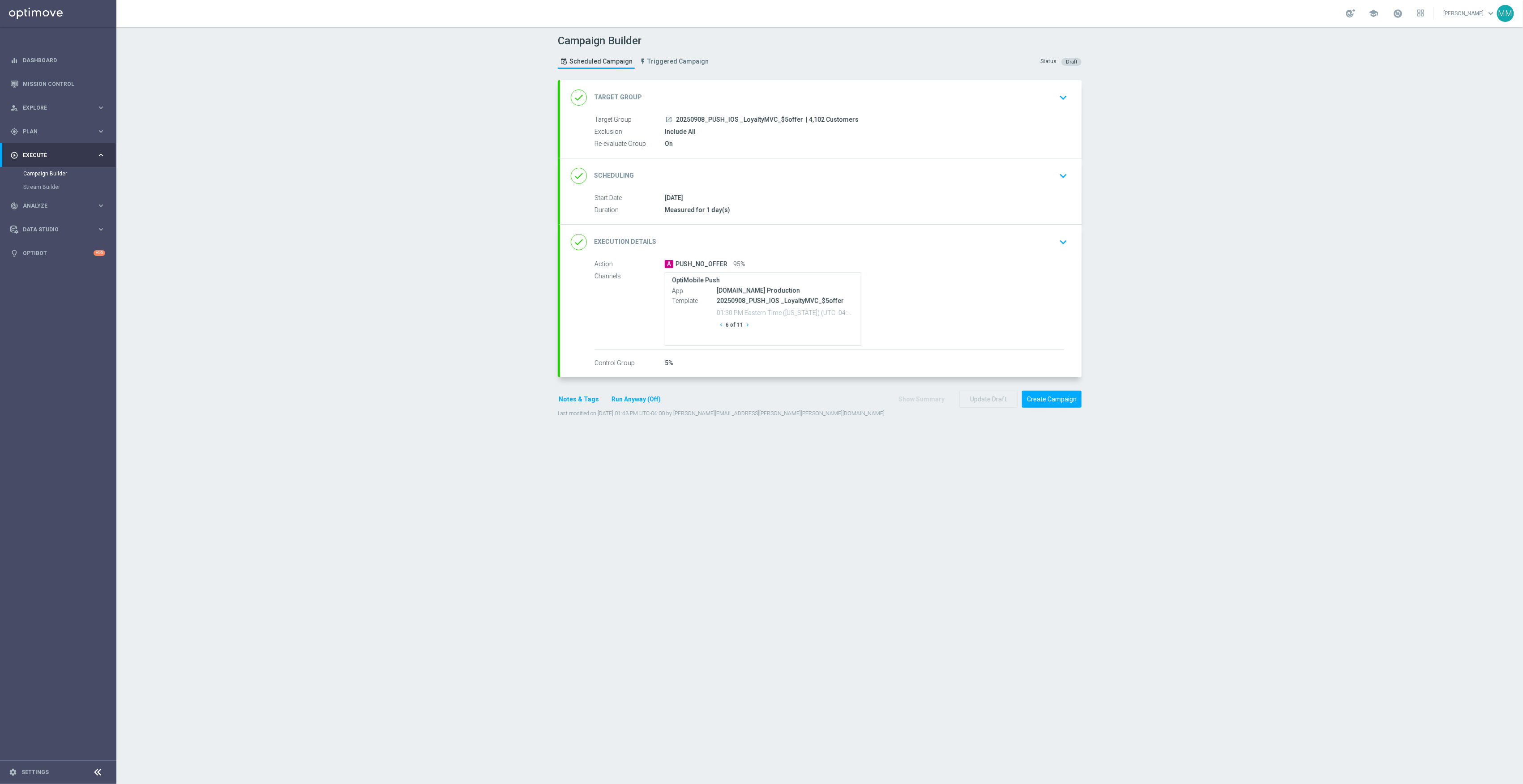
click at [744, 325] on icon "chevron_right" at bounding box center [747, 325] width 6 height 6
click at [747, 325] on icon "chevron_right" at bounding box center [750, 325] width 6 height 6
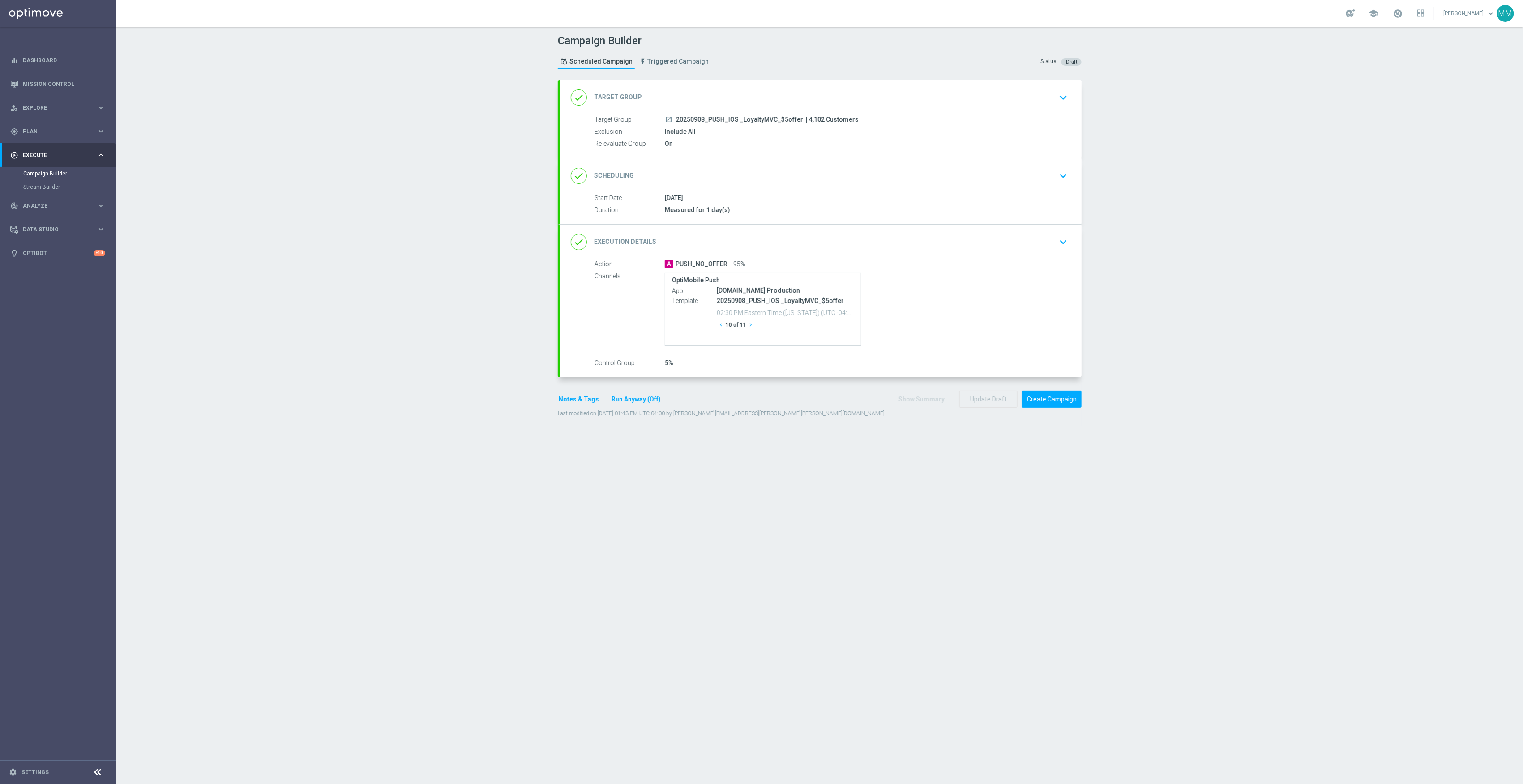
click at [747, 325] on icon "chevron_right" at bounding box center [750, 325] width 6 height 6
click at [744, 325] on icon "chevron_right" at bounding box center [747, 325] width 6 height 6
click at [1061, 403] on button "Create Campaign" at bounding box center [1052, 400] width 60 height 18
click at [741, 328] on icon "chevron_right" at bounding box center [744, 325] width 6 height 6
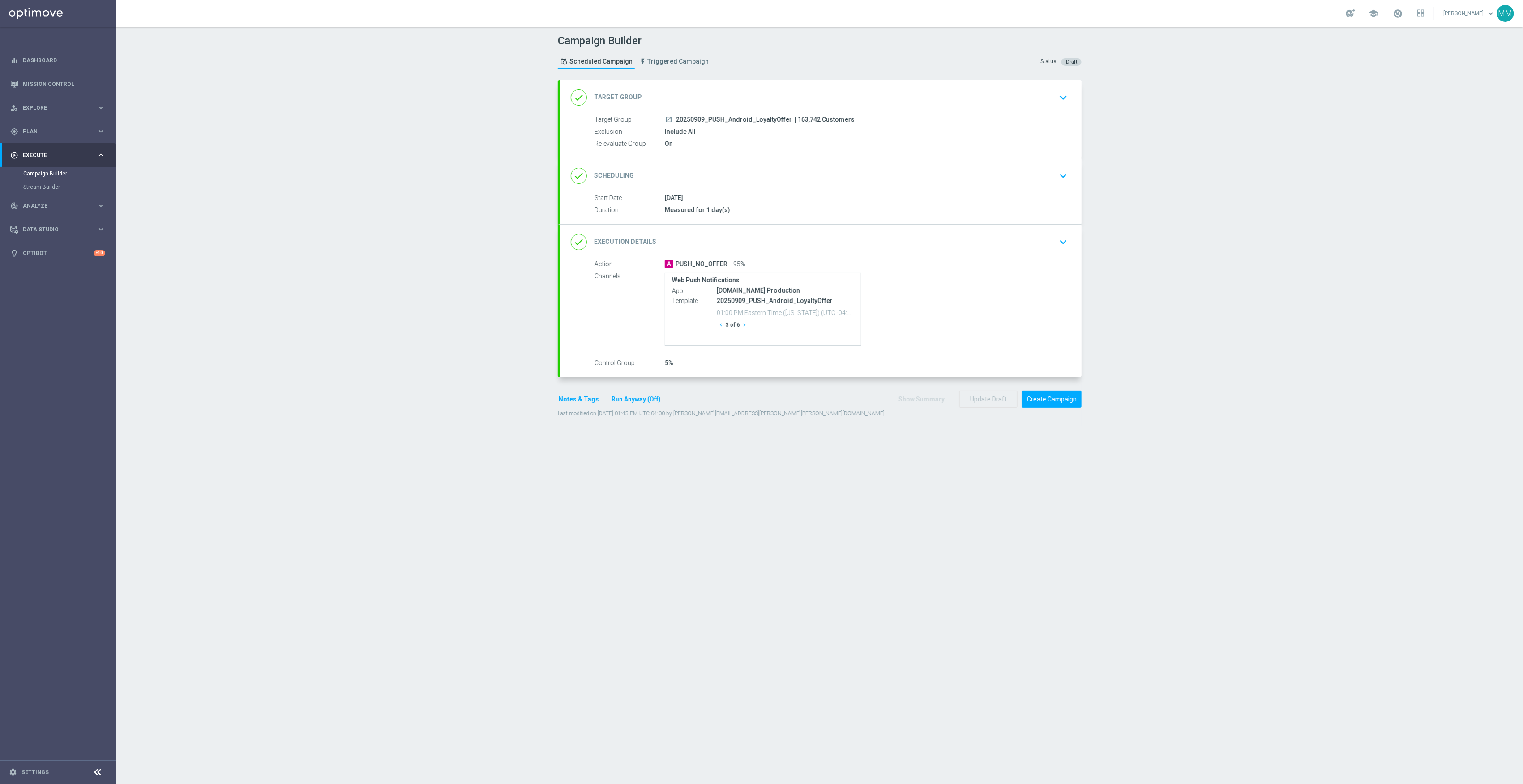
click at [741, 328] on icon "chevron_right" at bounding box center [744, 325] width 6 height 6
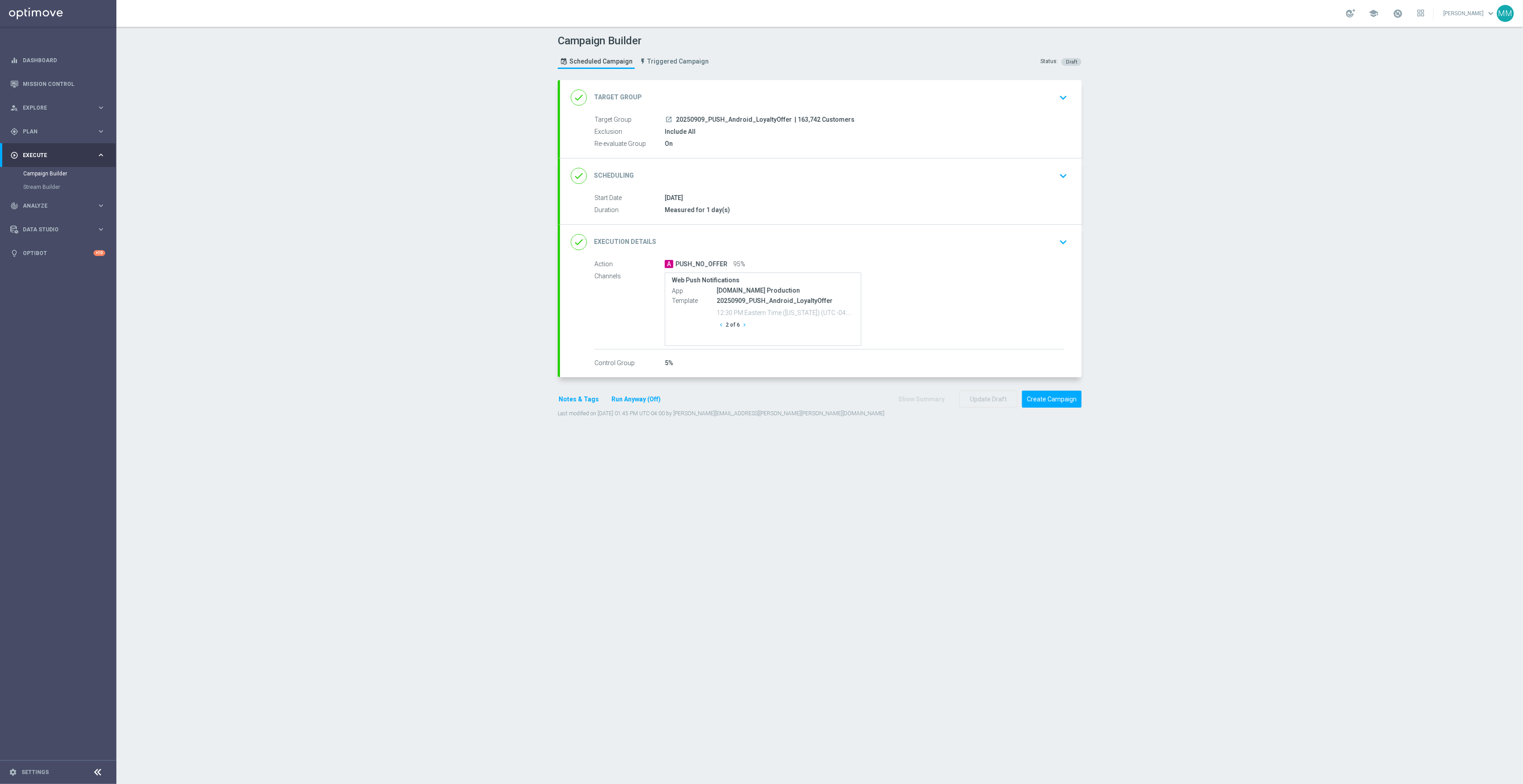
click at [741, 328] on icon "chevron_right" at bounding box center [744, 325] width 6 height 6
click at [741, 326] on icon "chevron_right" at bounding box center [744, 325] width 6 height 6
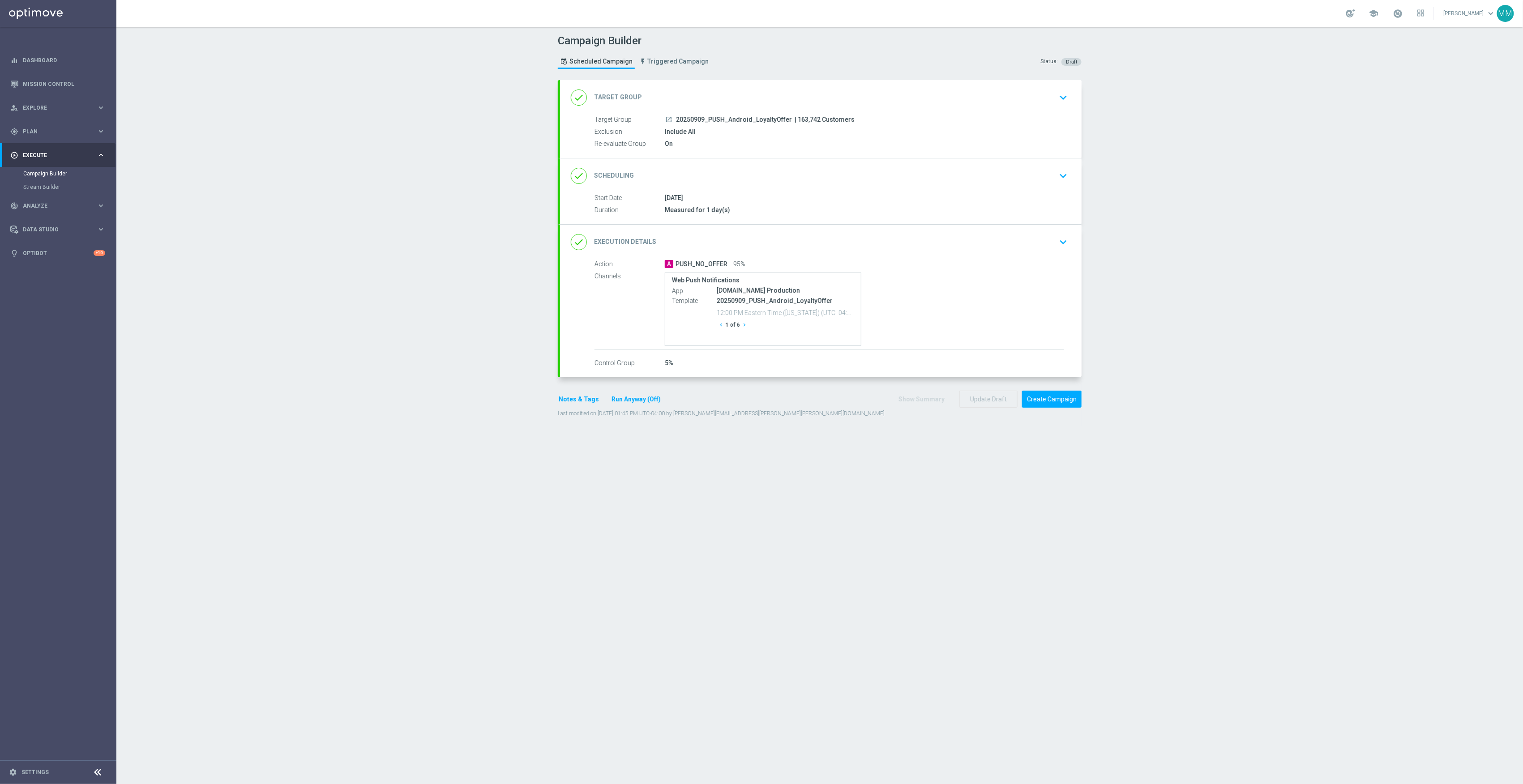
click at [741, 326] on icon "chevron_right" at bounding box center [744, 325] width 6 height 6
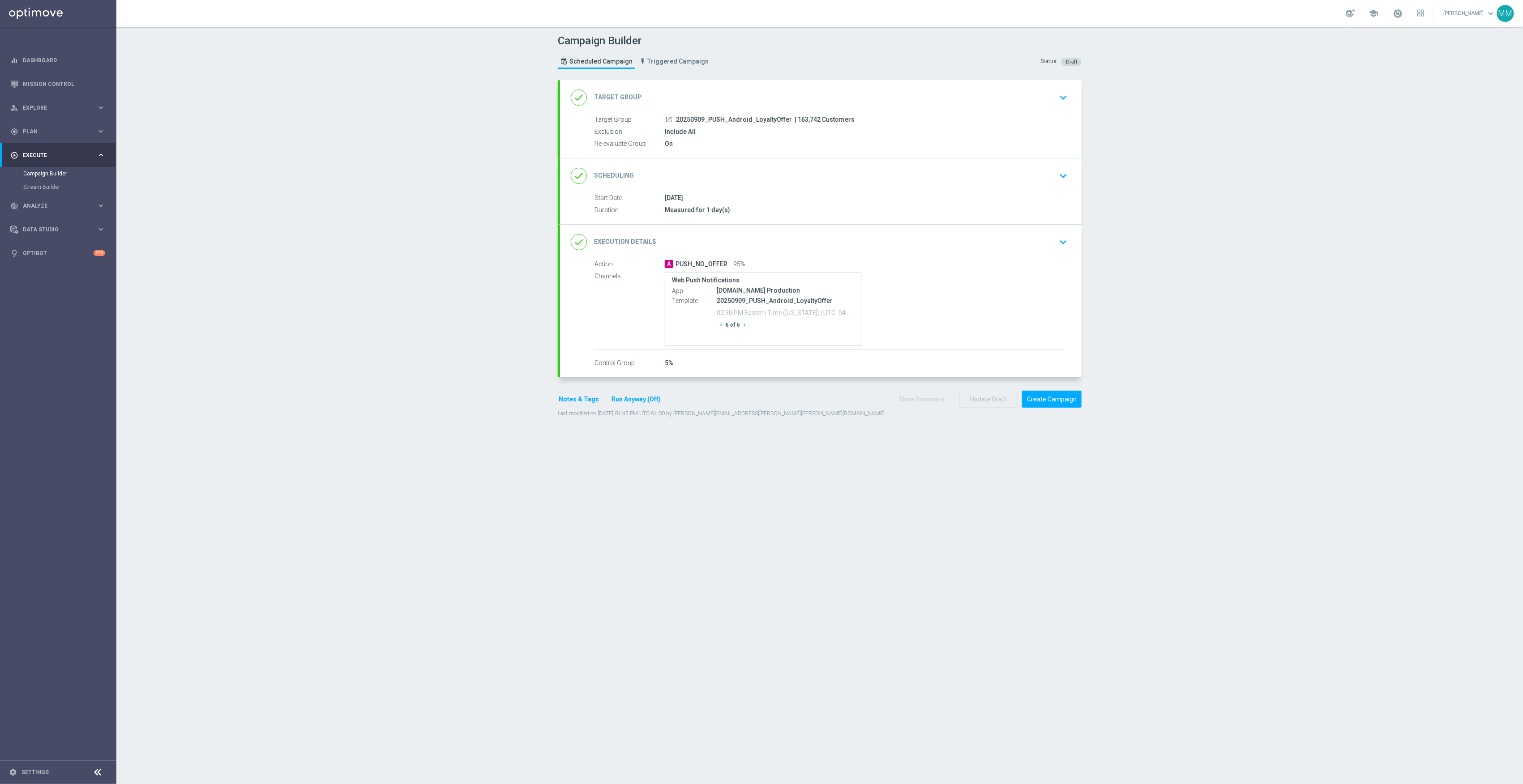
click at [741, 326] on icon "chevron_right" at bounding box center [744, 325] width 6 height 6
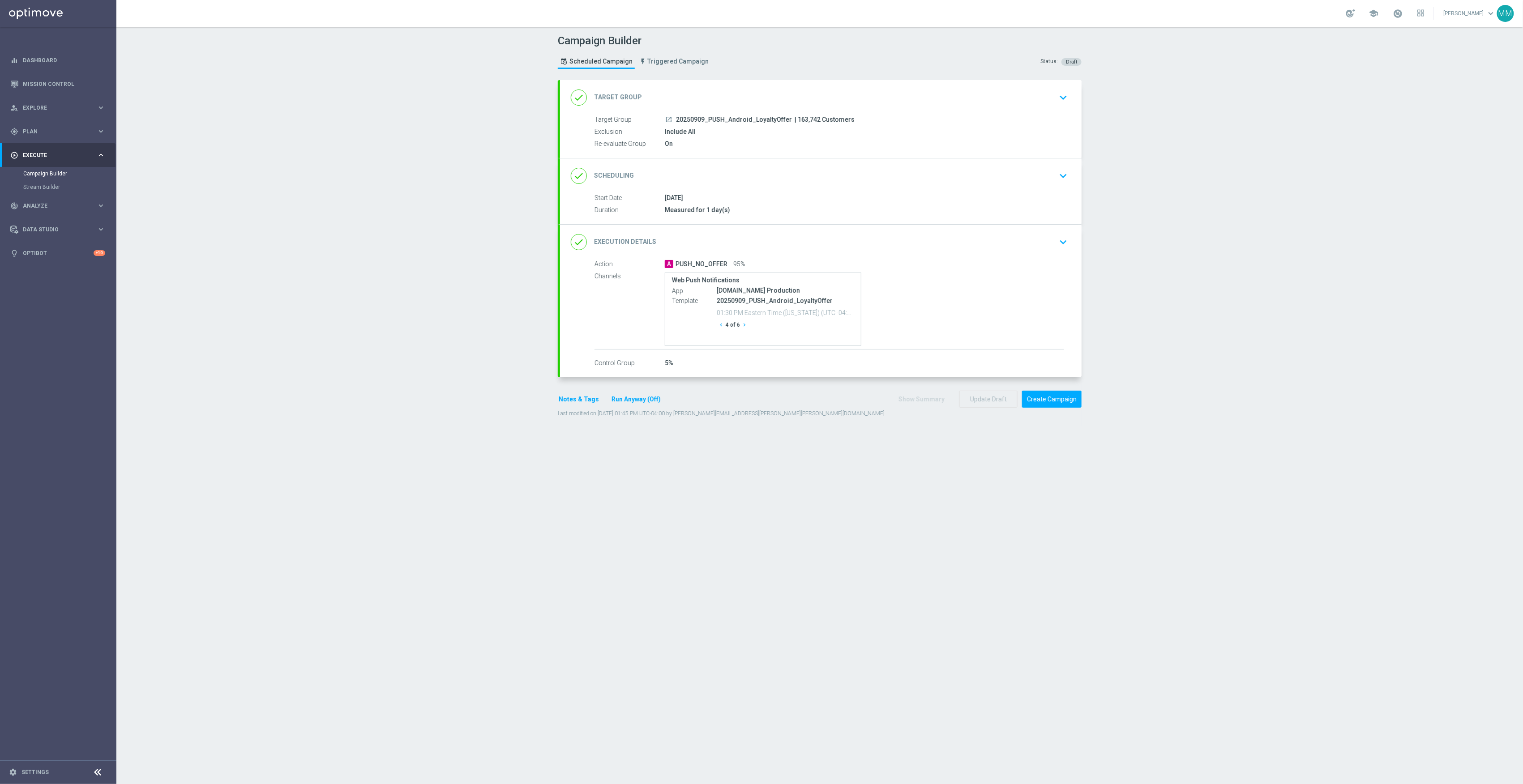
click at [741, 326] on icon "chevron_right" at bounding box center [744, 325] width 6 height 6
click at [1053, 405] on button "Create Campaign" at bounding box center [1052, 400] width 60 height 18
click at [745, 326] on button "chevron_right" at bounding box center [747, 325] width 9 height 12
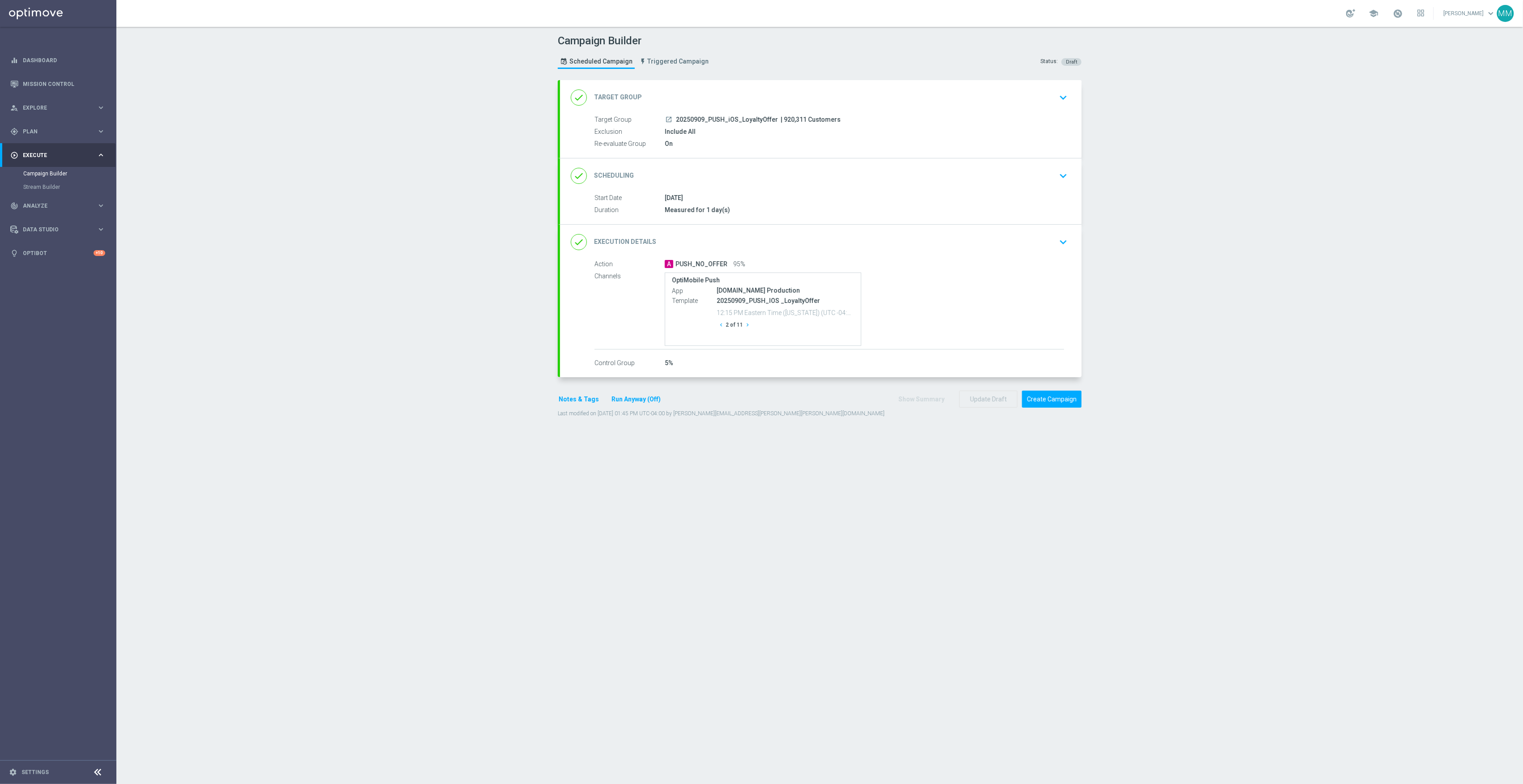
click at [745, 326] on button "chevron_right" at bounding box center [747, 325] width 9 height 12
click at [744, 326] on icon "chevron_right" at bounding box center [747, 325] width 6 height 6
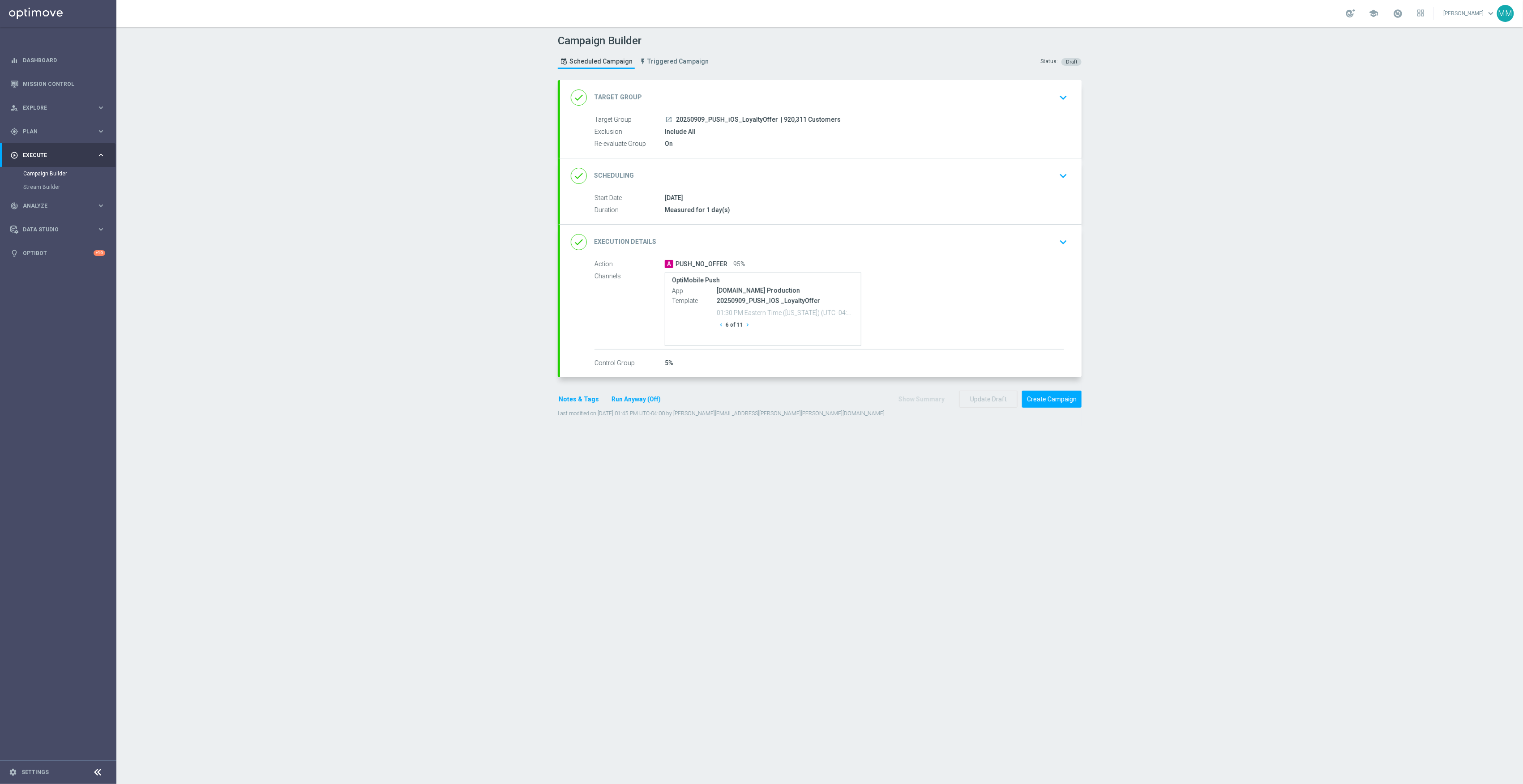
click at [744, 326] on icon "chevron_right" at bounding box center [747, 325] width 6 height 6
click at [747, 326] on icon "chevron_right" at bounding box center [750, 325] width 6 height 6
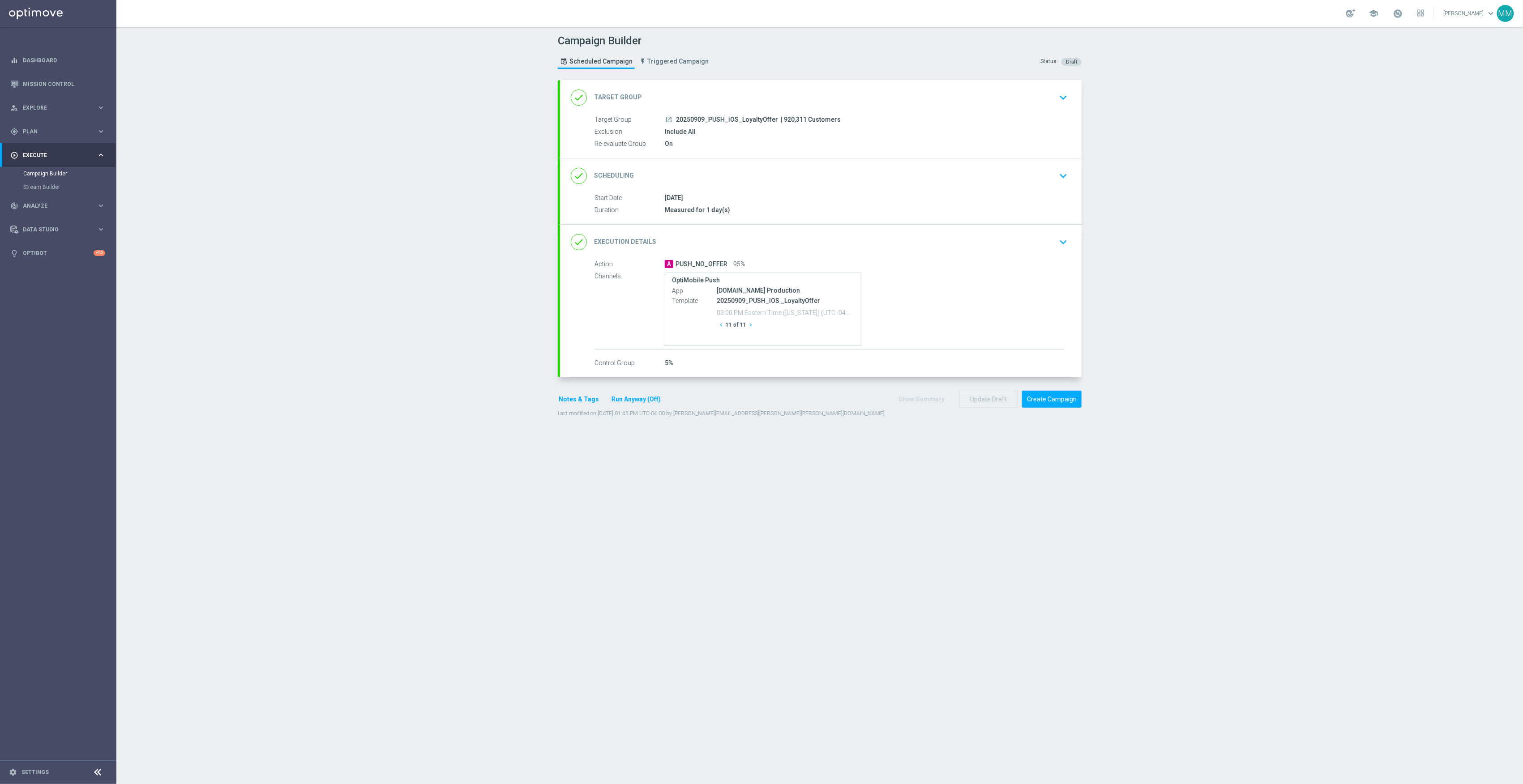
click at [747, 326] on icon "chevron_right" at bounding box center [750, 325] width 6 height 6
click at [744, 326] on icon "chevron_right" at bounding box center [747, 325] width 6 height 6
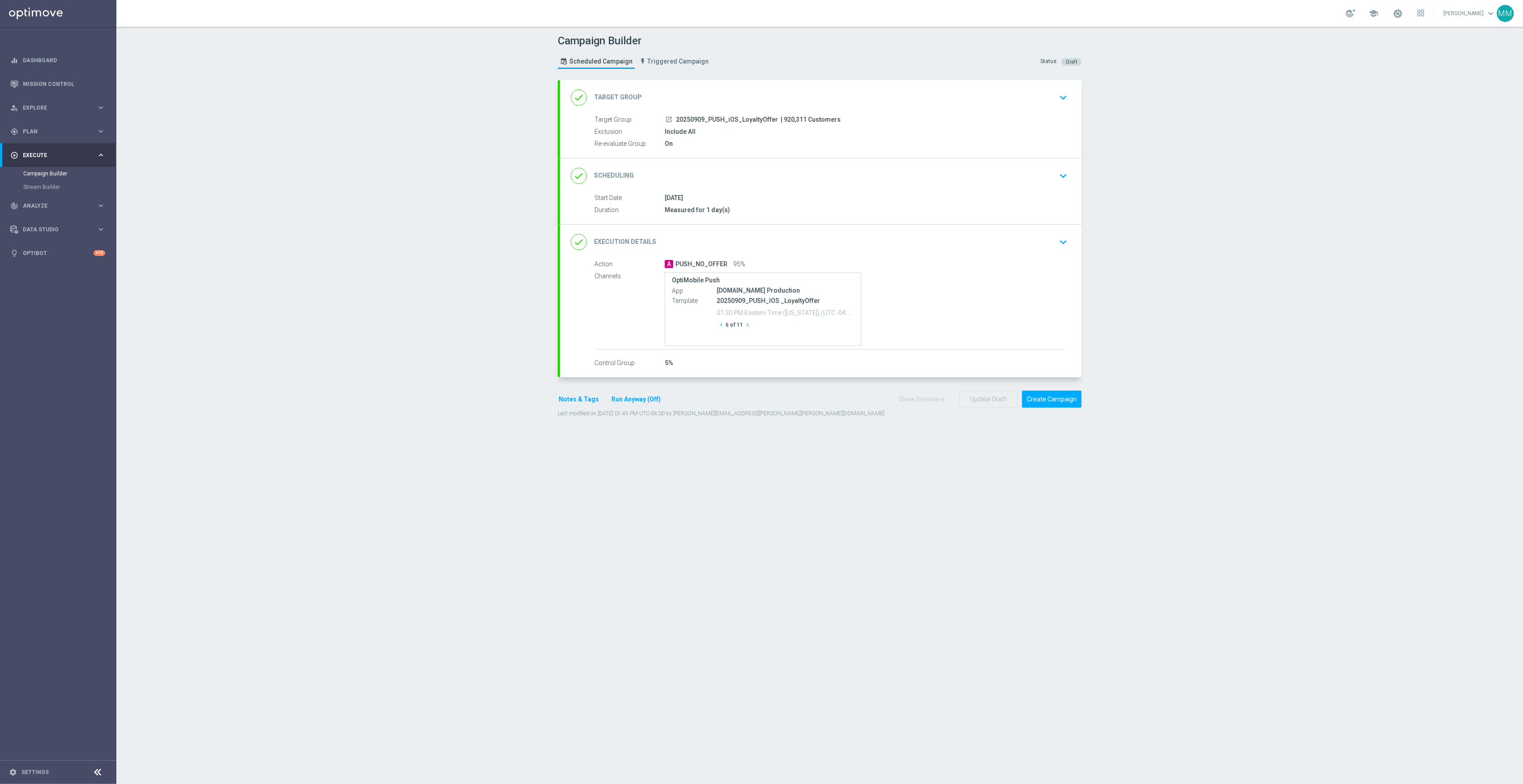
click at [744, 326] on icon "chevron_right" at bounding box center [747, 325] width 6 height 6
click at [1048, 400] on button "Create Campaign" at bounding box center [1052, 400] width 60 height 18
click at [741, 326] on icon "chevron_right" at bounding box center [744, 325] width 6 height 6
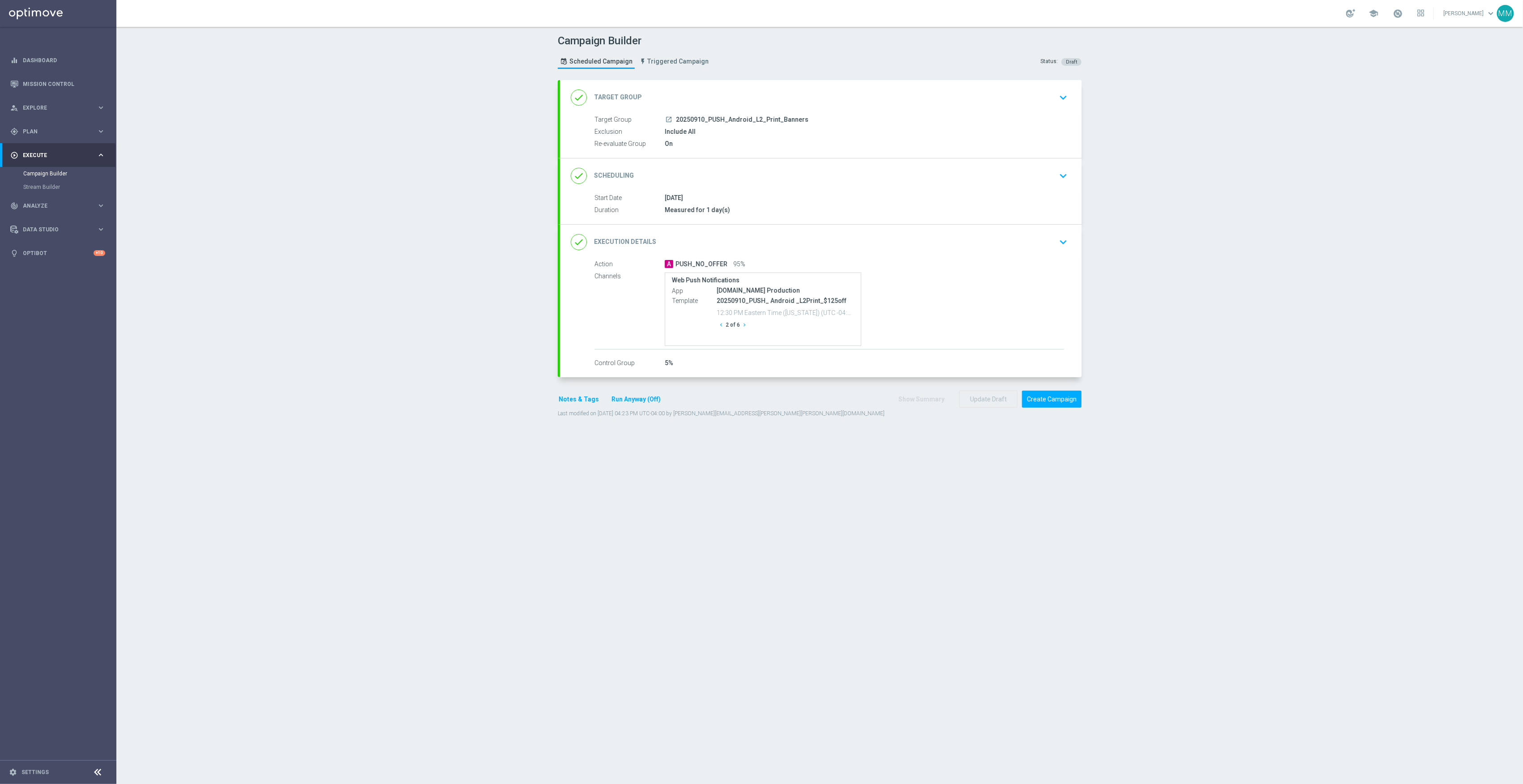
click at [741, 326] on icon "chevron_right" at bounding box center [744, 325] width 6 height 6
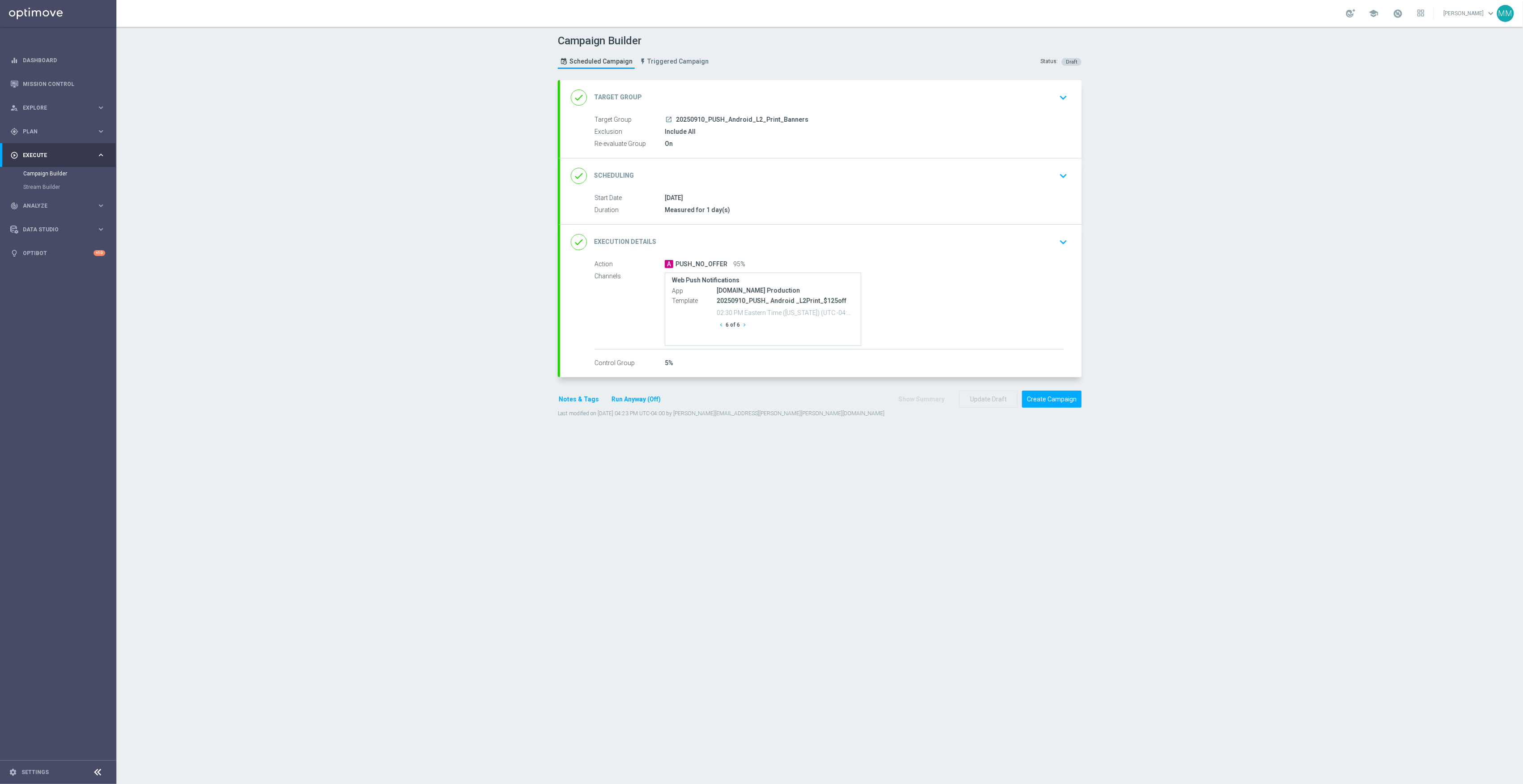
click at [741, 326] on icon "chevron_right" at bounding box center [744, 325] width 6 height 6
click at [1074, 402] on button "Create Campaign" at bounding box center [1052, 400] width 60 height 18
click at [744, 326] on icon "chevron_right" at bounding box center [747, 325] width 6 height 6
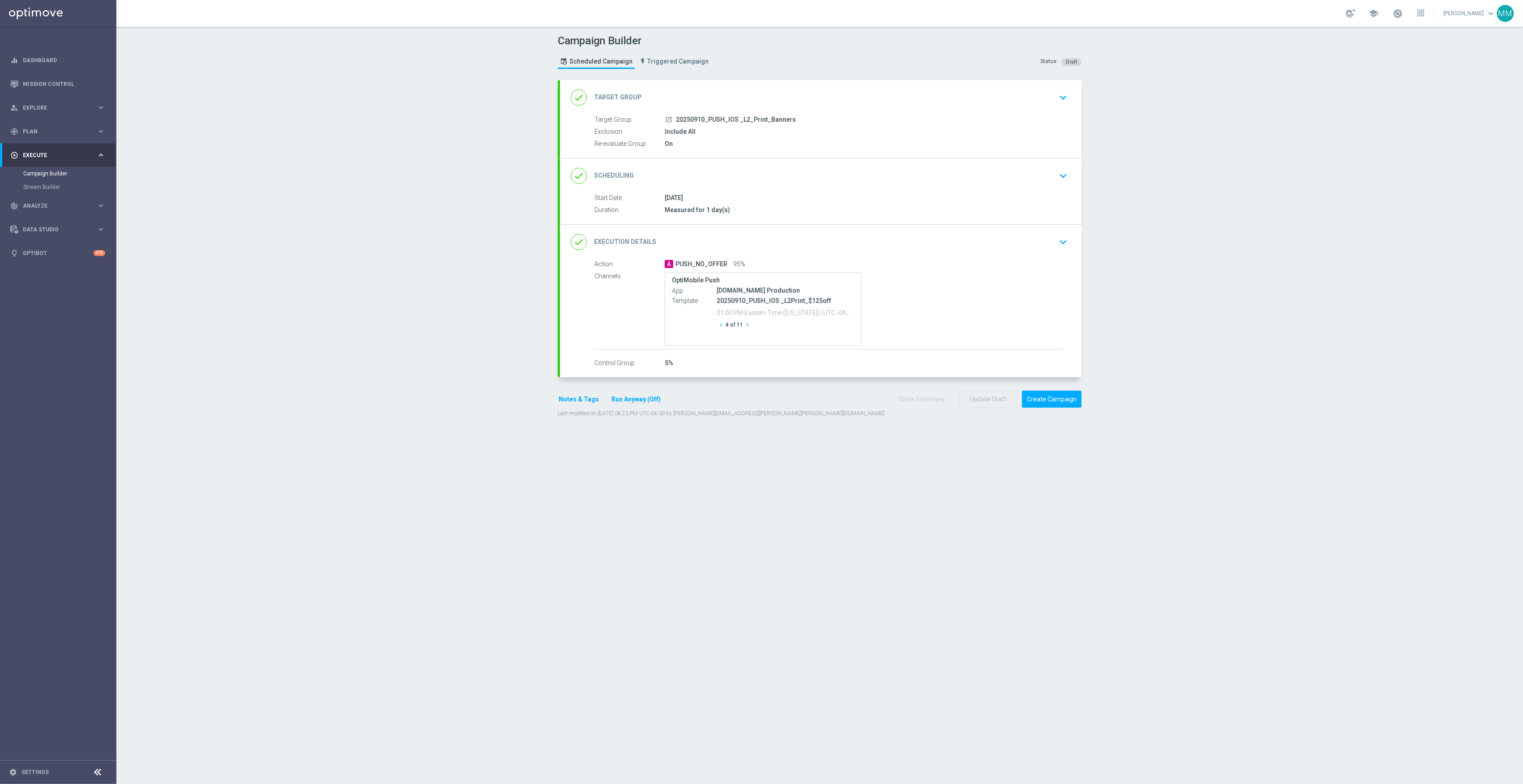
click at [744, 326] on icon "chevron_right" at bounding box center [747, 325] width 6 height 6
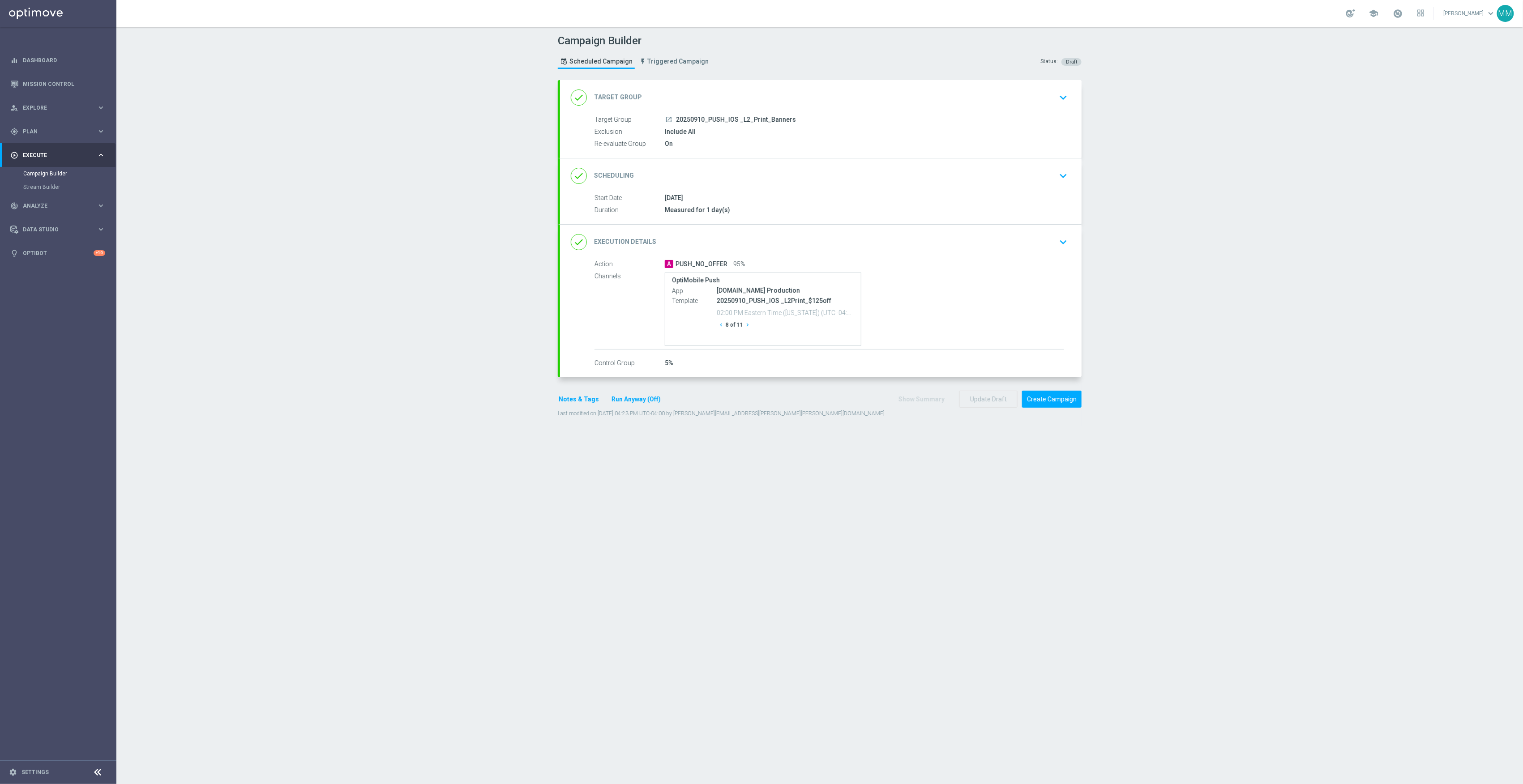
click at [744, 326] on icon "chevron_right" at bounding box center [747, 325] width 6 height 6
click at [747, 326] on icon "chevron_right" at bounding box center [750, 325] width 6 height 6
click at [744, 326] on icon "chevron_right" at bounding box center [747, 325] width 6 height 6
click at [1057, 405] on button "Create Campaign" at bounding box center [1052, 400] width 60 height 18
